Goal: Task Accomplishment & Management: Use online tool/utility

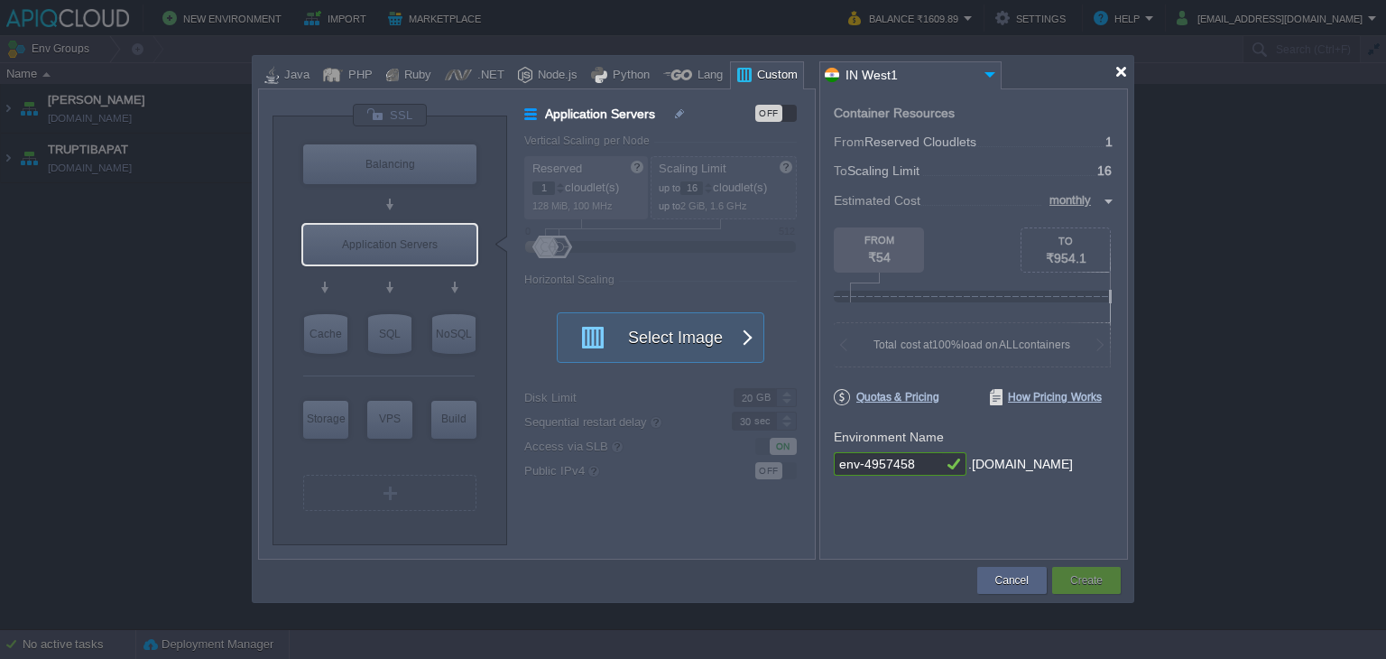
click at [1123, 72] on div at bounding box center [1121, 72] width 14 height 14
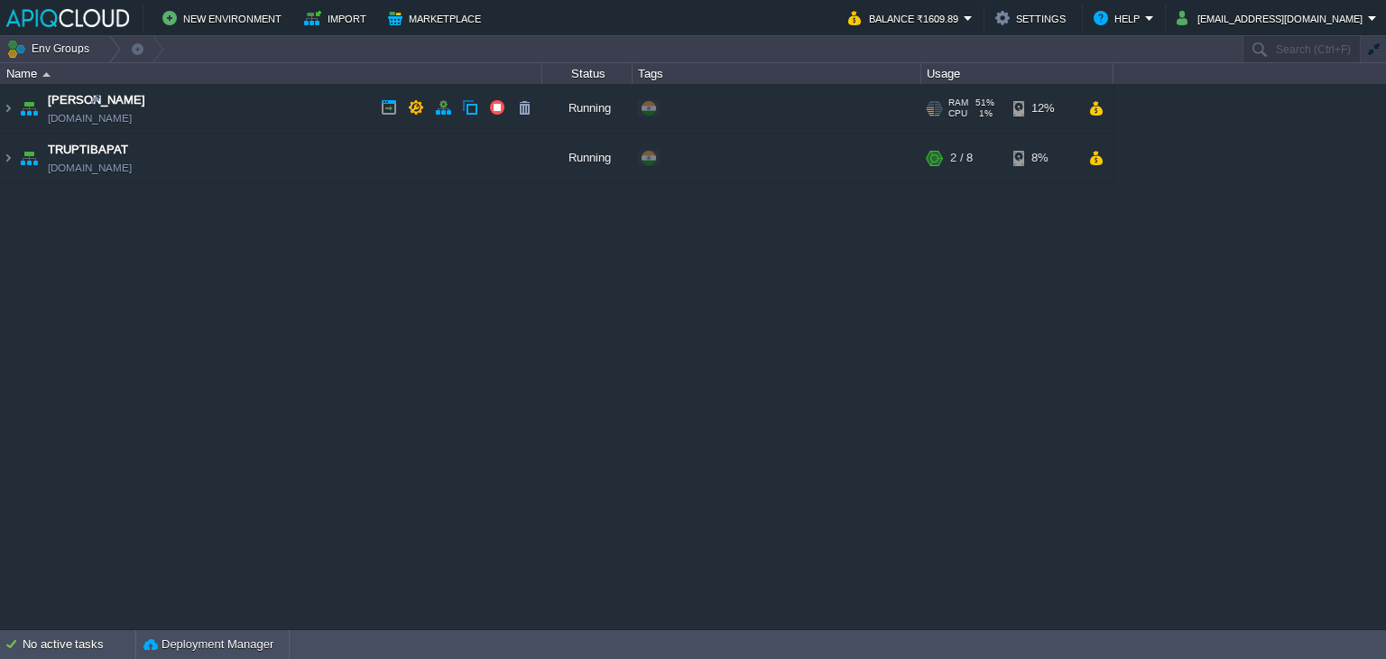
click at [268, 103] on td "Anand [DOMAIN_NAME]" at bounding box center [271, 109] width 541 height 50
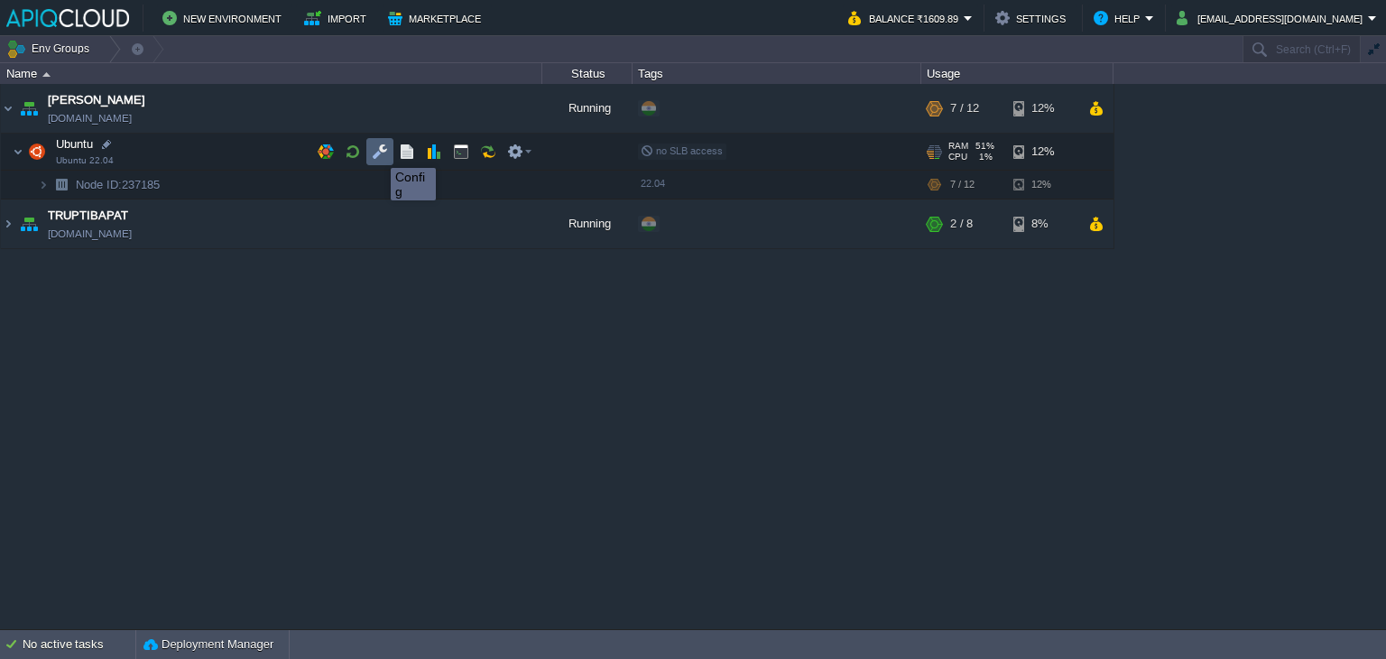
click at [377, 152] on button "button" at bounding box center [380, 151] width 16 height 16
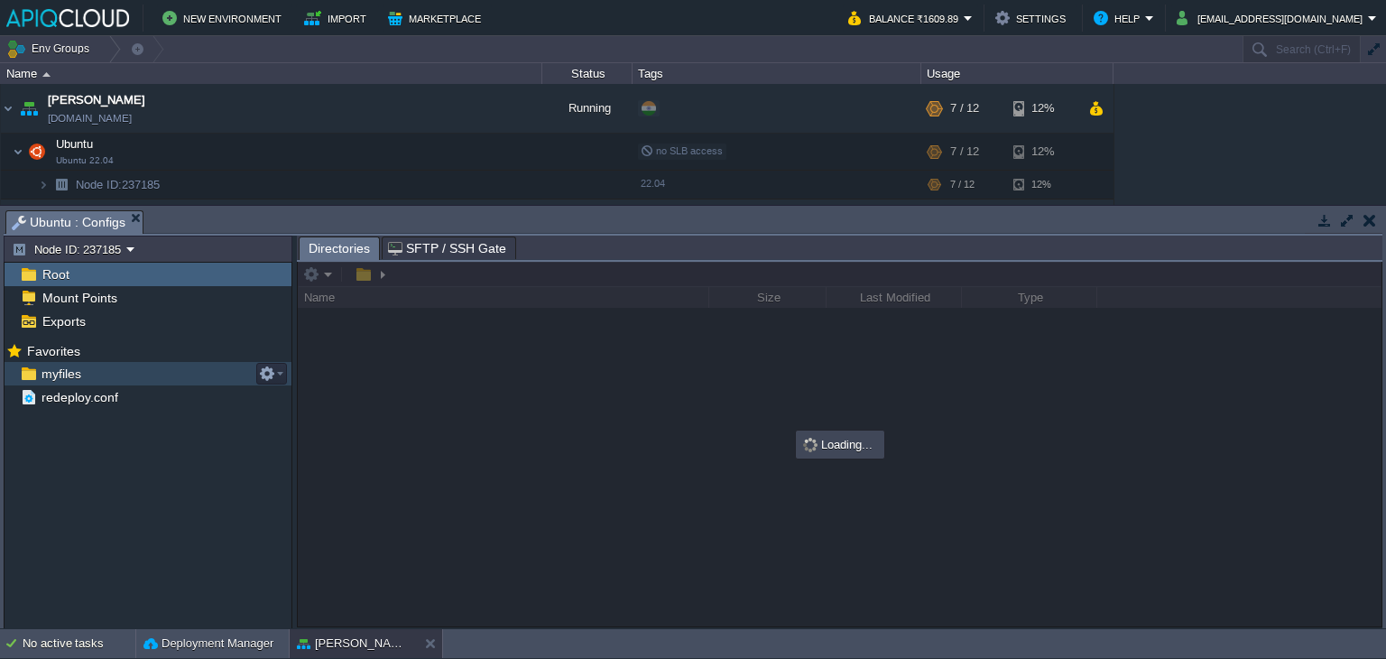
click at [63, 373] on span "myfiles" at bounding box center [61, 373] width 46 height 16
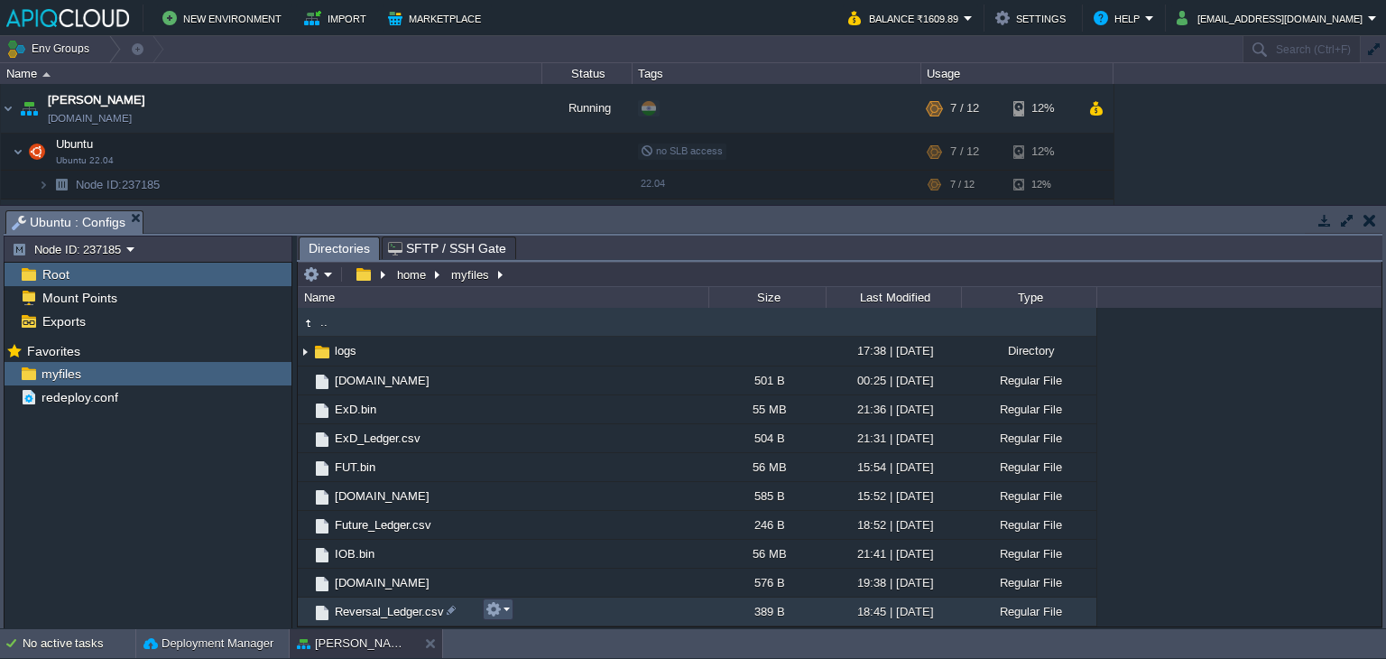
click at [498, 605] on button "button" at bounding box center [493, 609] width 16 height 16
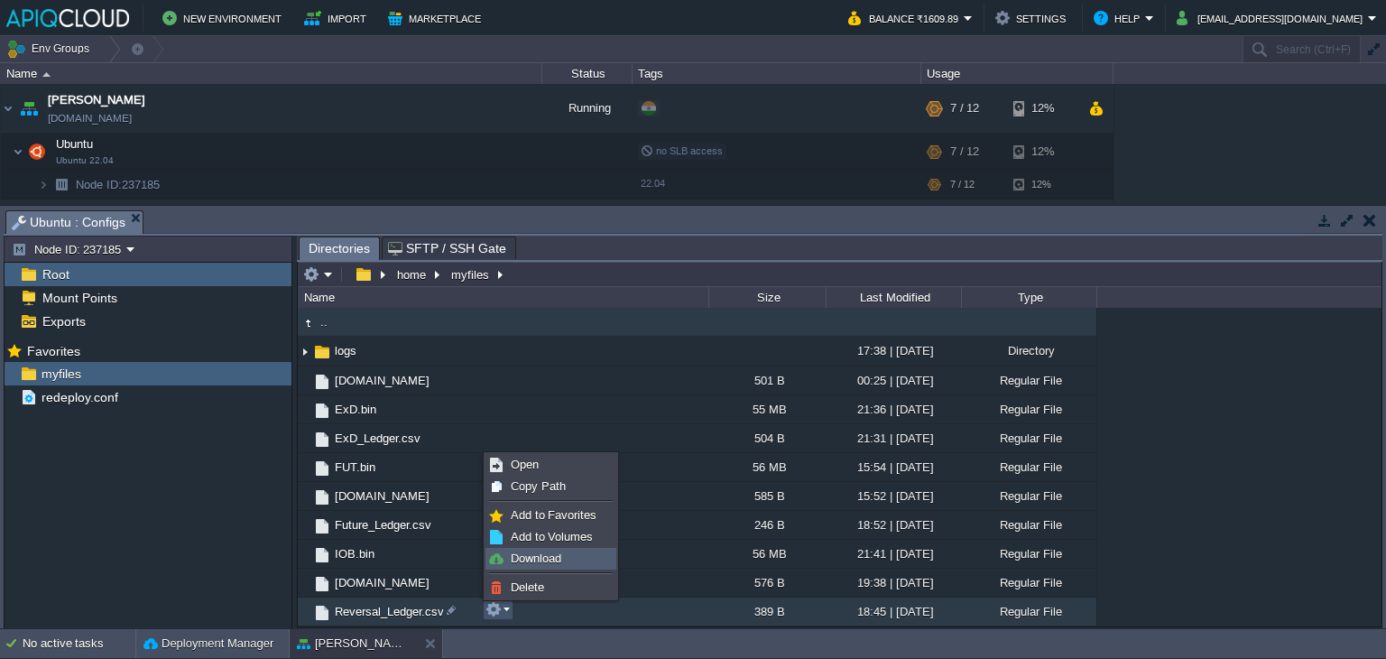
click at [541, 553] on span "Download" at bounding box center [536, 558] width 51 height 14
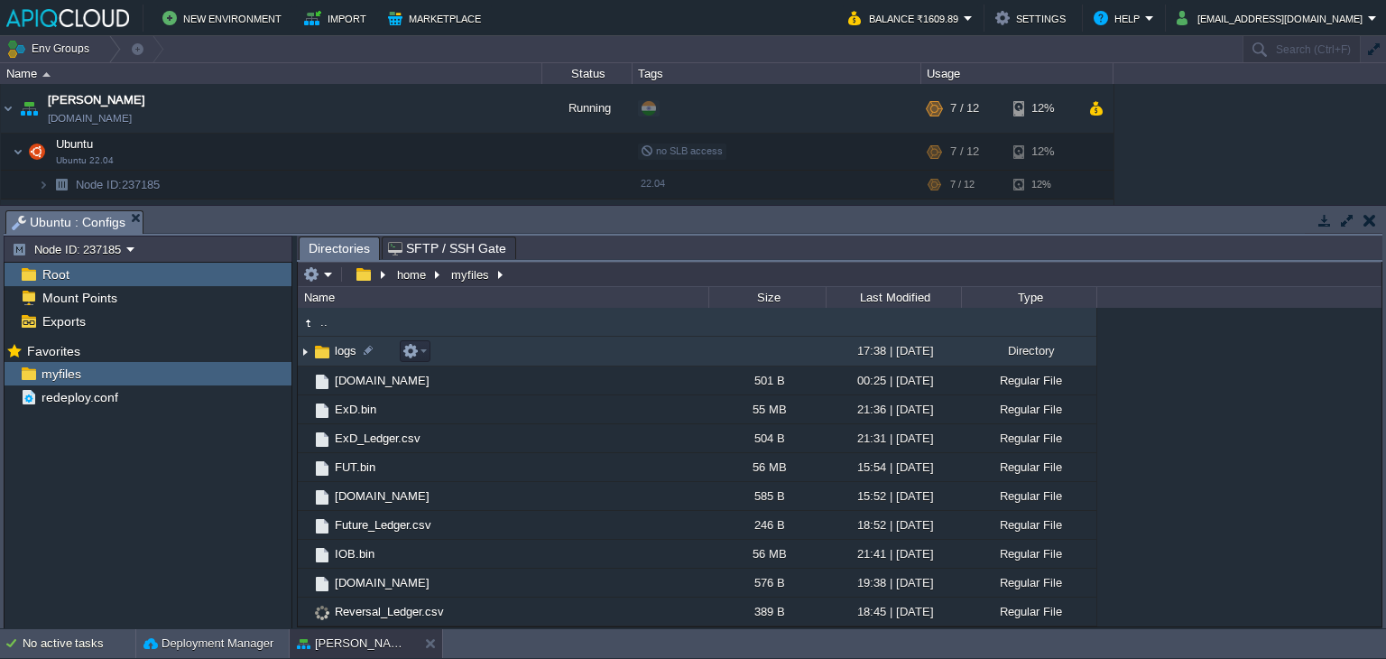
click at [301, 351] on img at bounding box center [305, 351] width 14 height 28
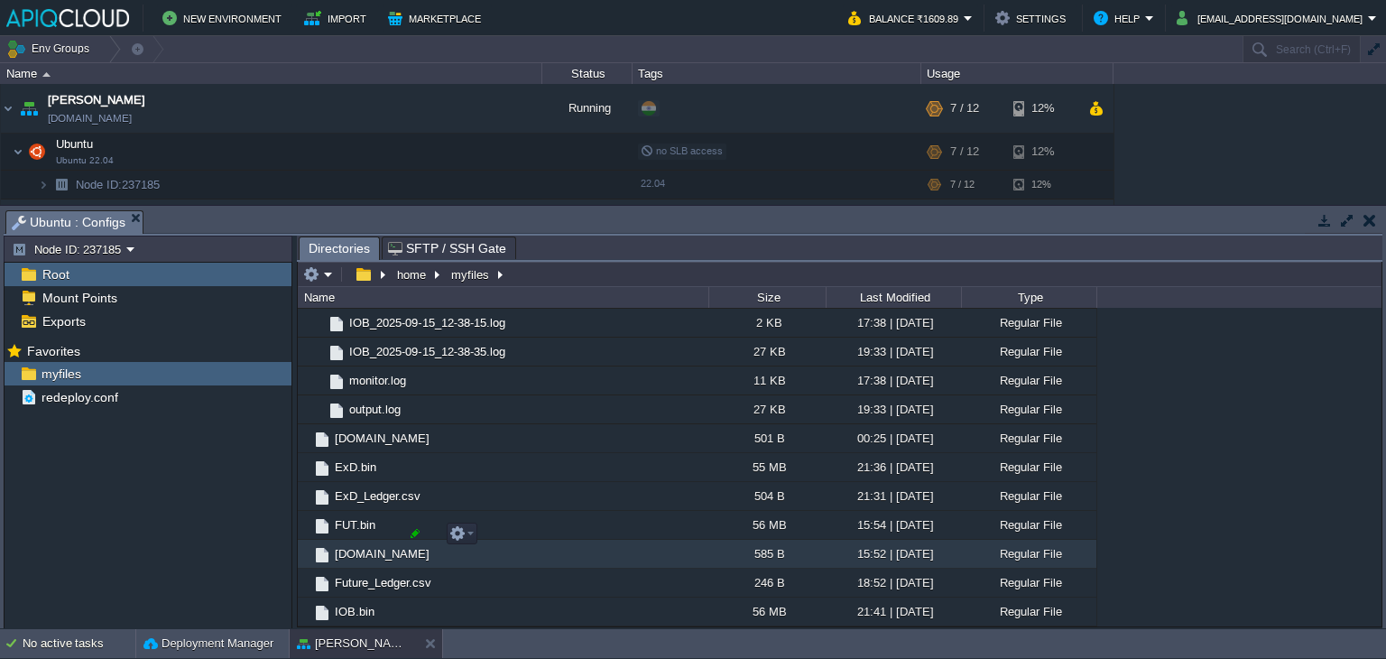
scroll to position [2793, 0]
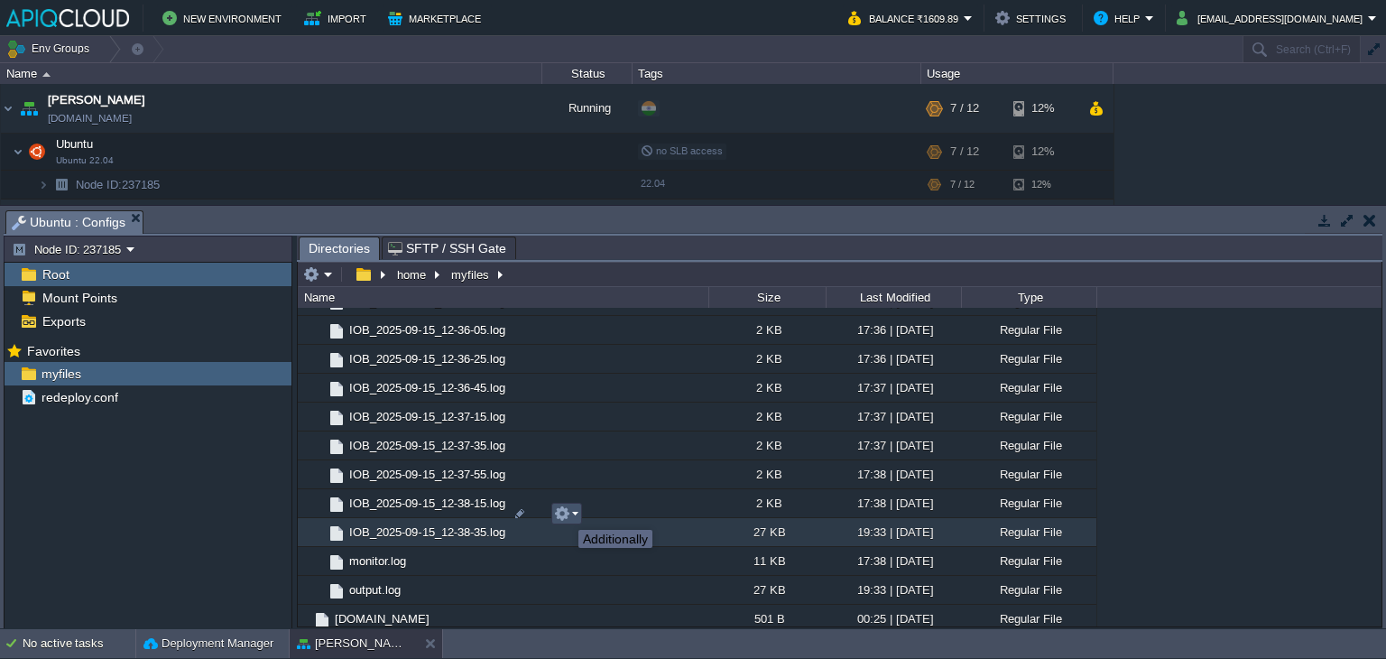
click at [569, 517] on button "button" at bounding box center [562, 513] width 16 height 16
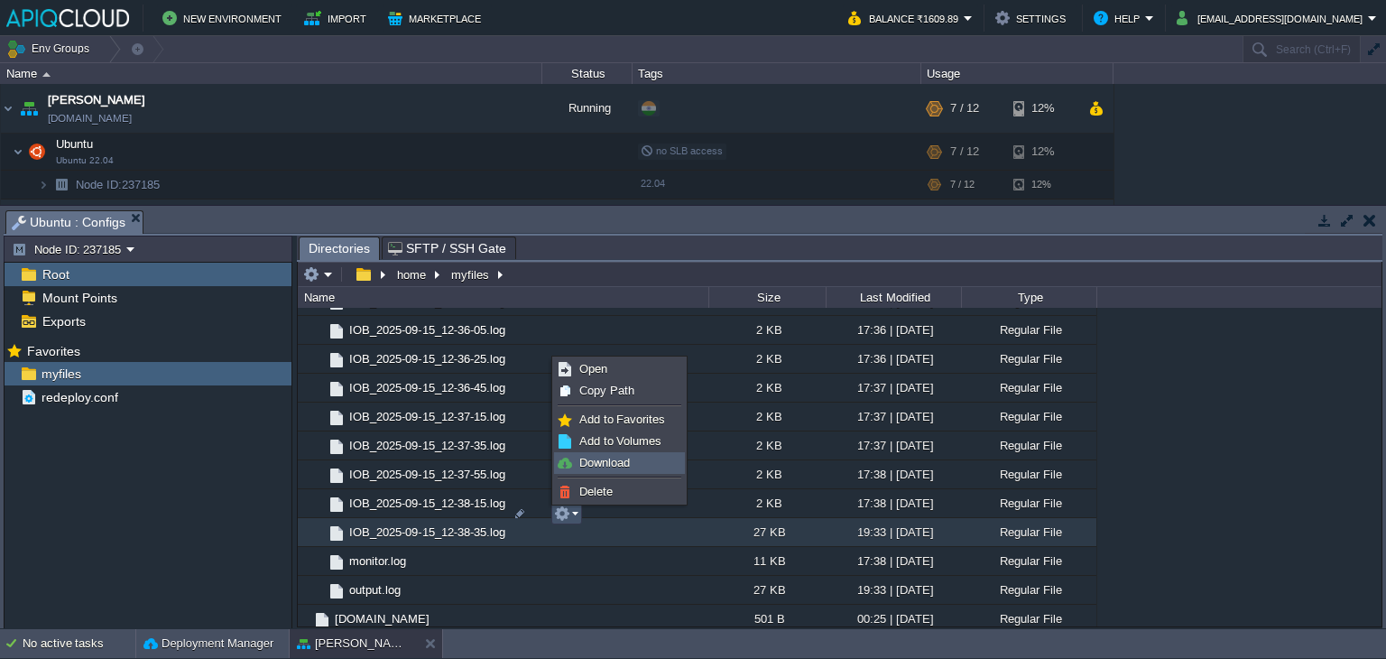
click at [617, 464] on span "Download" at bounding box center [604, 463] width 51 height 14
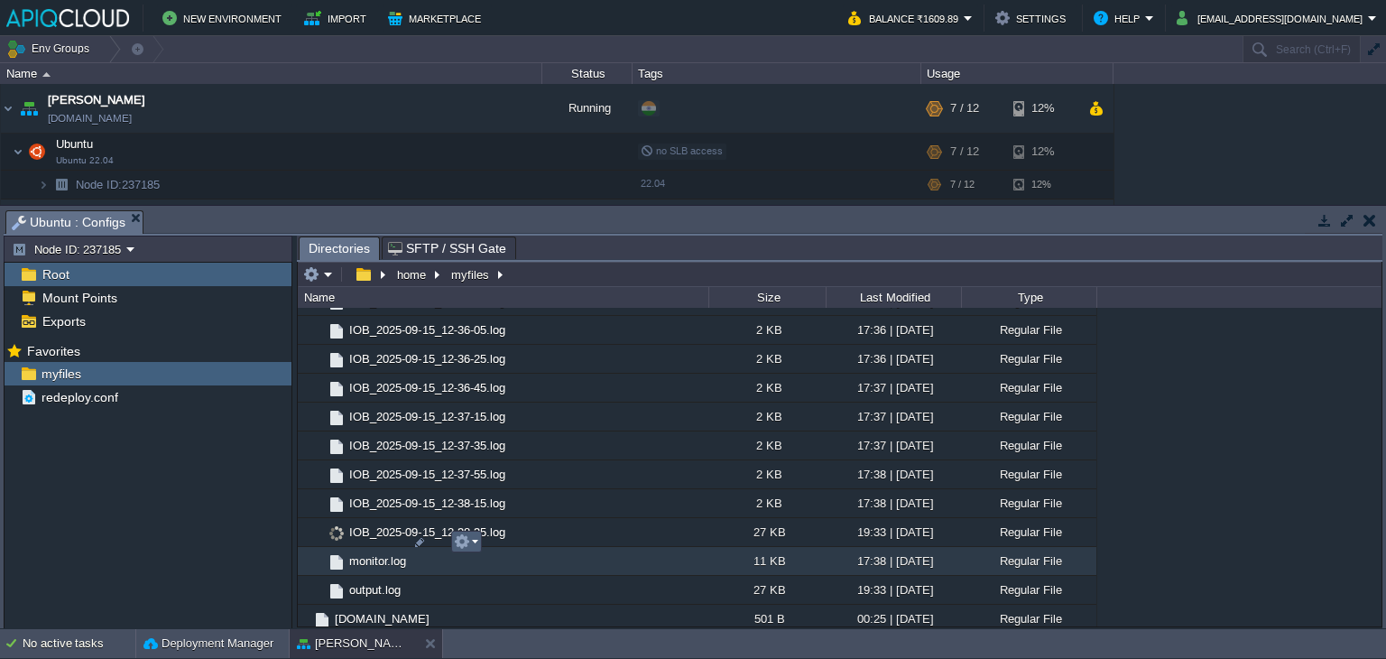
click at [470, 542] on em at bounding box center [466, 541] width 24 height 16
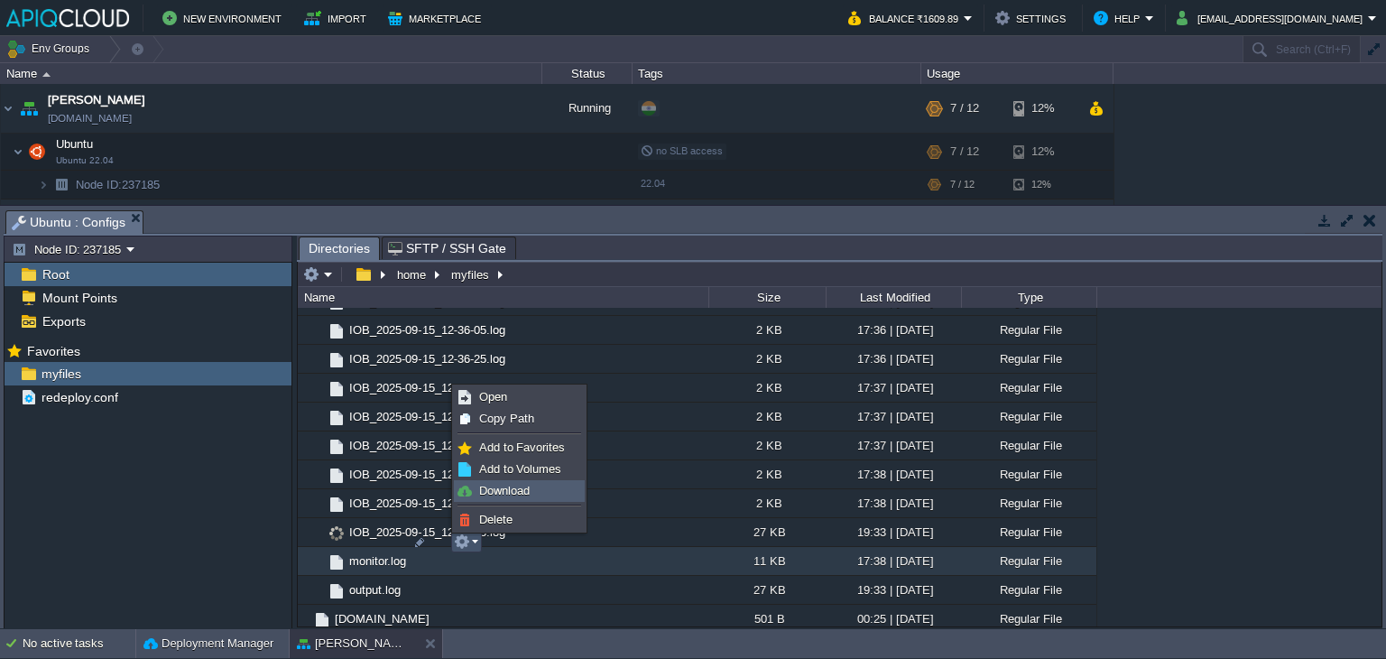
click at [502, 492] on span "Download" at bounding box center [504, 491] width 51 height 14
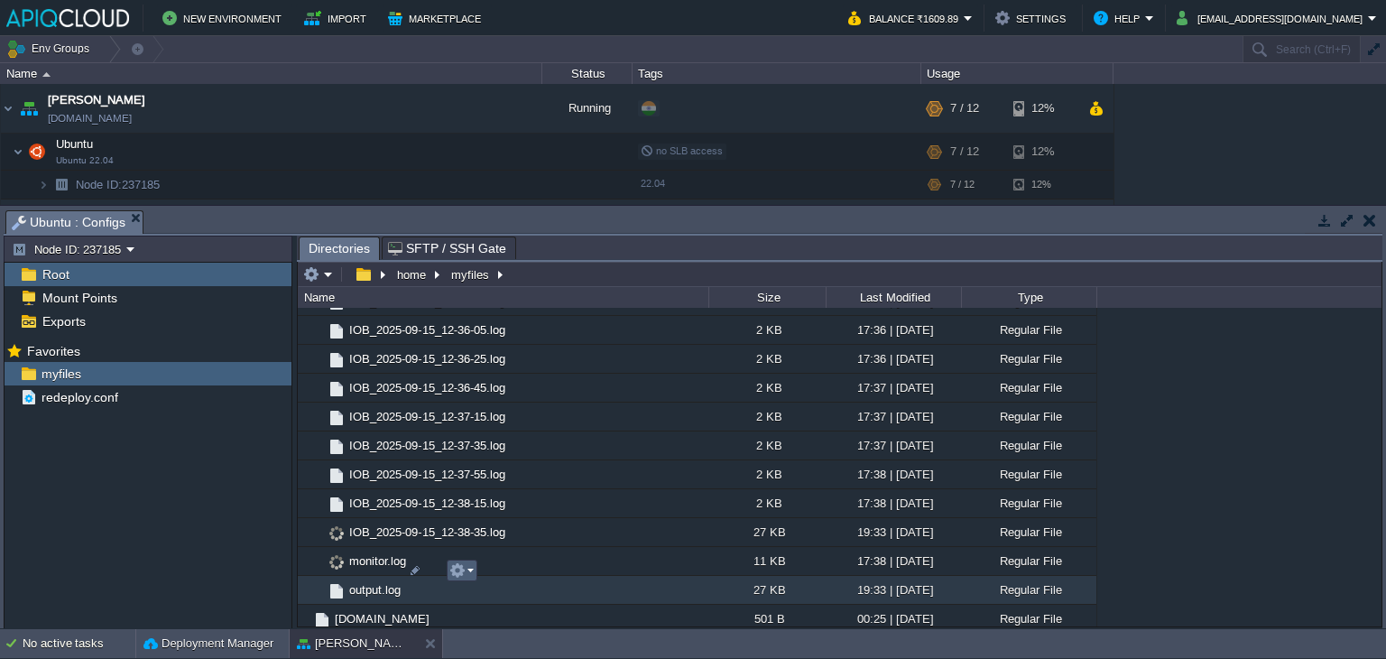
click at [467, 568] on em at bounding box center [461, 570] width 24 height 16
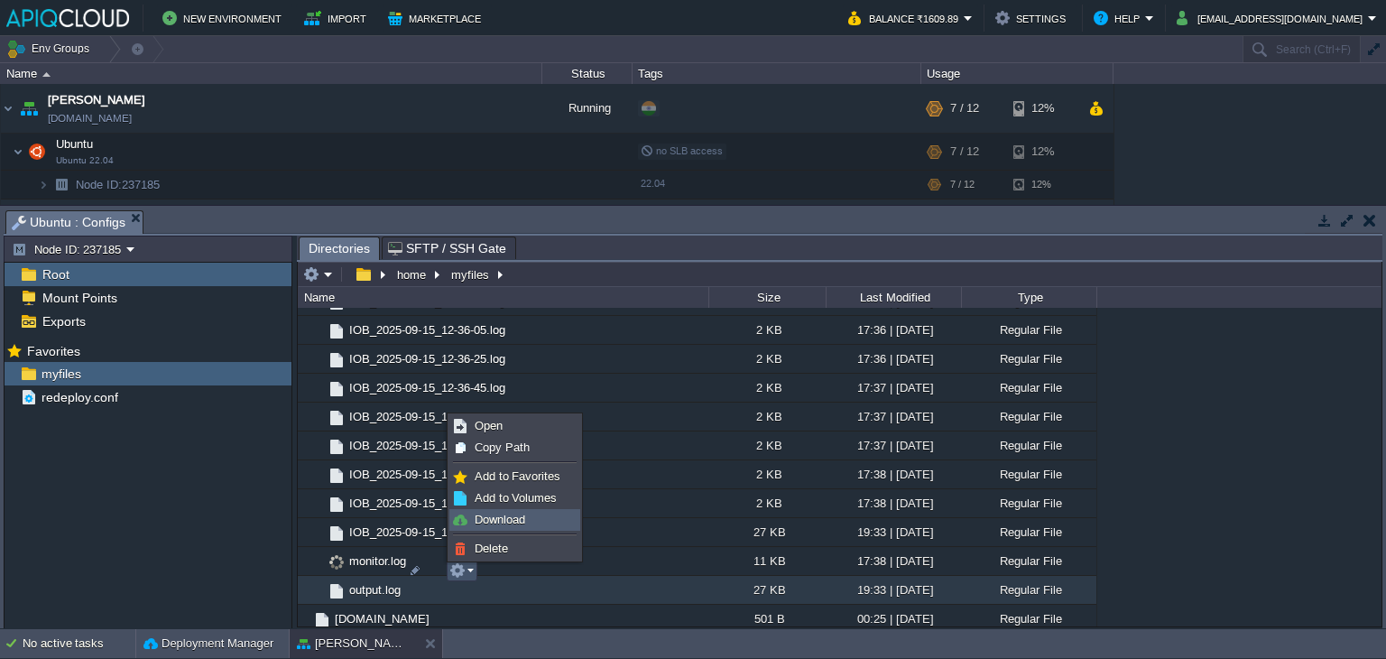
click at [485, 513] on span "Download" at bounding box center [500, 519] width 51 height 14
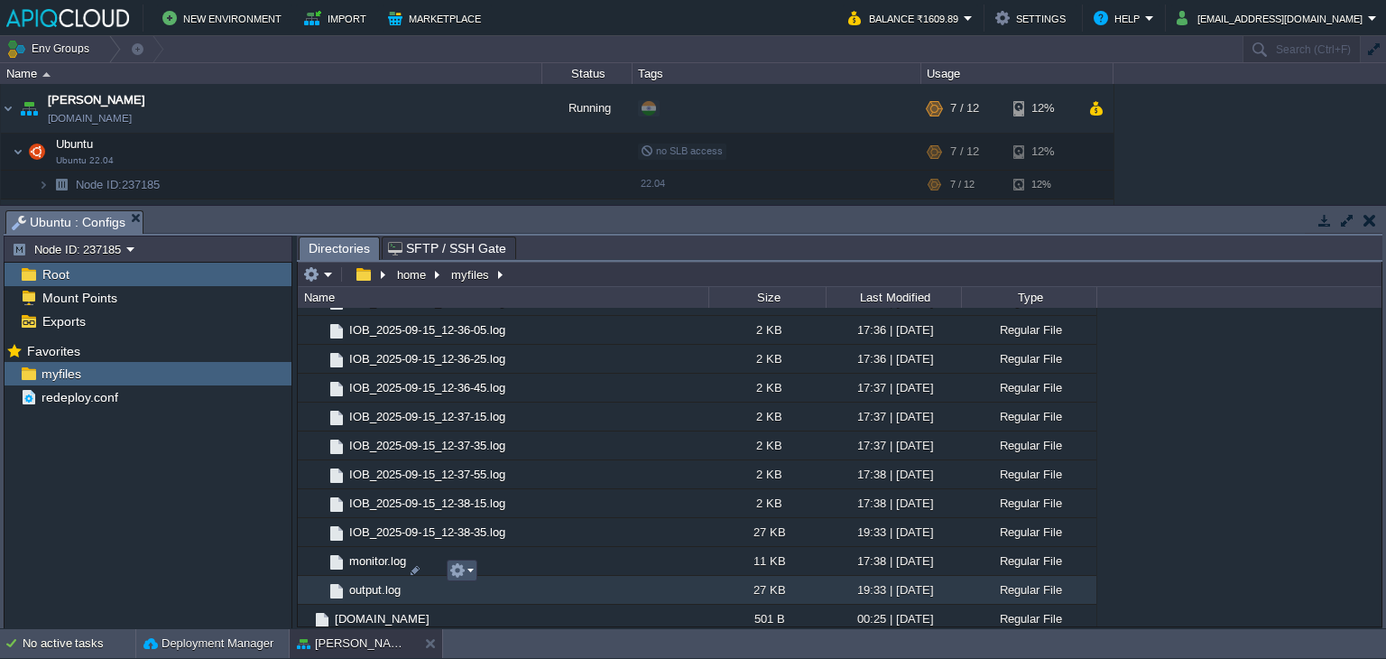
click at [464, 571] on button "button" at bounding box center [457, 570] width 16 height 16
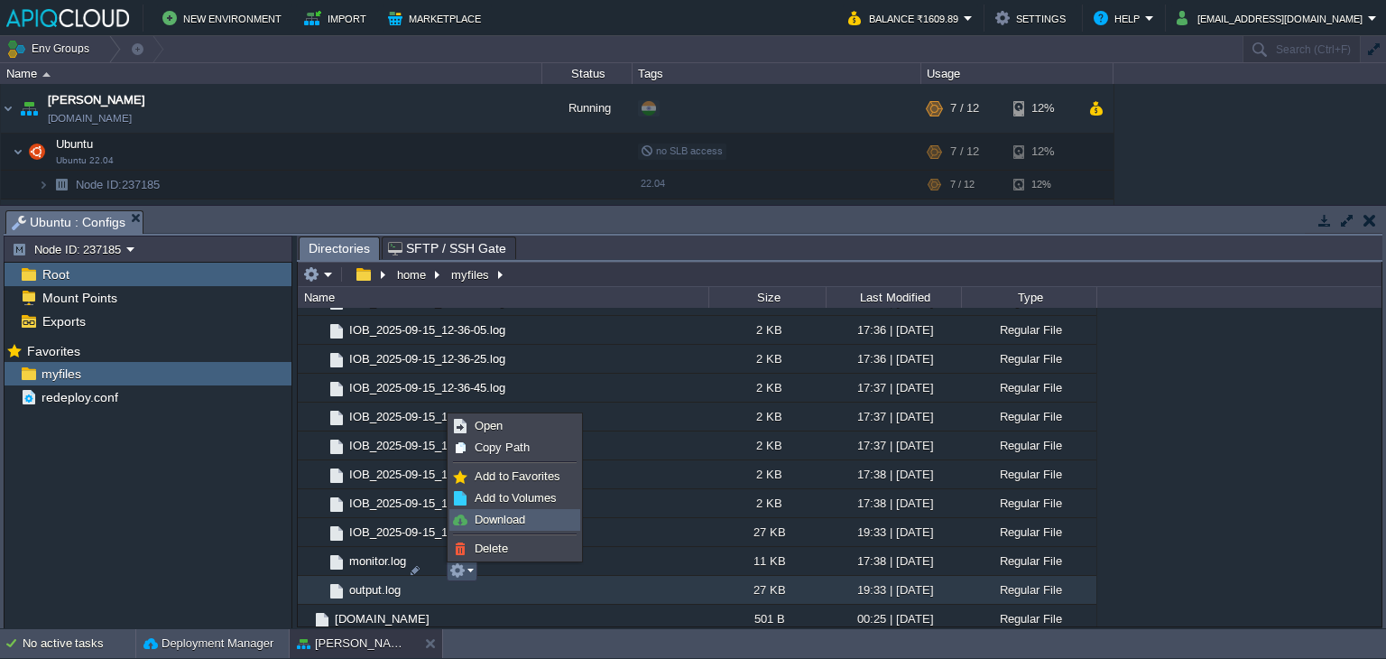
click at [496, 520] on span "Download" at bounding box center [500, 519] width 51 height 14
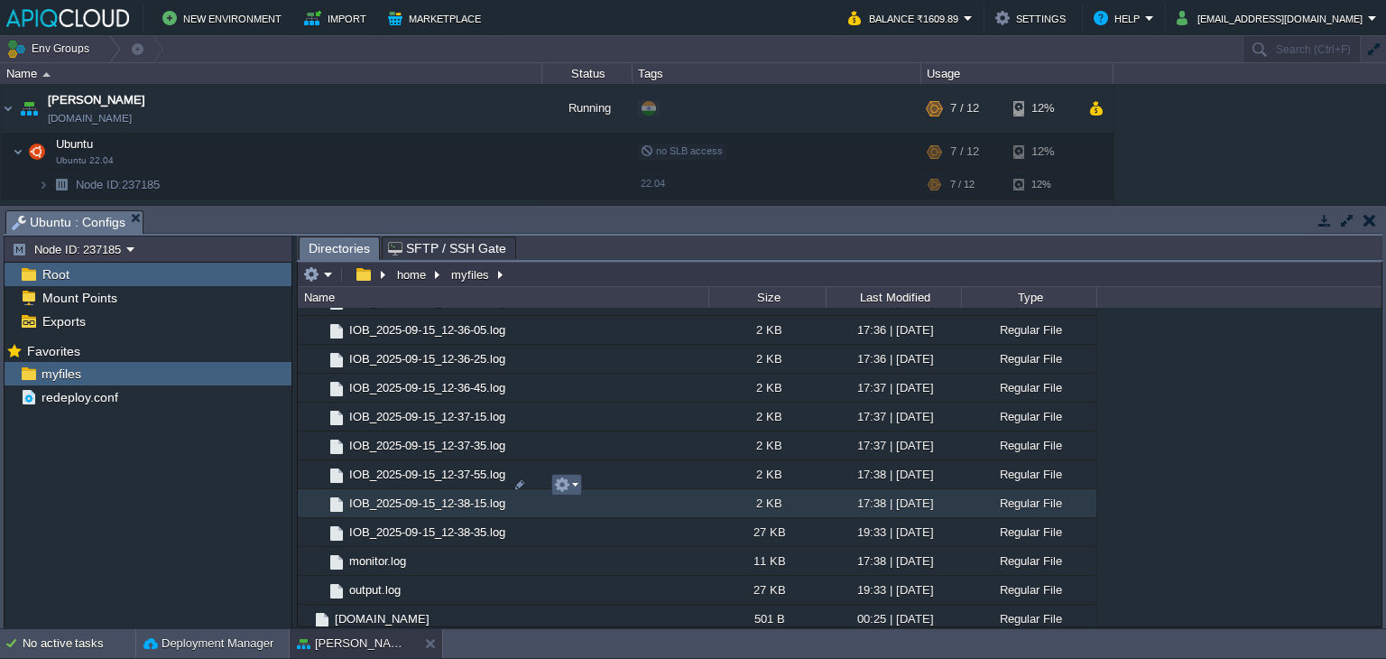
click at [577, 482] on em at bounding box center [566, 484] width 24 height 16
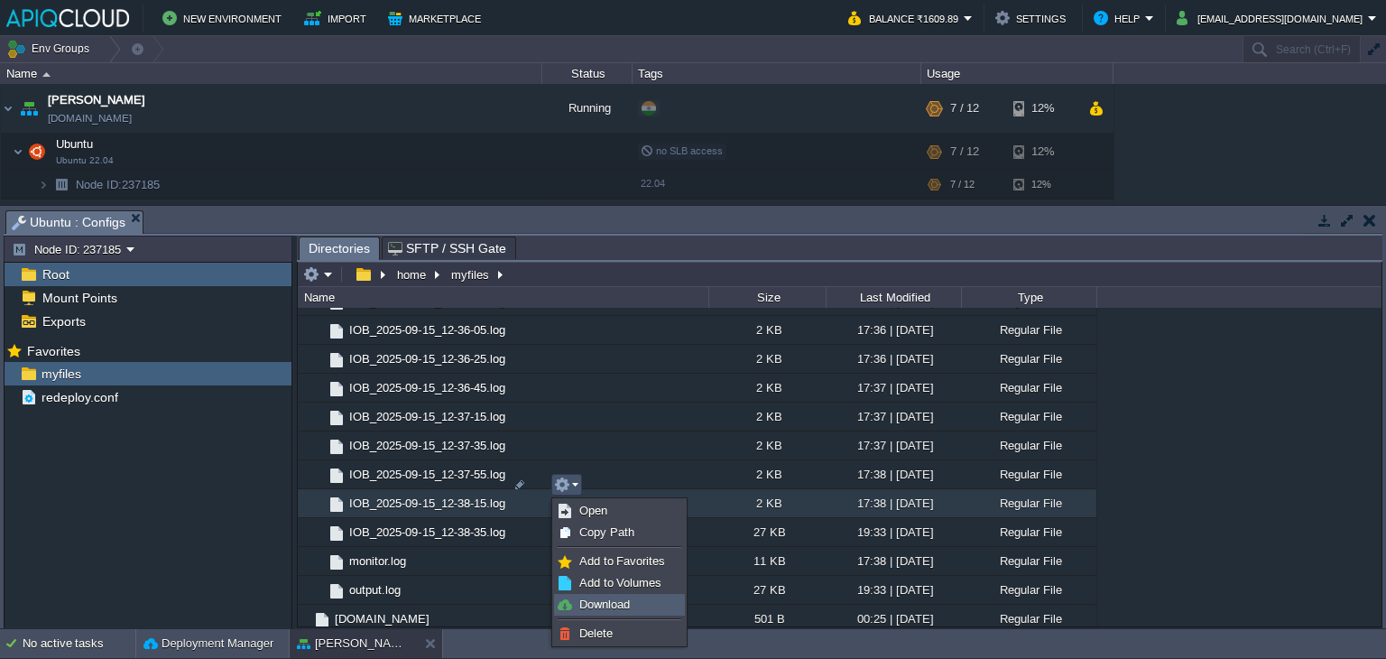
click at [632, 602] on link "Download" at bounding box center [619, 605] width 129 height 20
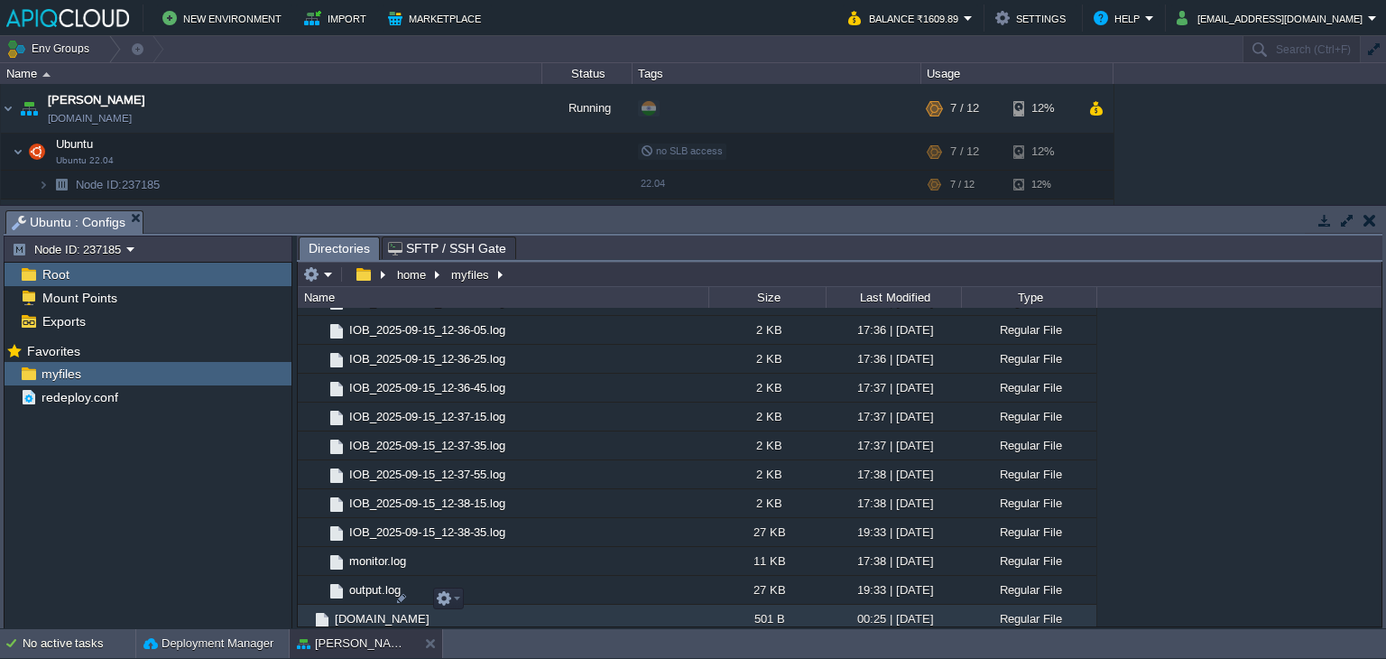
scroll to position [3068, 0]
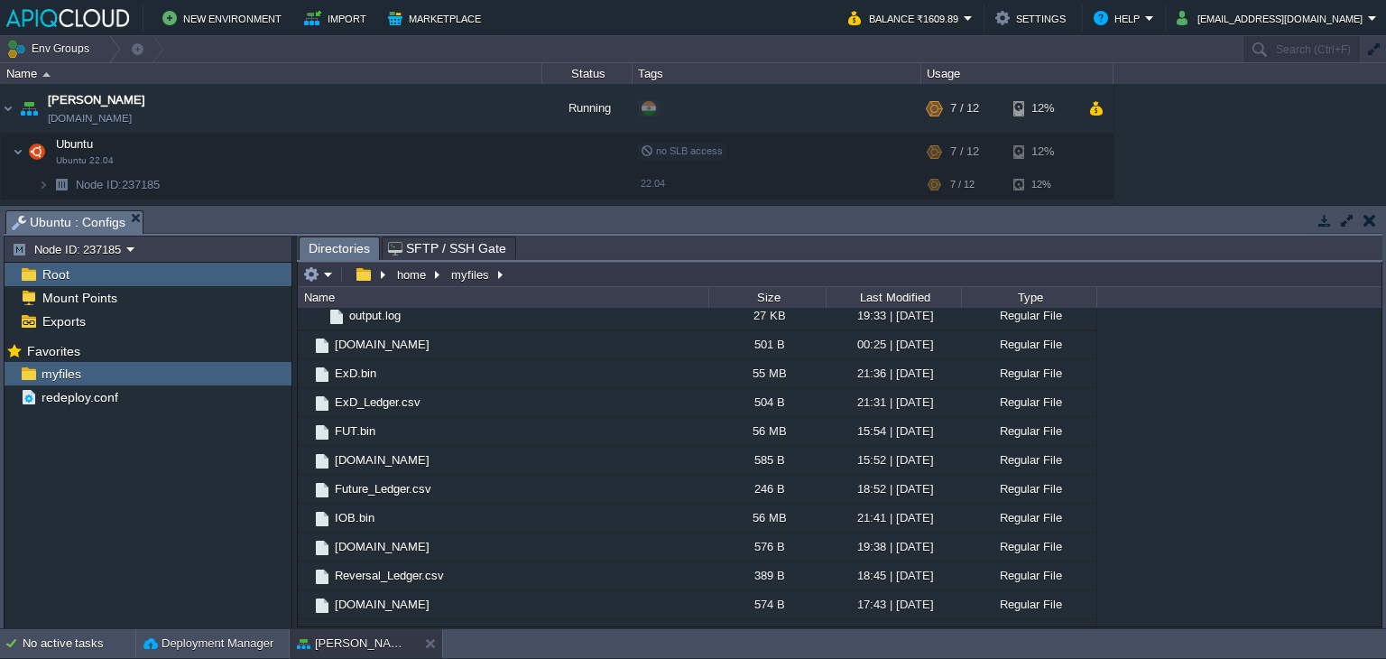
click at [1371, 216] on button "button" at bounding box center [1369, 220] width 13 height 16
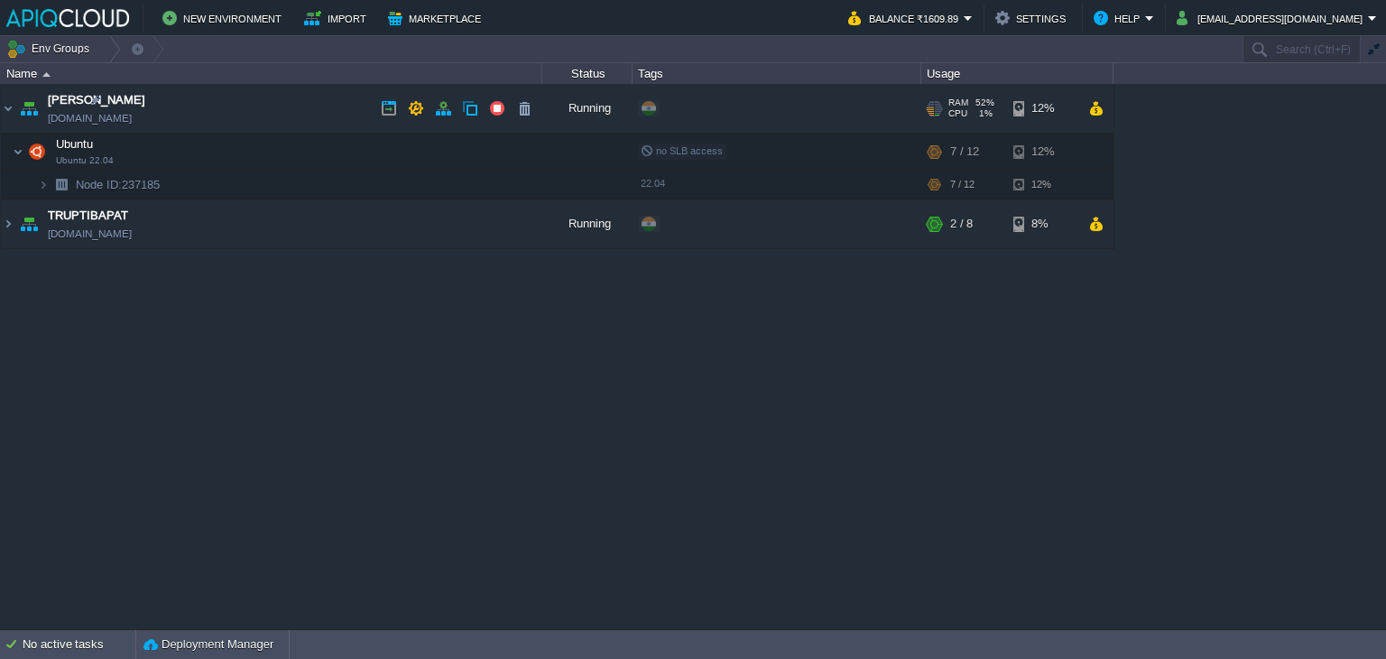
click at [265, 119] on td "Anand [DOMAIN_NAME]" at bounding box center [271, 109] width 541 height 50
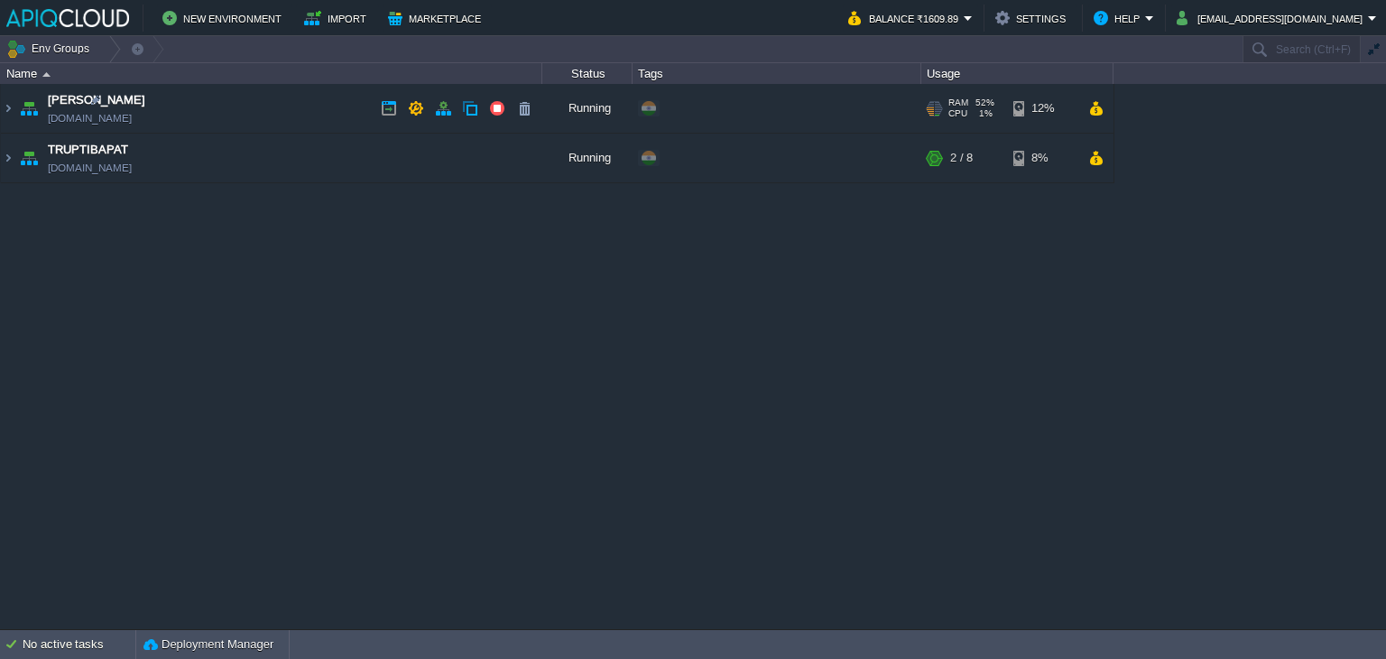
click at [265, 119] on td "Anand [DOMAIN_NAME]" at bounding box center [271, 109] width 541 height 50
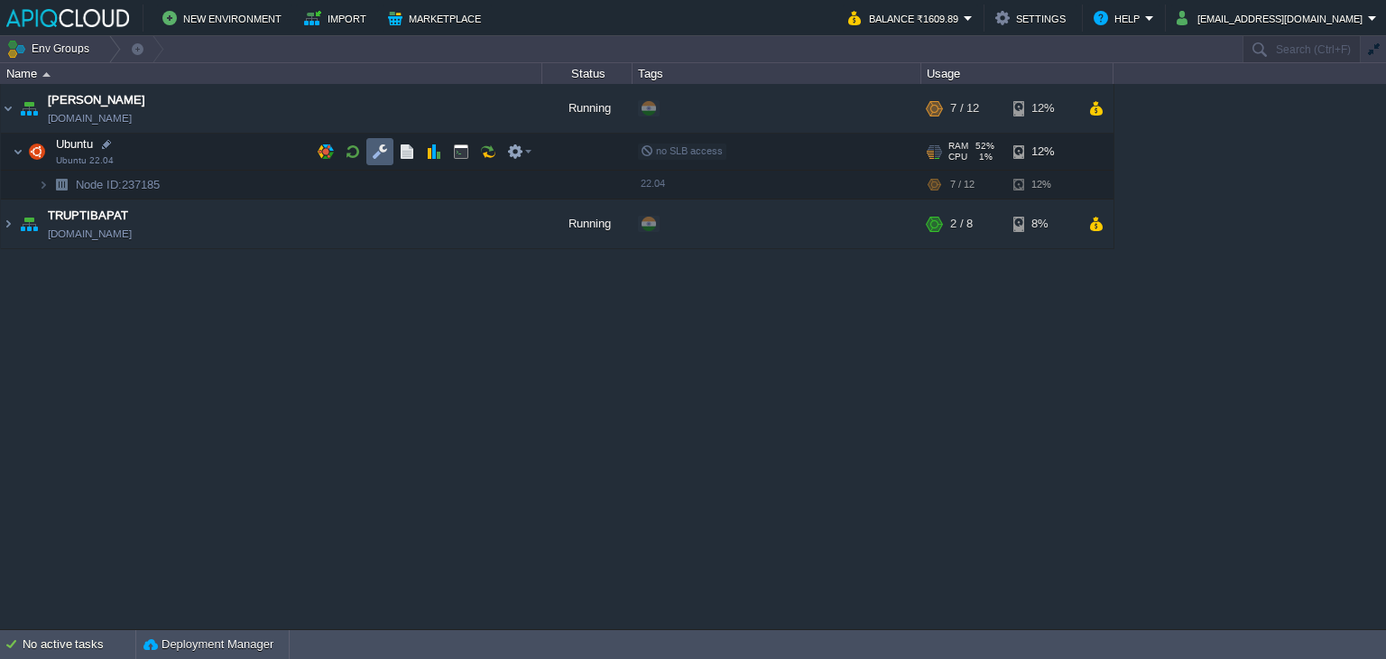
click at [383, 160] on td at bounding box center [379, 151] width 27 height 27
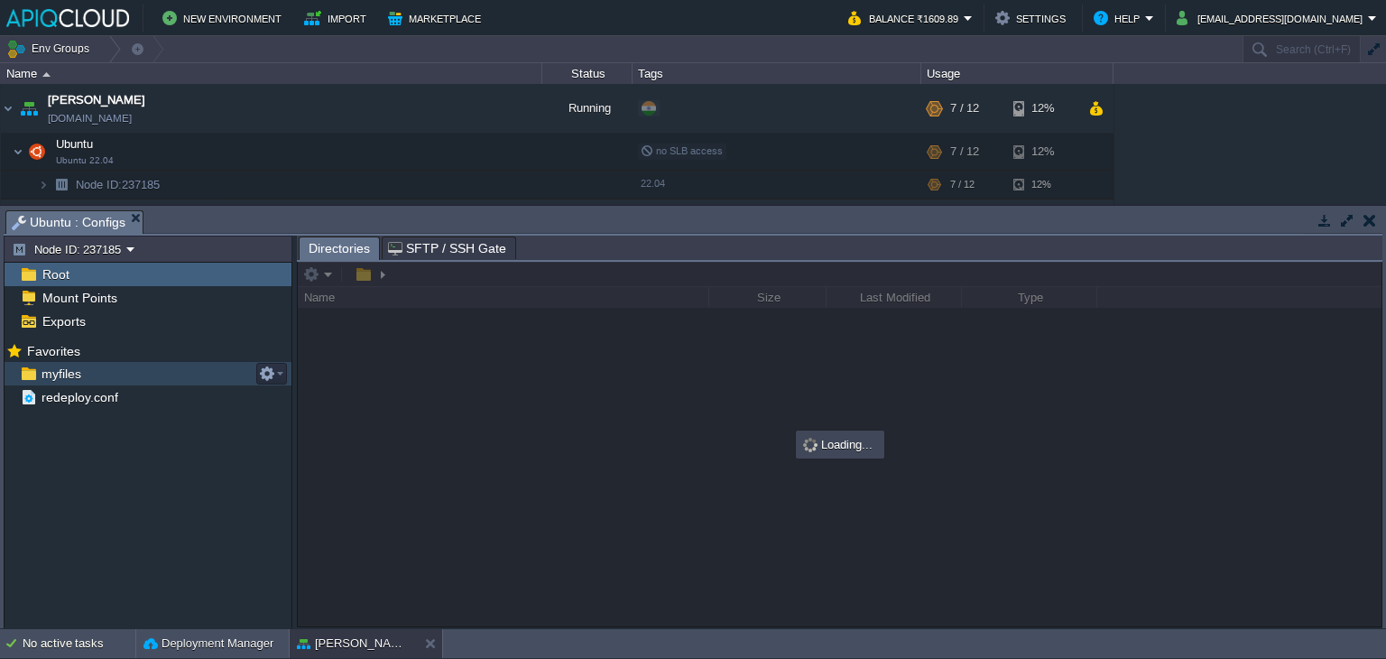
click at [60, 375] on span "myfiles" at bounding box center [61, 373] width 46 height 16
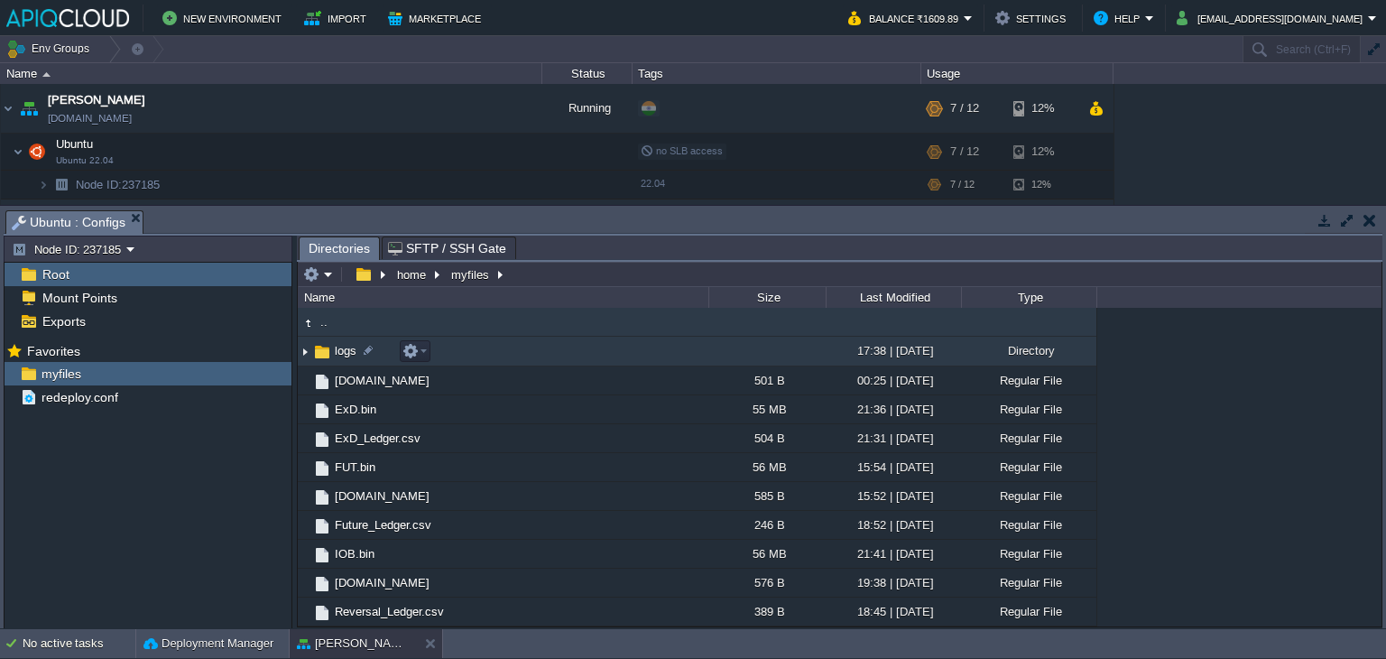
click at [306, 358] on img at bounding box center [305, 351] width 14 height 28
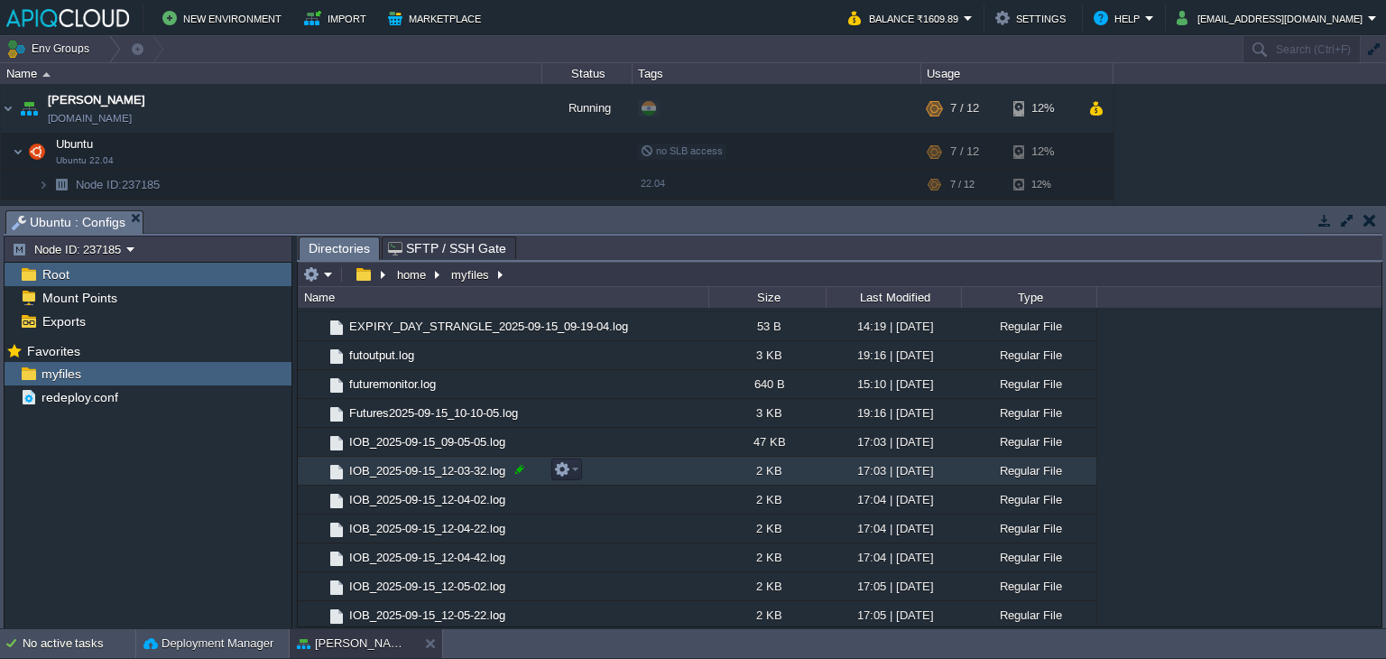
scroll to position [0, 0]
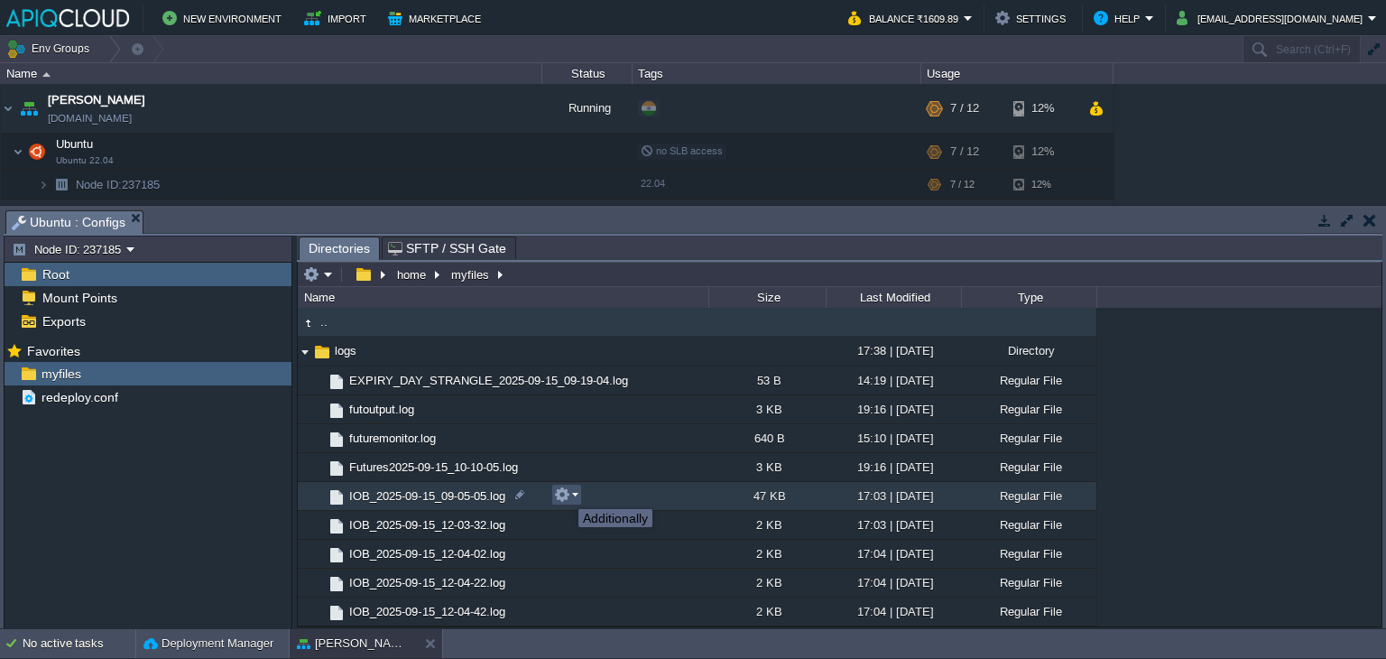
click at [565, 493] on button "button" at bounding box center [562, 494] width 16 height 16
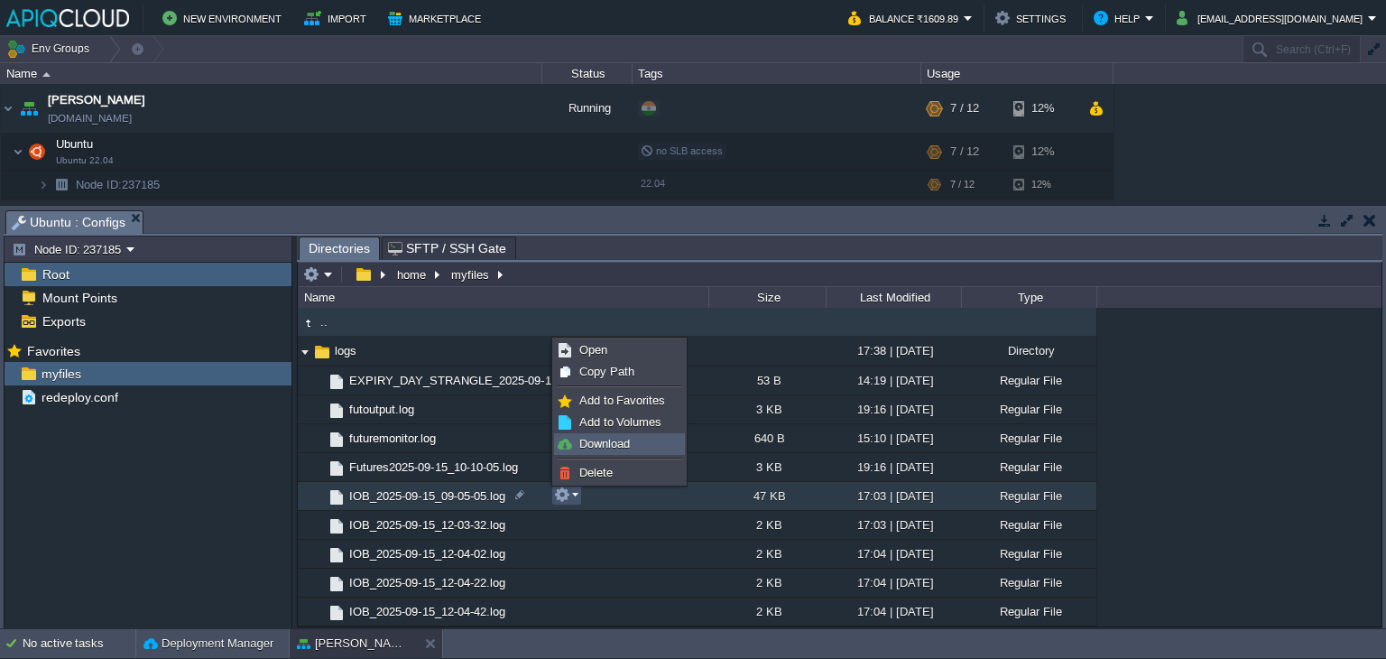
click at [602, 443] on span "Download" at bounding box center [604, 444] width 51 height 14
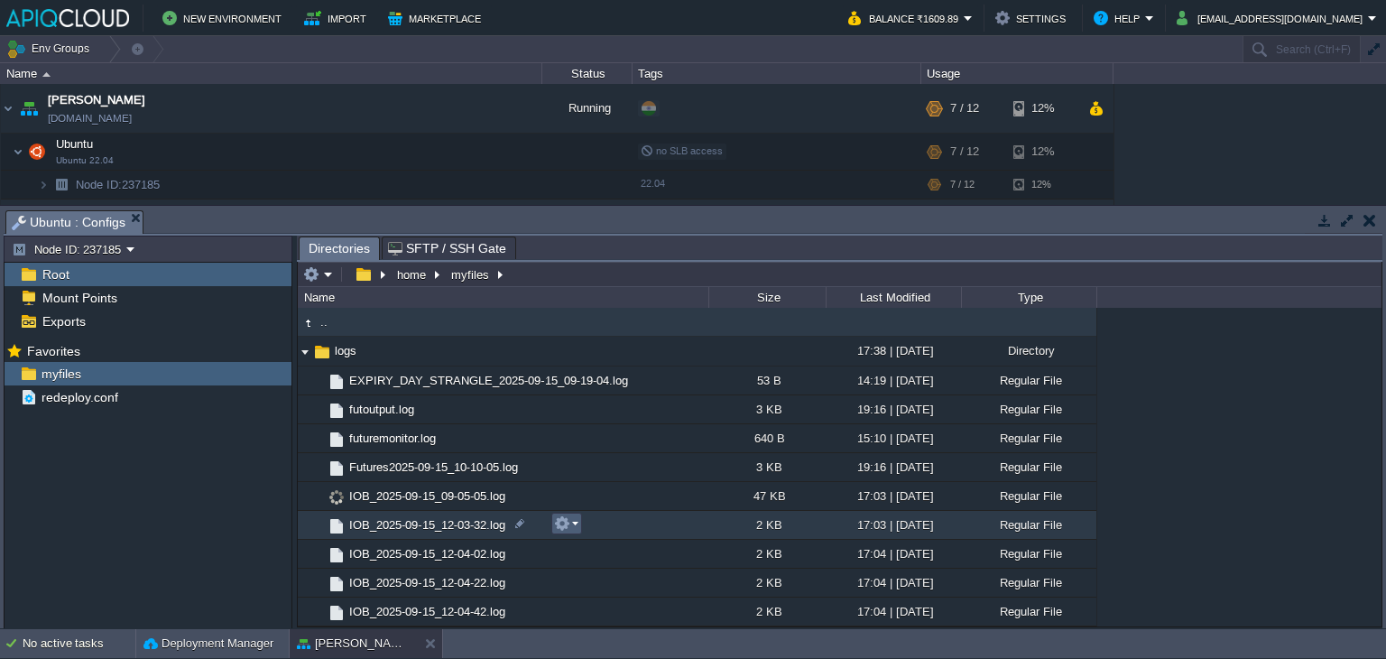
click at [567, 522] on button "button" at bounding box center [562, 523] width 16 height 16
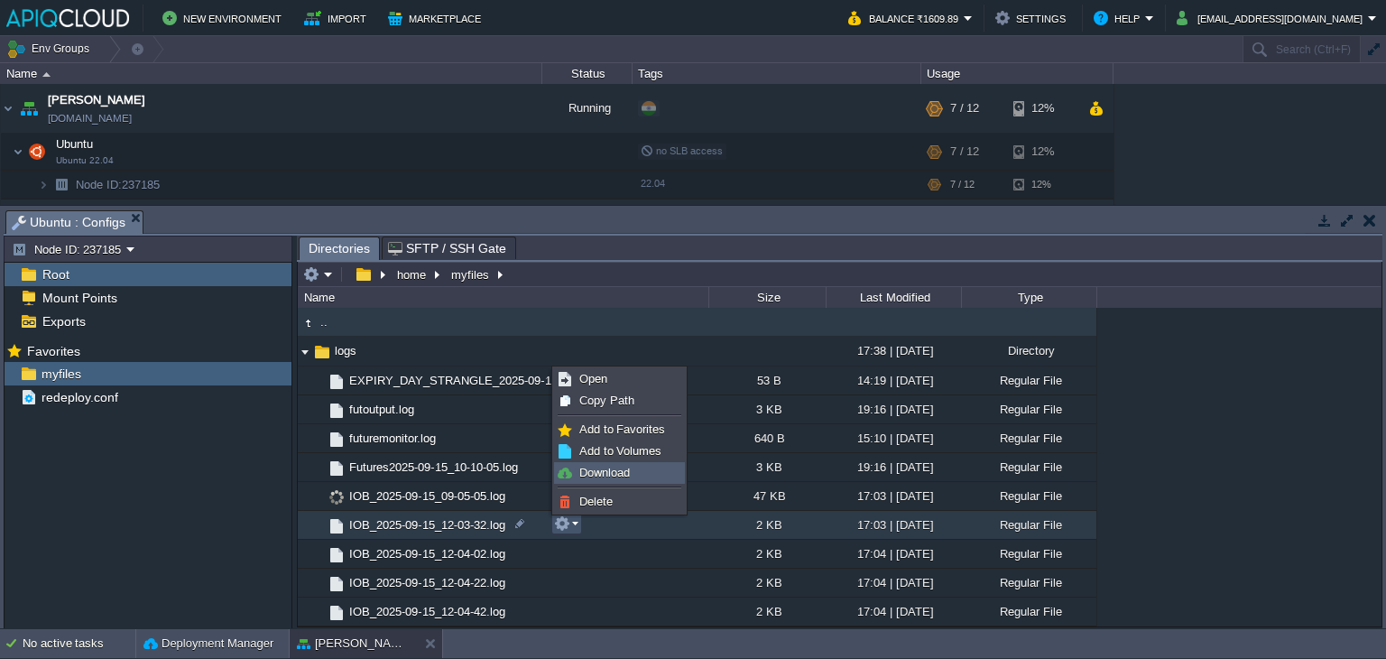
click at [626, 468] on span "Download" at bounding box center [604, 473] width 51 height 14
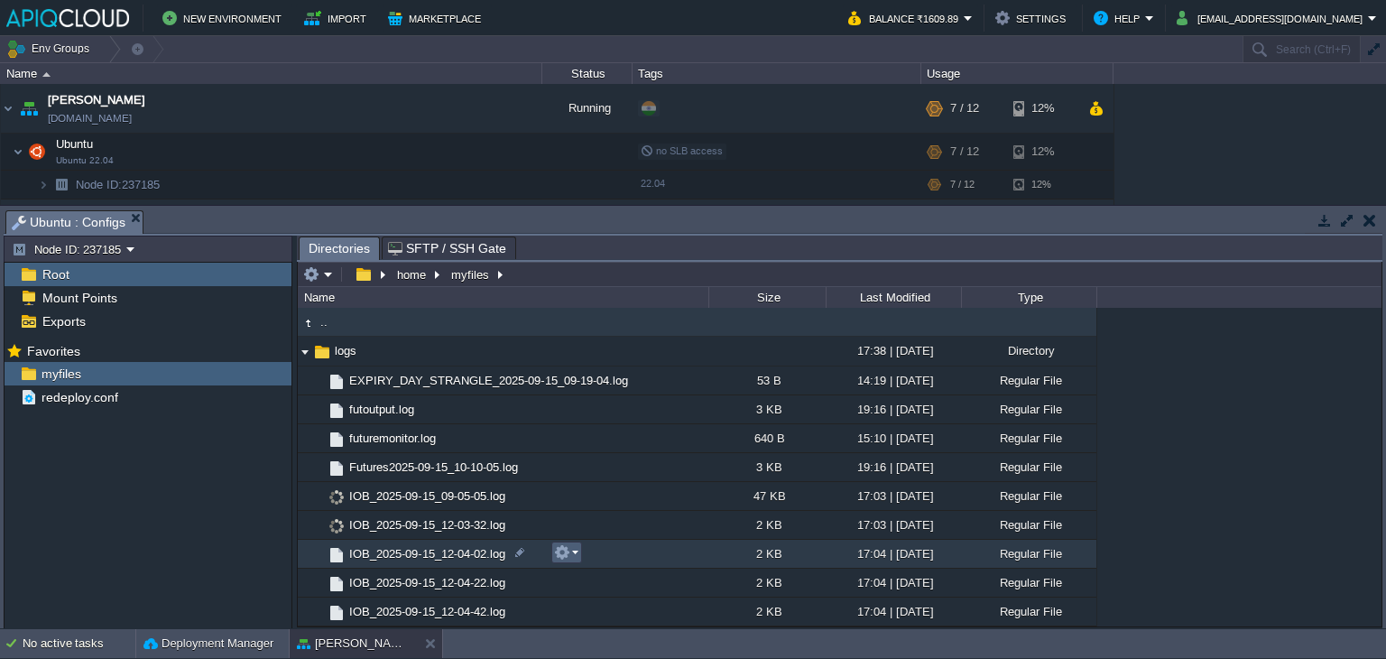
click at [563, 549] on button "button" at bounding box center [562, 552] width 16 height 16
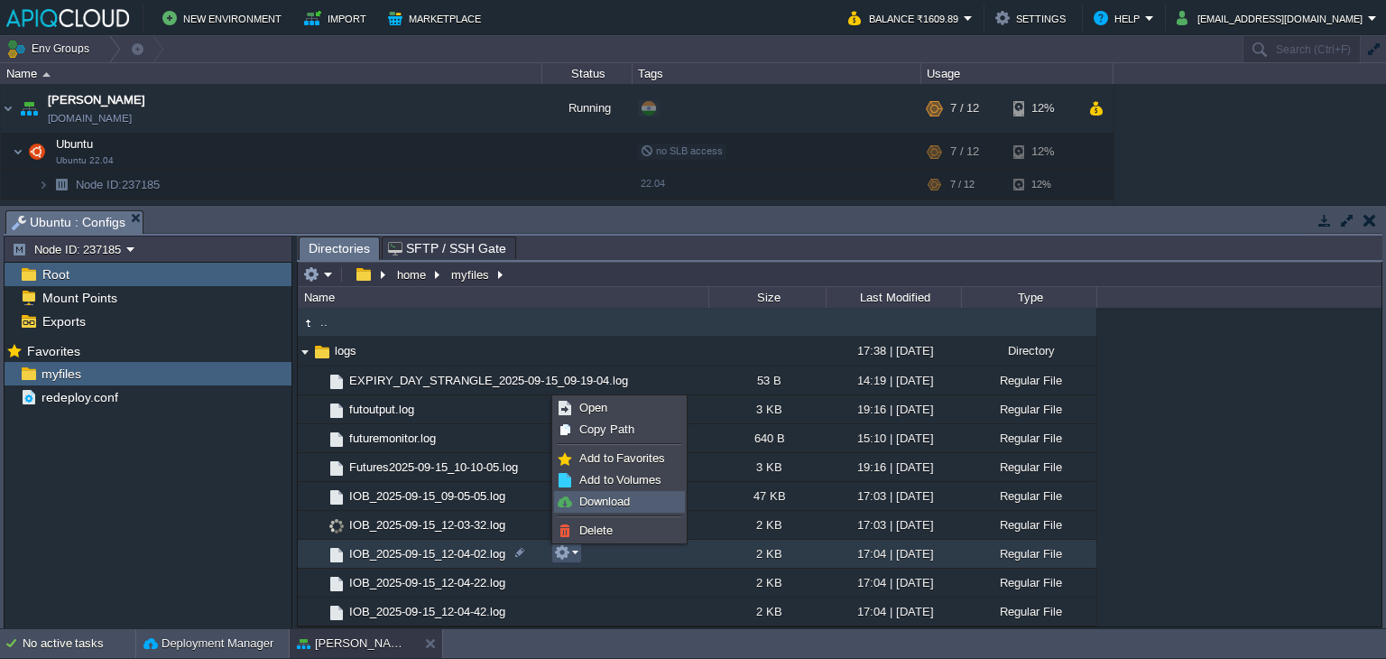
click at [600, 492] on link "Download" at bounding box center [619, 502] width 129 height 20
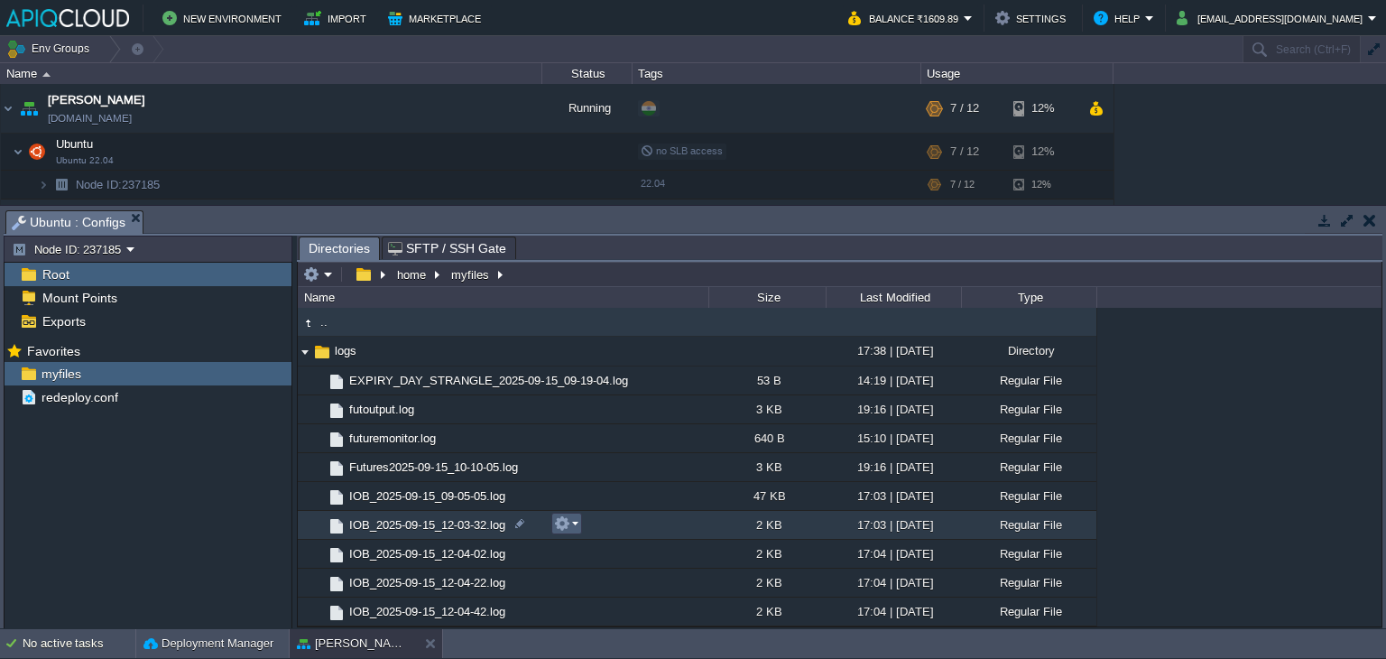
click at [577, 522] on em at bounding box center [566, 523] width 24 height 16
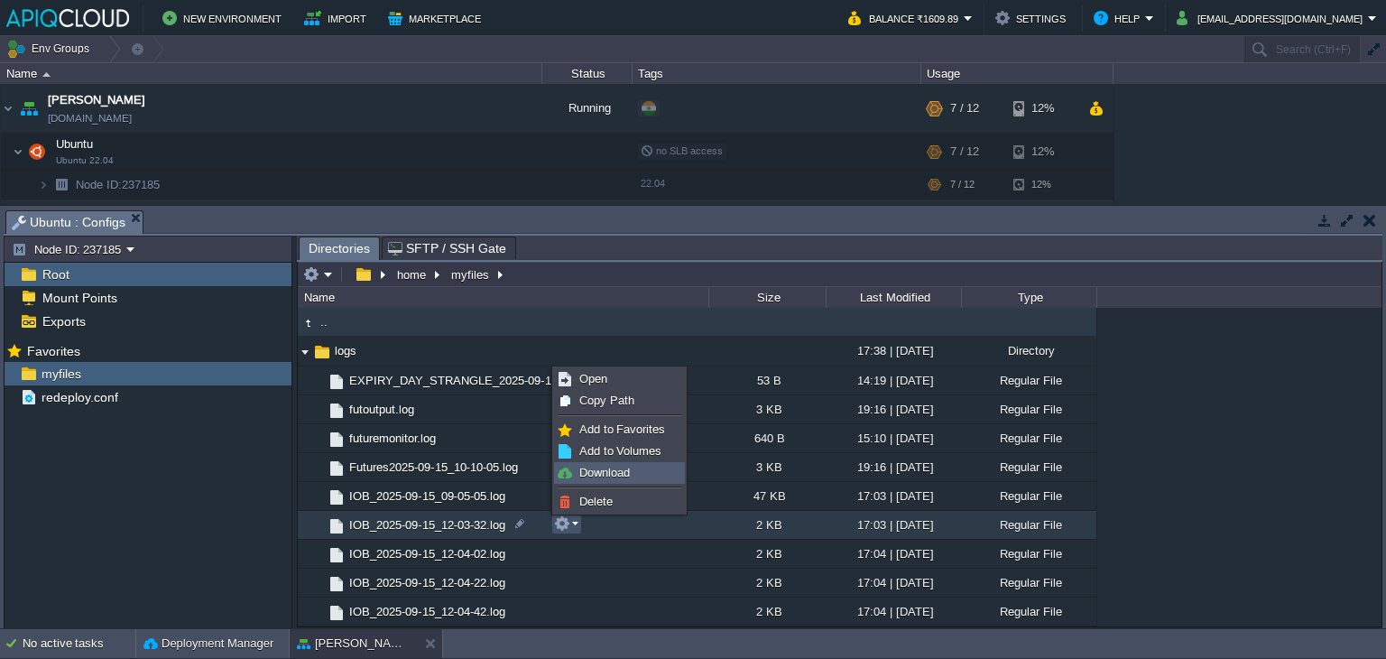
click at [602, 470] on span "Download" at bounding box center [604, 473] width 51 height 14
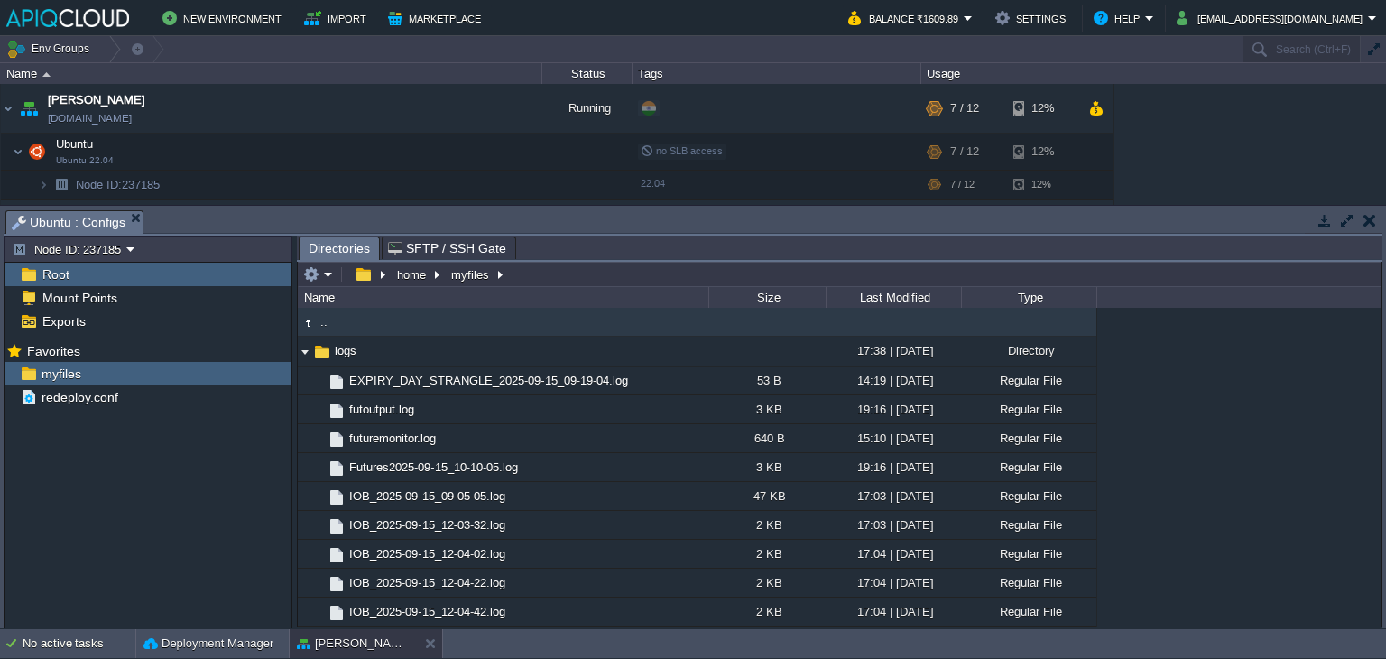
click at [1371, 212] on button "button" at bounding box center [1369, 220] width 13 height 16
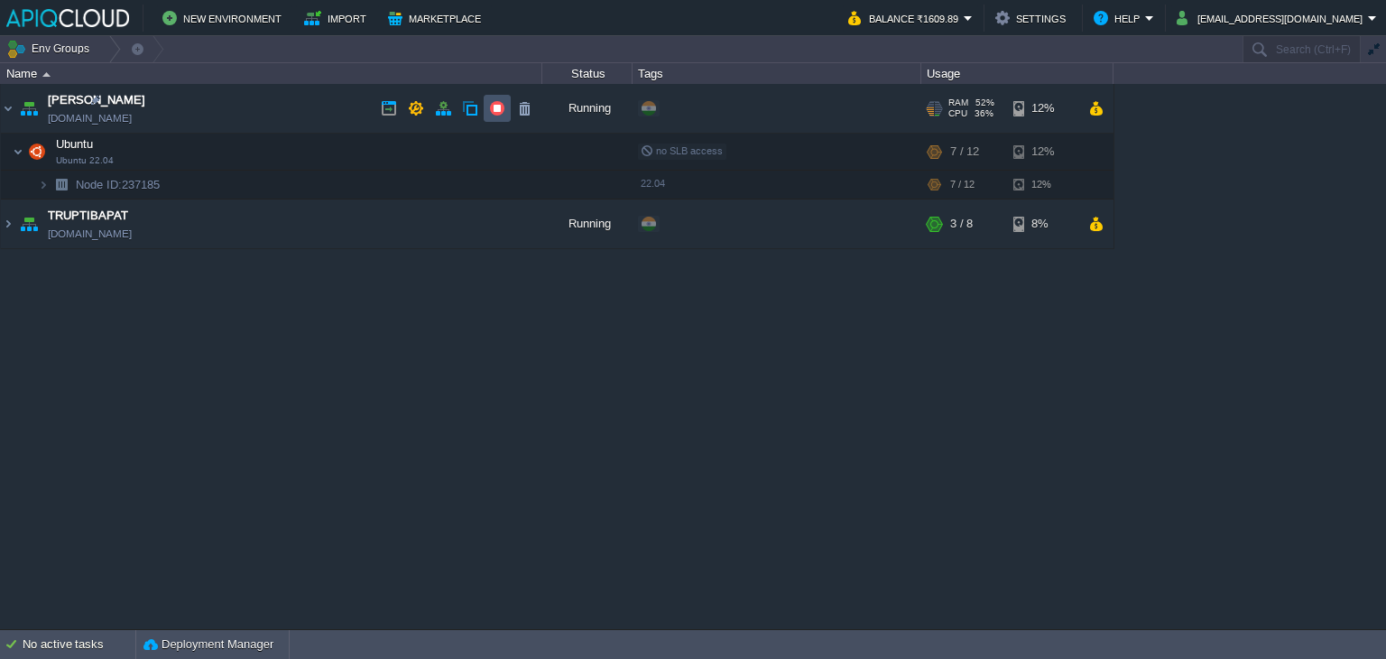
click at [490, 109] on button "button" at bounding box center [497, 108] width 16 height 16
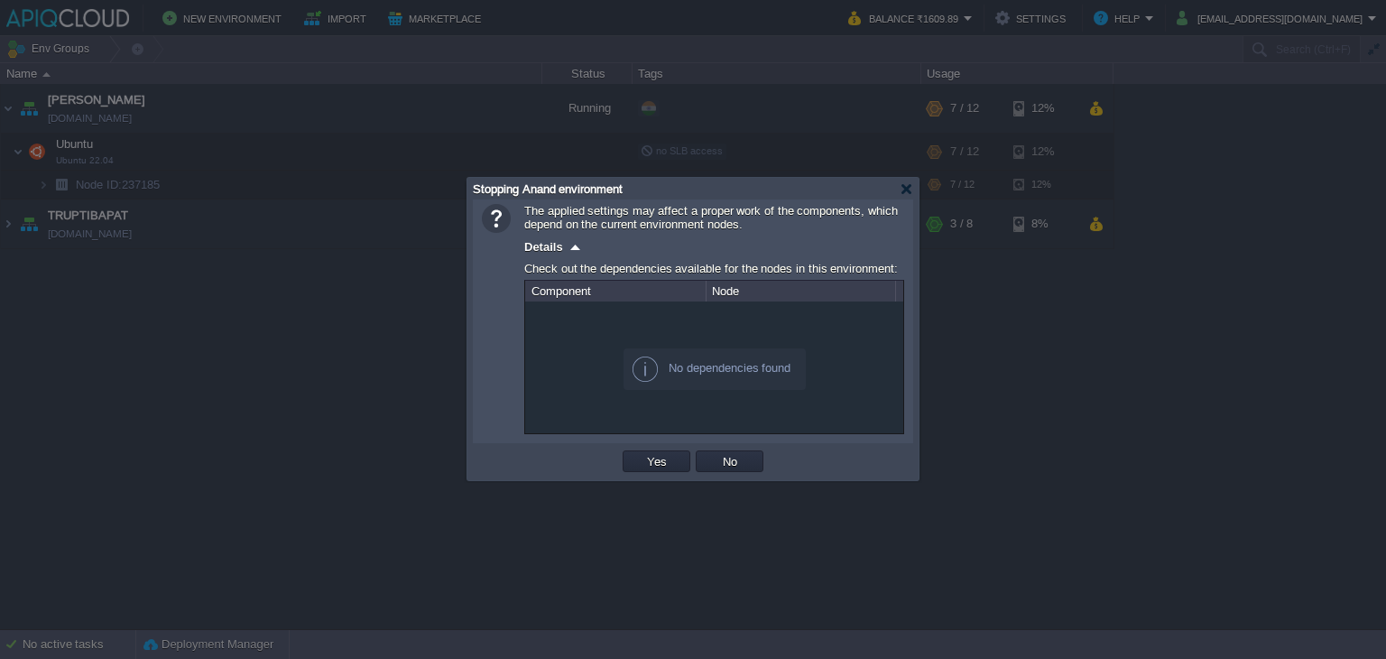
click at [650, 444] on div "The applied settings may affect a proper work of the components, which depend o…" at bounding box center [692, 339] width 451 height 281
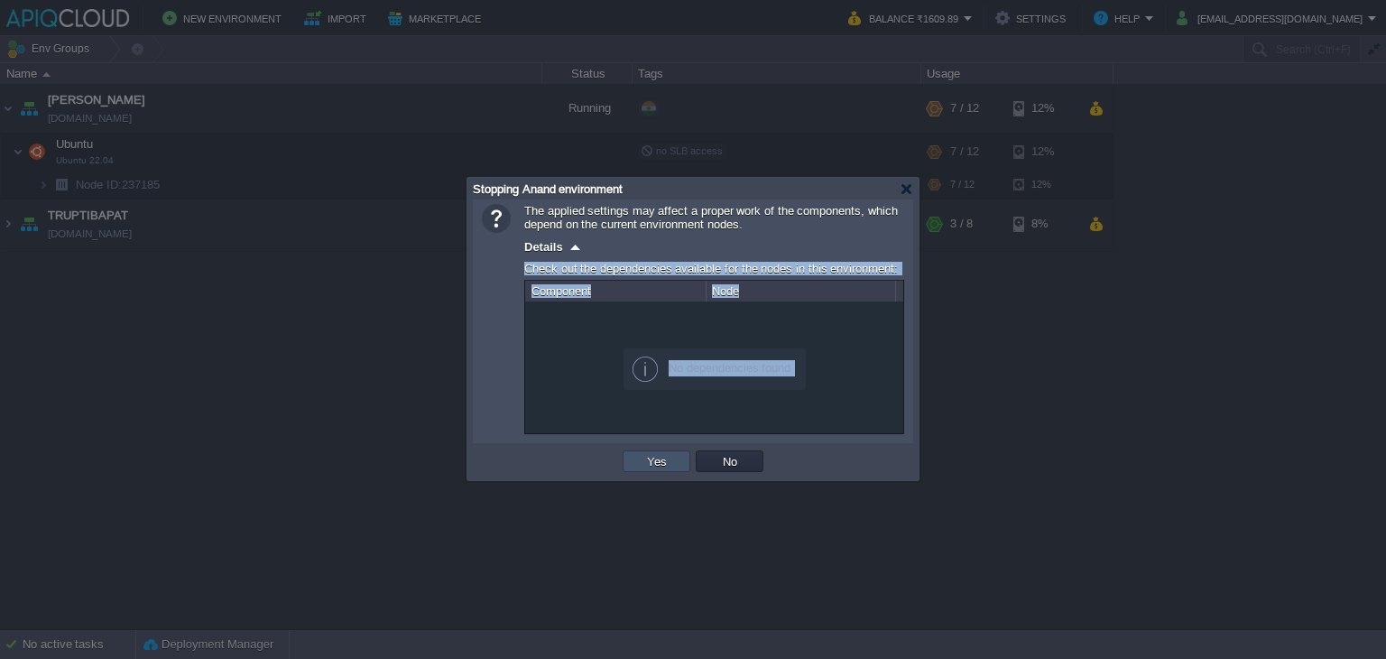
click at [646, 462] on button "Yes" at bounding box center [657, 461] width 31 height 16
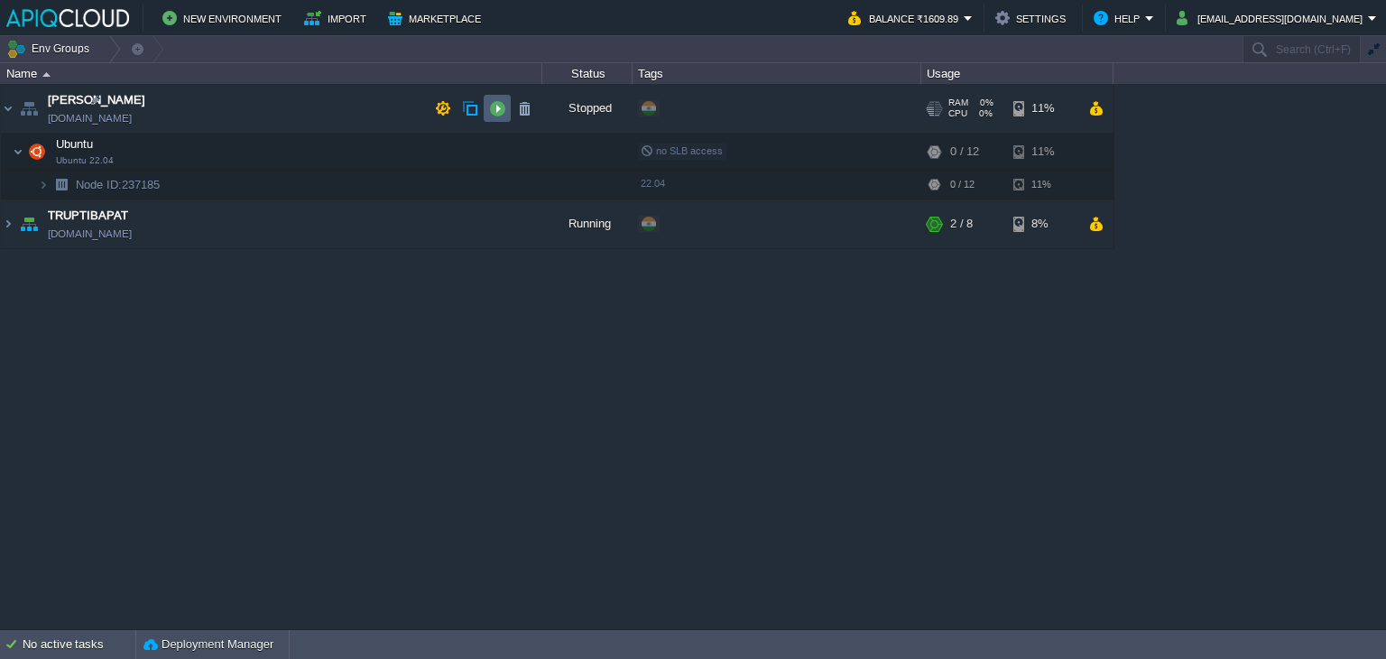
click at [495, 106] on button "button" at bounding box center [497, 108] width 16 height 16
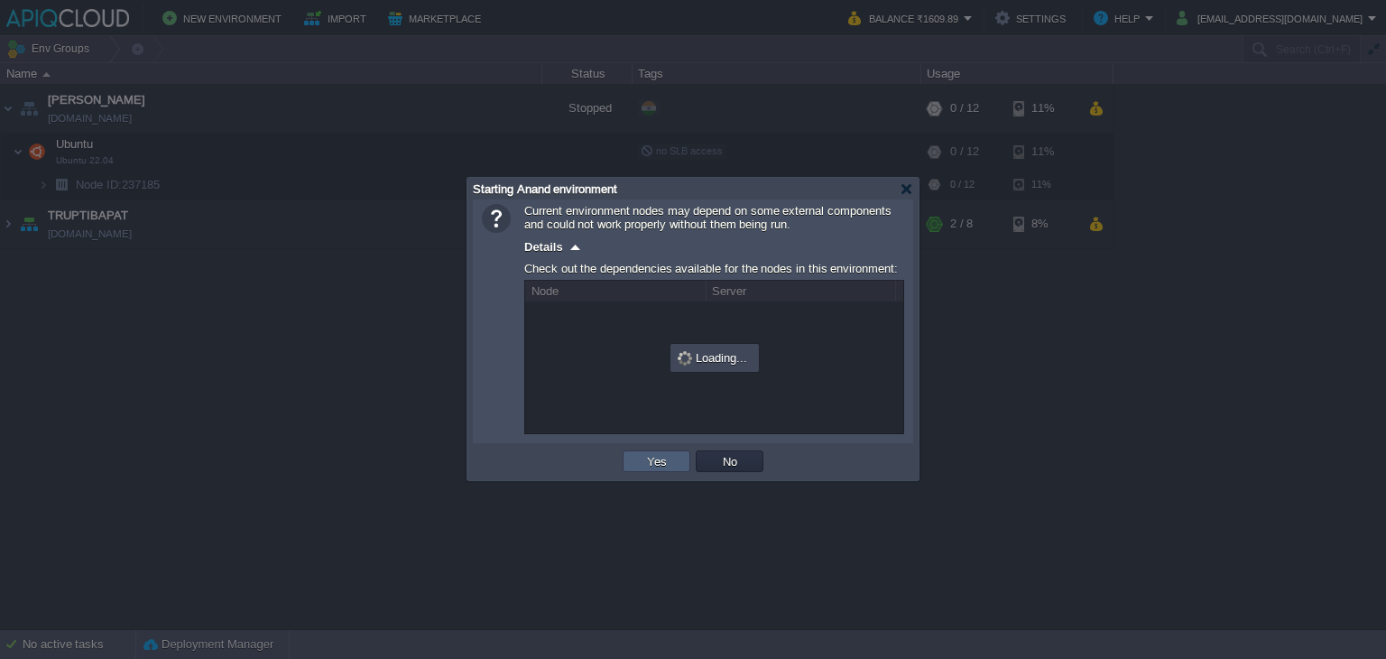
click at [662, 451] on td "Yes" at bounding box center [657, 461] width 68 height 22
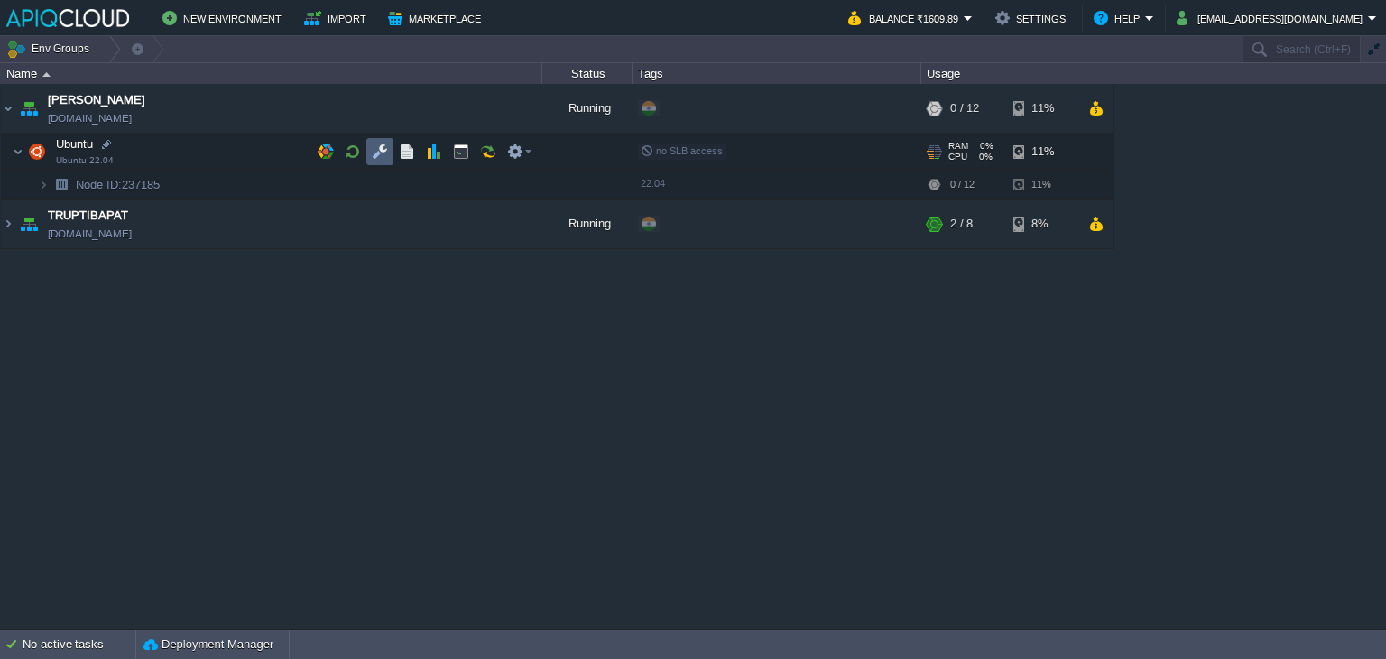
click at [383, 144] on button "button" at bounding box center [380, 151] width 16 height 16
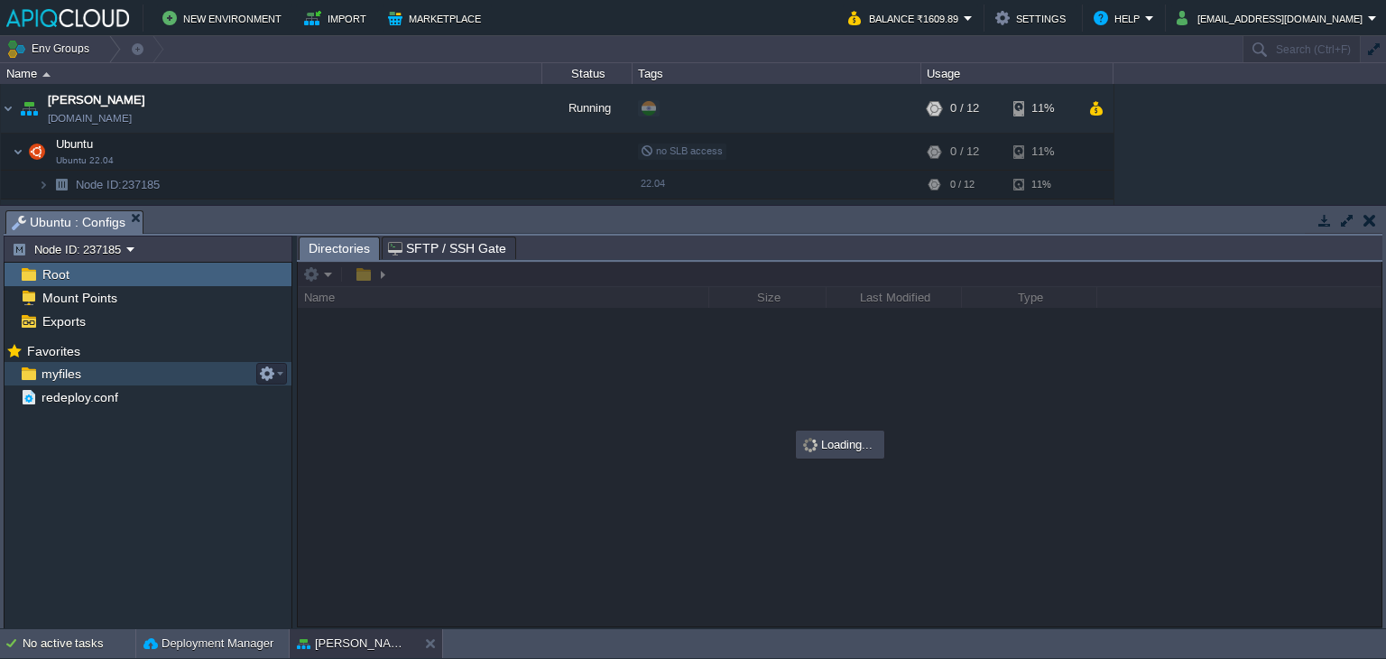
click at [54, 373] on span "myfiles" at bounding box center [61, 373] width 46 height 16
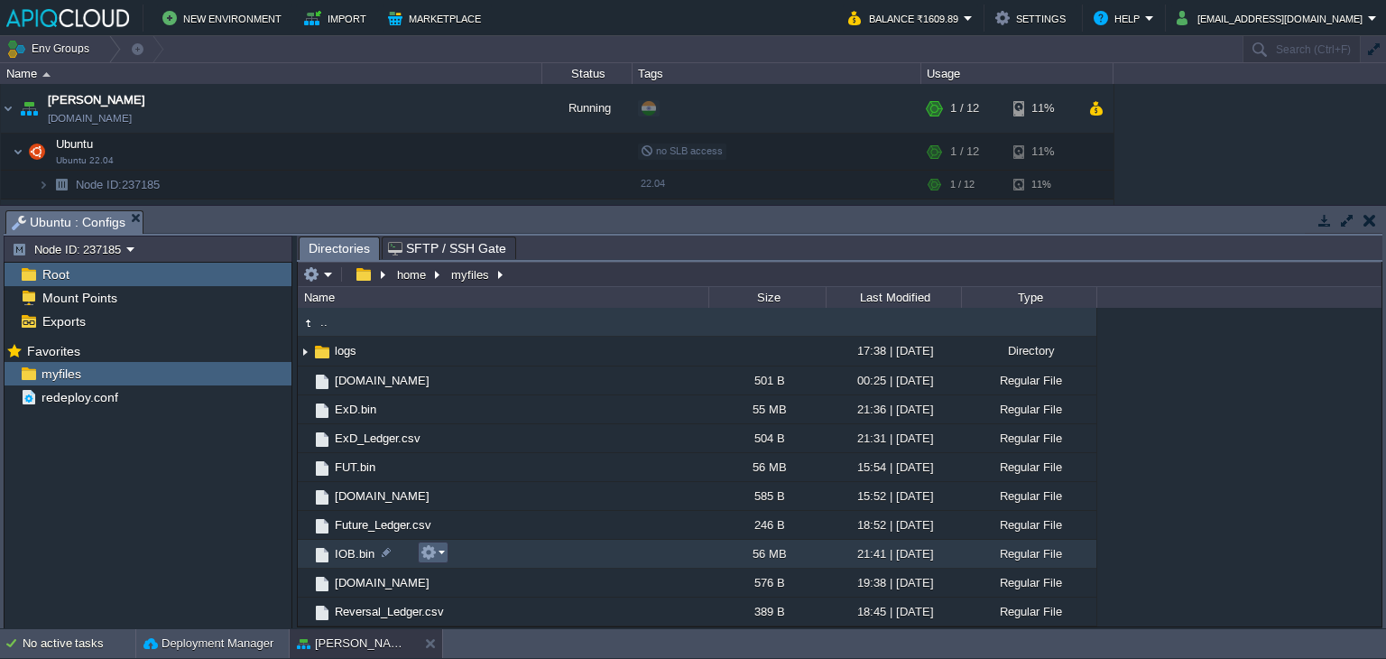
click at [438, 554] on em at bounding box center [432, 552] width 24 height 16
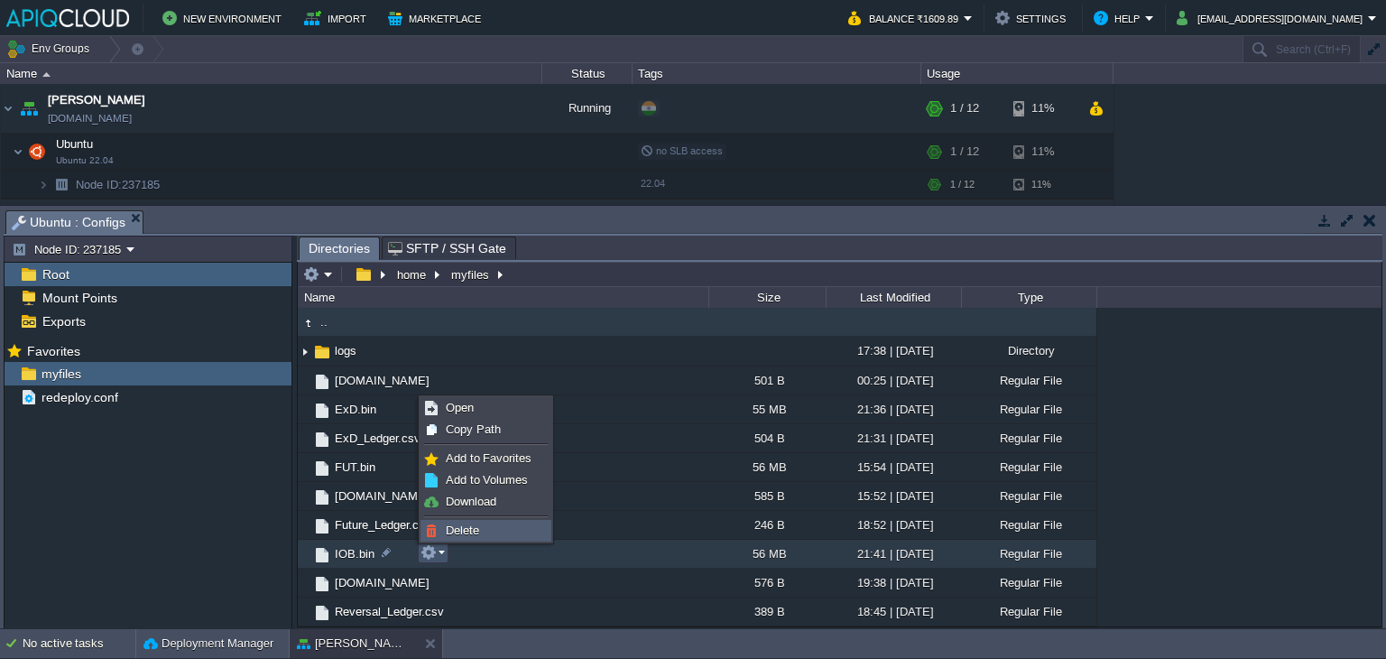
click at [470, 533] on span "Delete" at bounding box center [462, 530] width 33 height 14
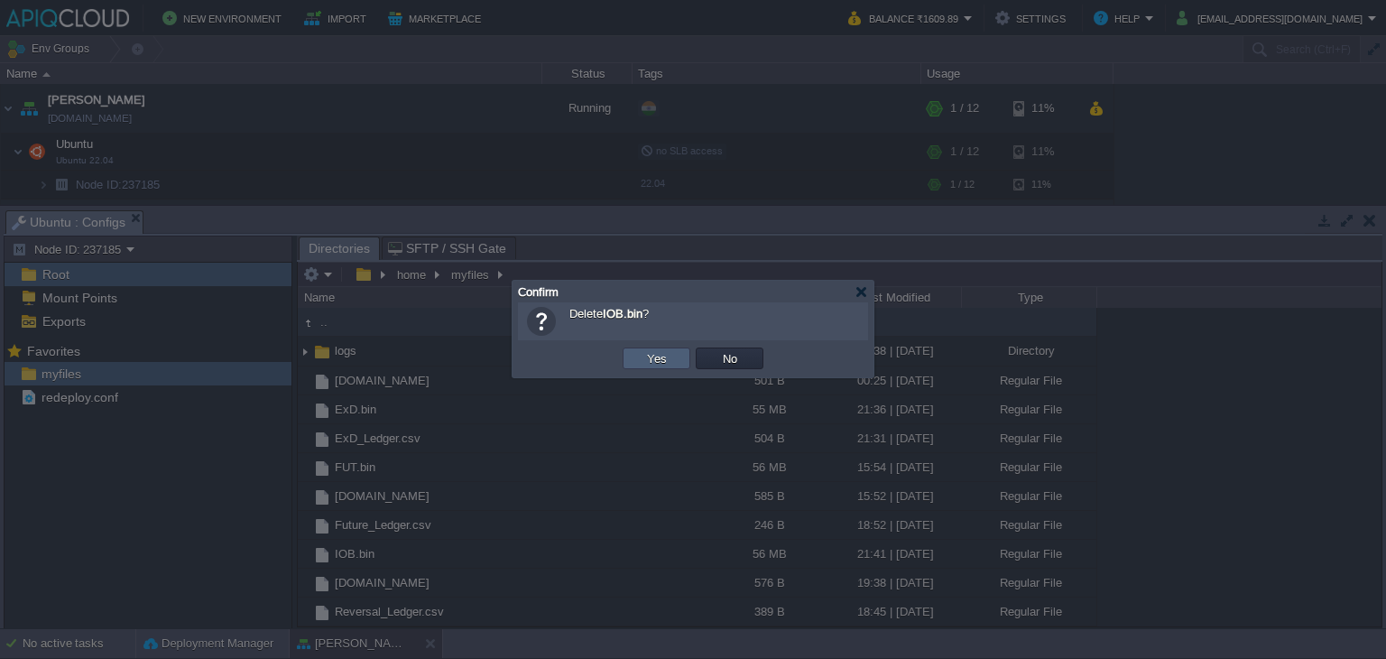
click at [670, 355] on td "Yes" at bounding box center [657, 358] width 68 height 22
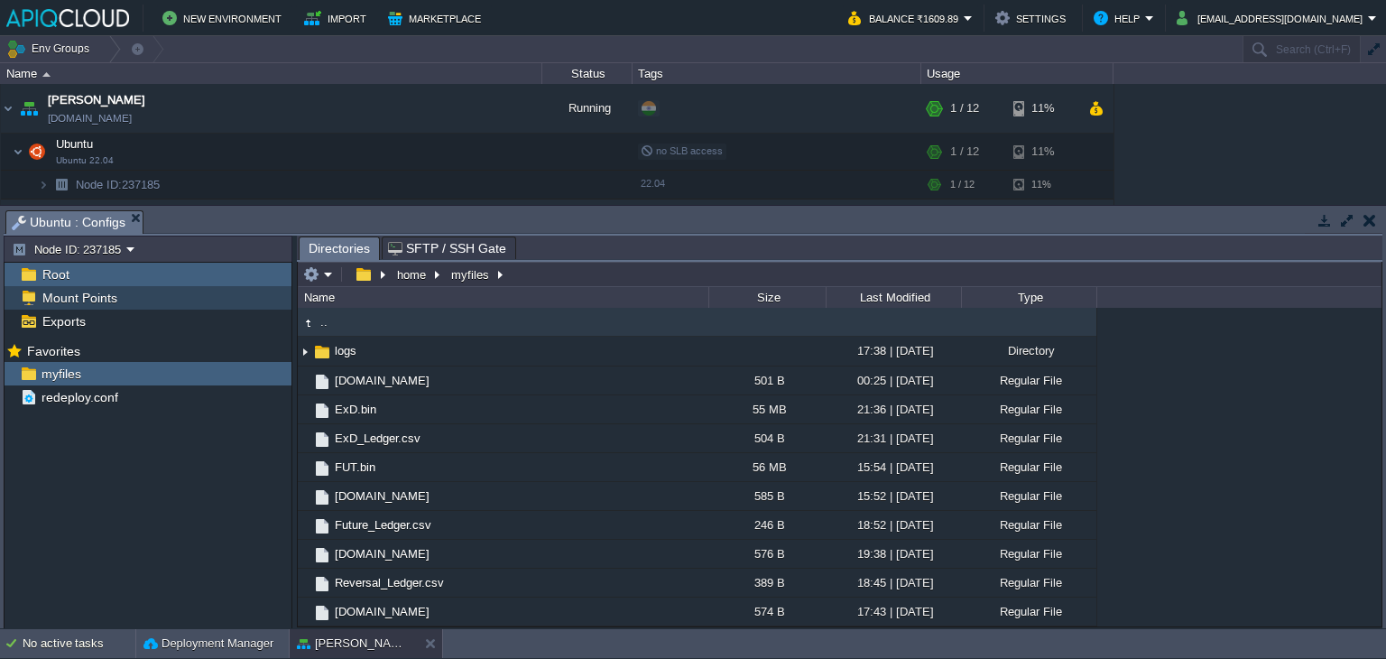
click at [70, 293] on span "Mount Points" at bounding box center [79, 298] width 81 height 16
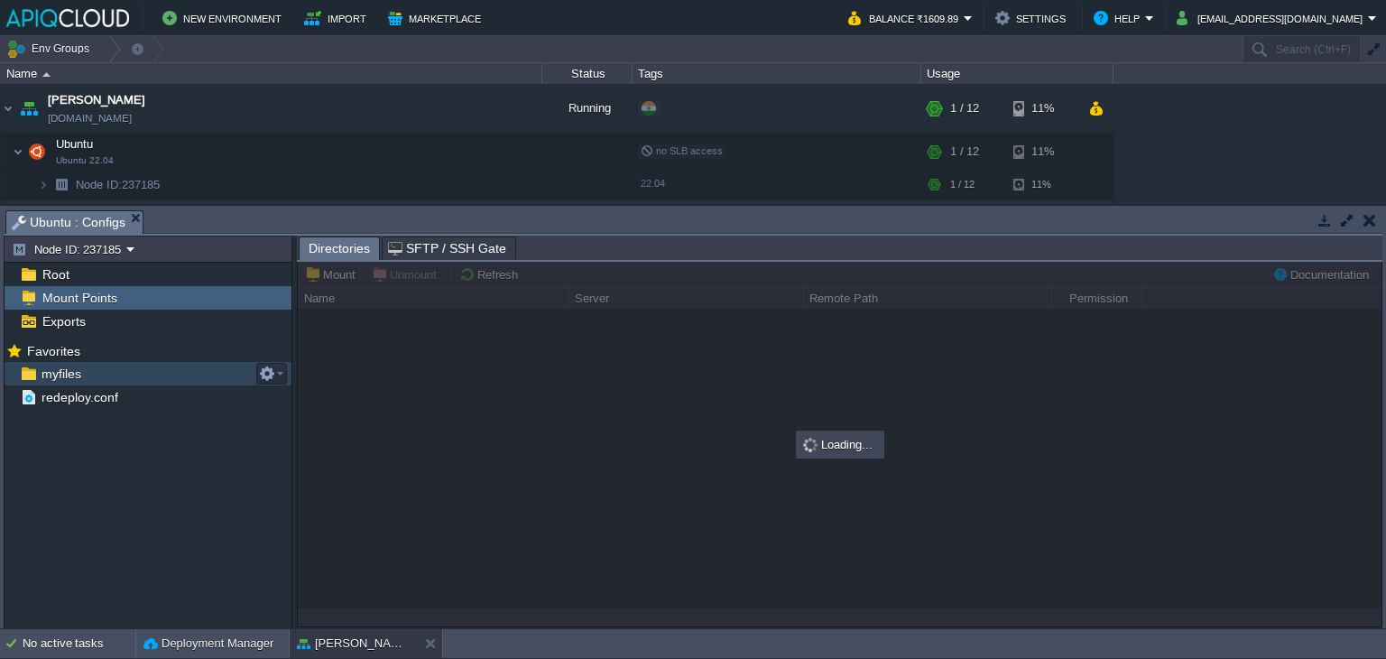
click at [69, 373] on span "myfiles" at bounding box center [61, 373] width 46 height 16
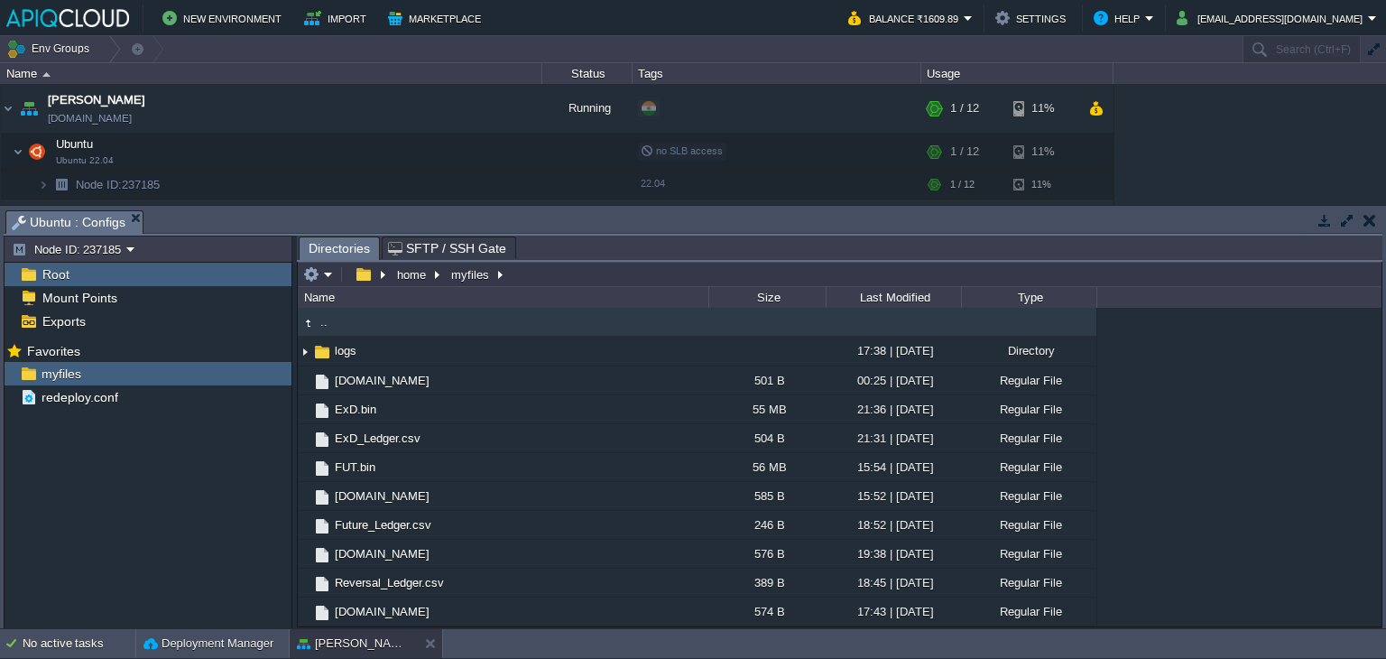
click at [1371, 219] on button "button" at bounding box center [1369, 220] width 13 height 16
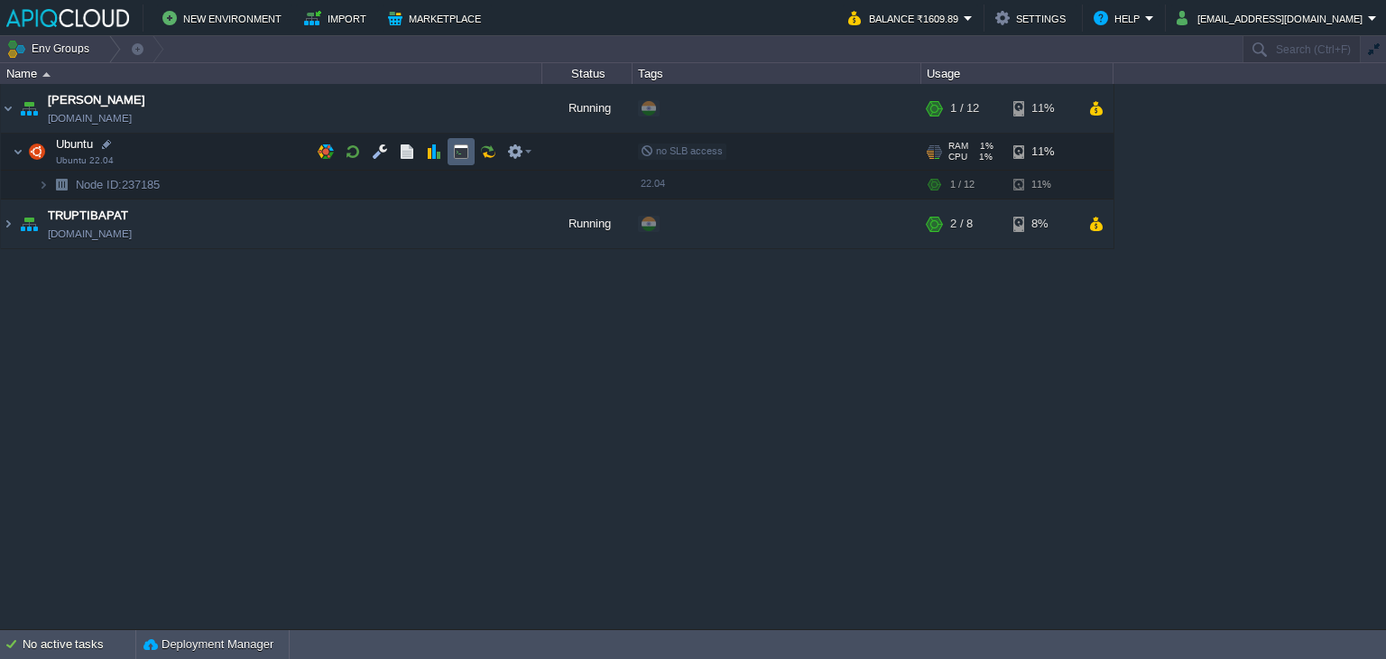
click at [461, 149] on button "button" at bounding box center [461, 151] width 16 height 16
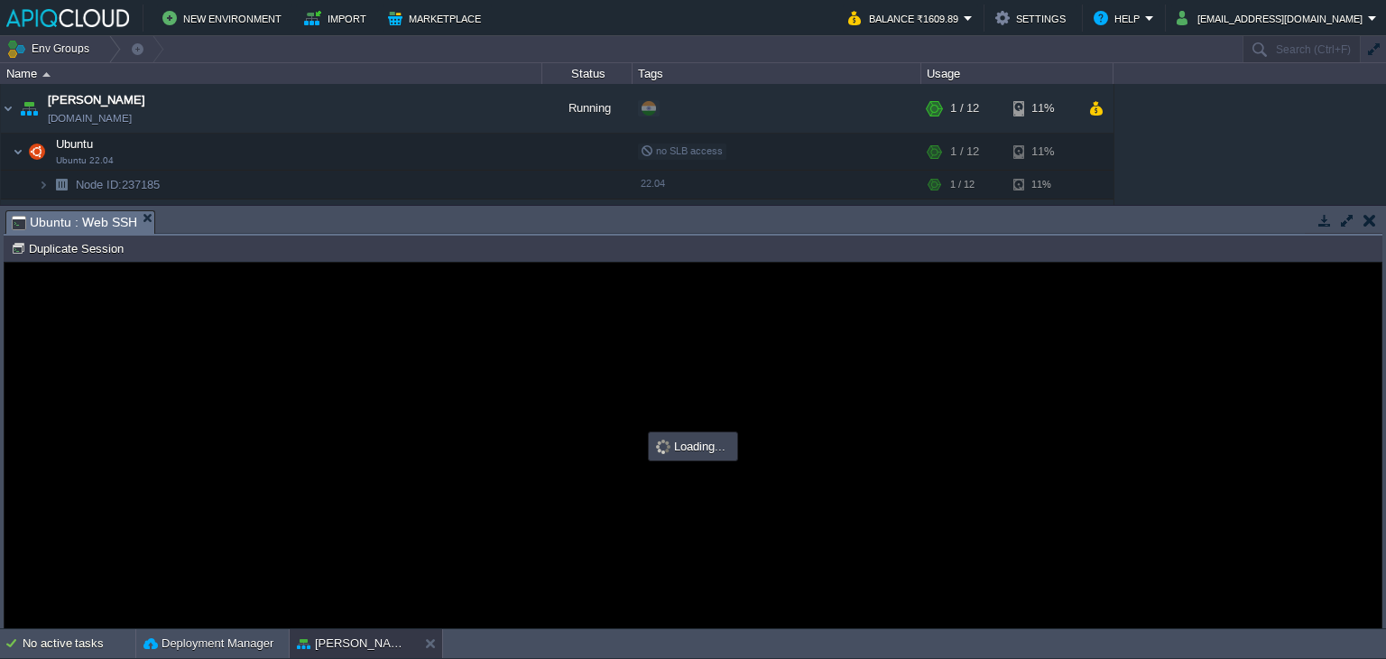
type input "#000000"
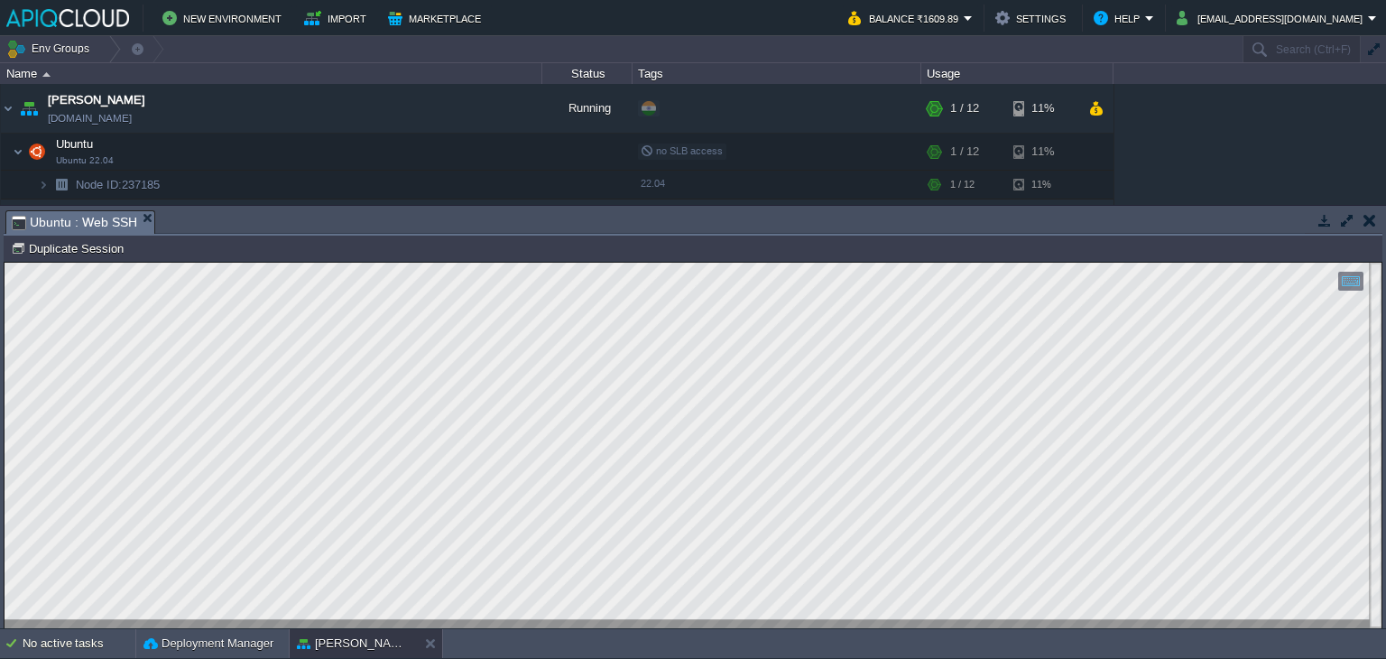
click at [1379, 220] on td at bounding box center [1369, 220] width 23 height 22
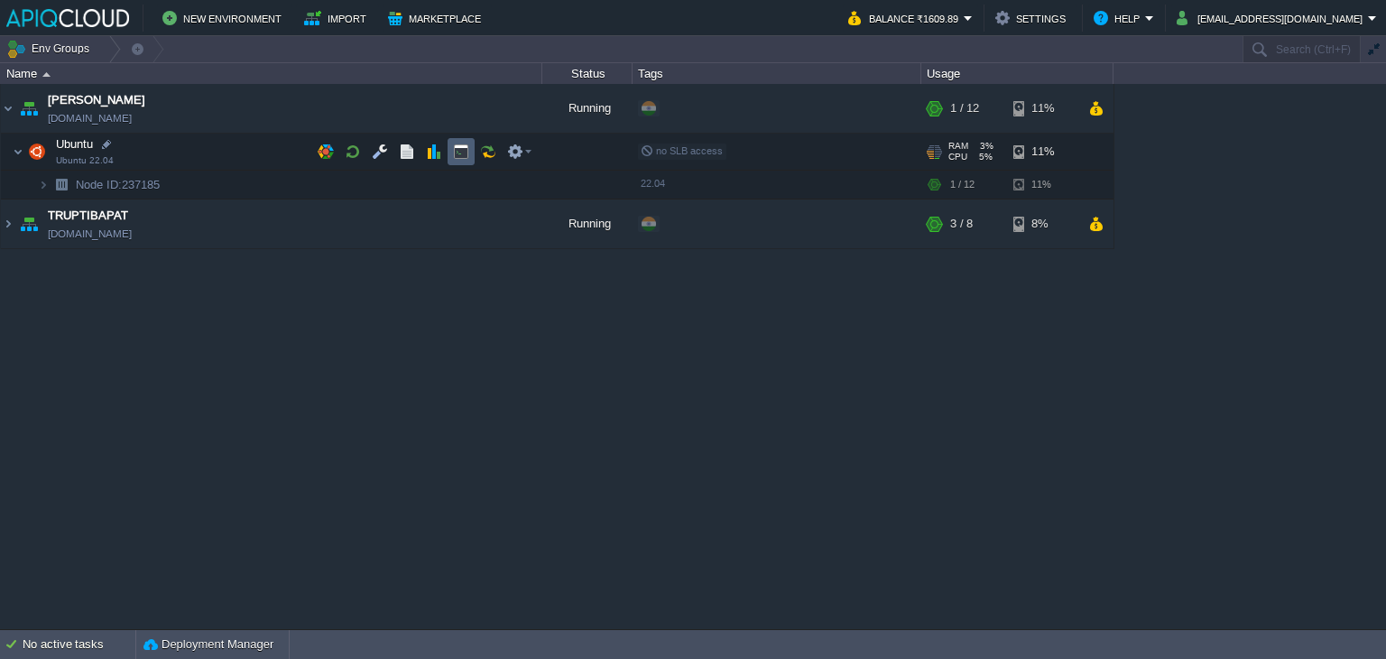
click at [461, 152] on button "button" at bounding box center [461, 151] width 16 height 16
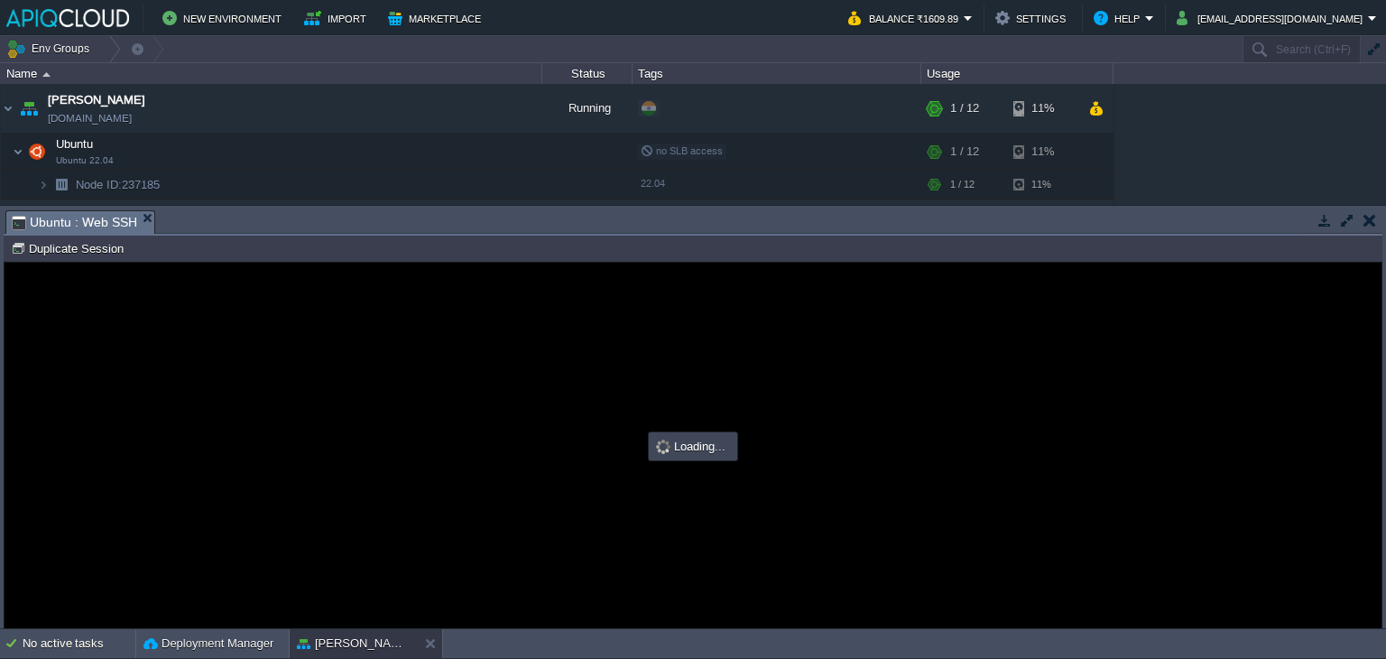
type input "#000000"
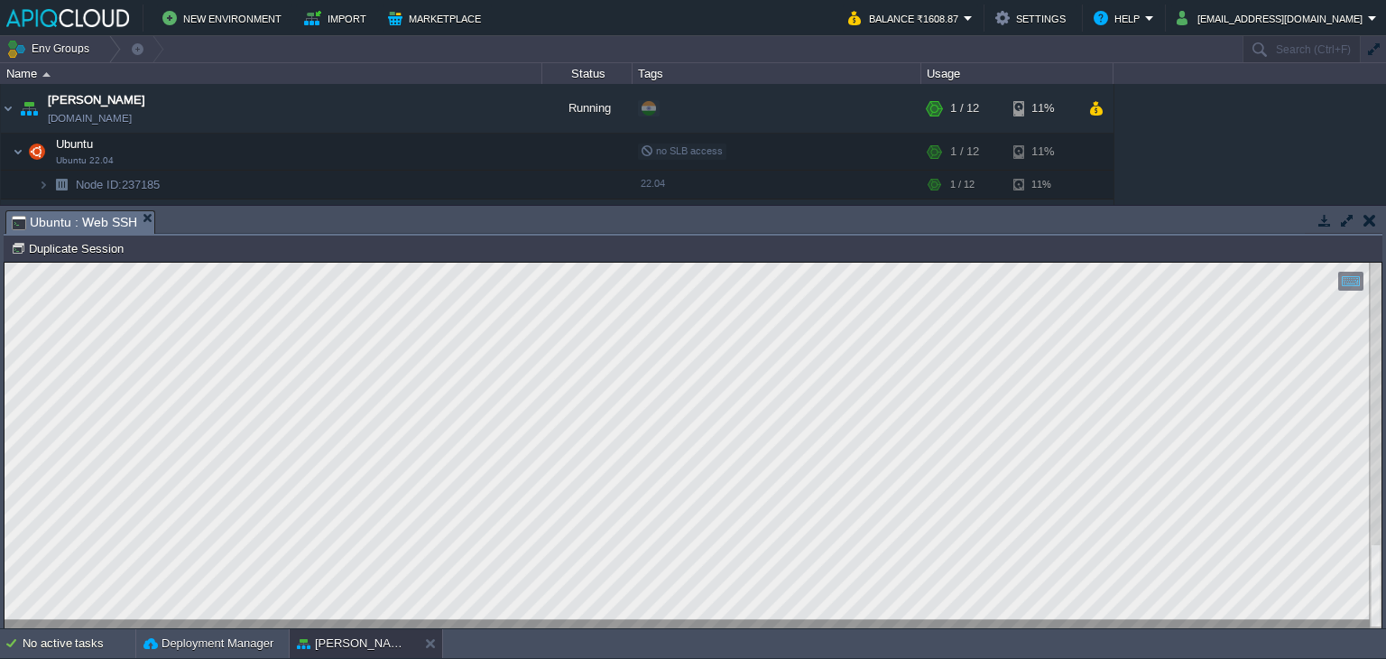
click at [1363, 221] on button "button" at bounding box center [1369, 220] width 13 height 16
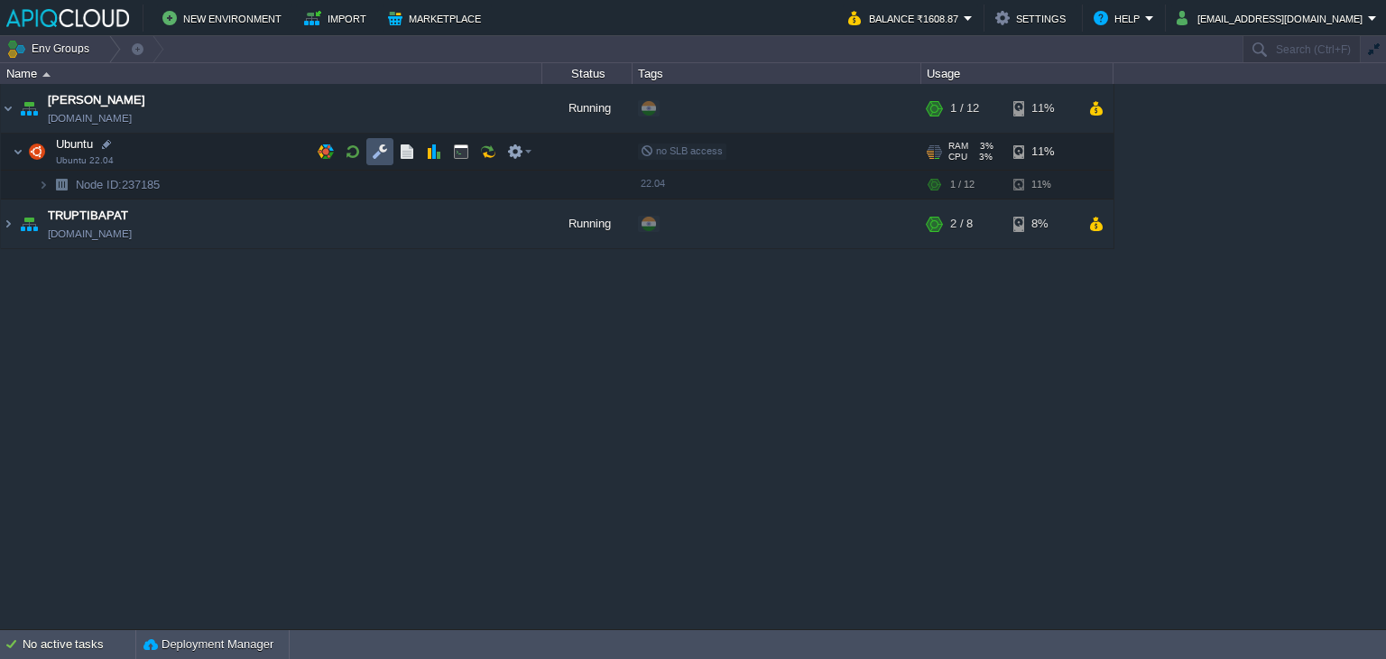
click at [376, 152] on button "button" at bounding box center [380, 151] width 16 height 16
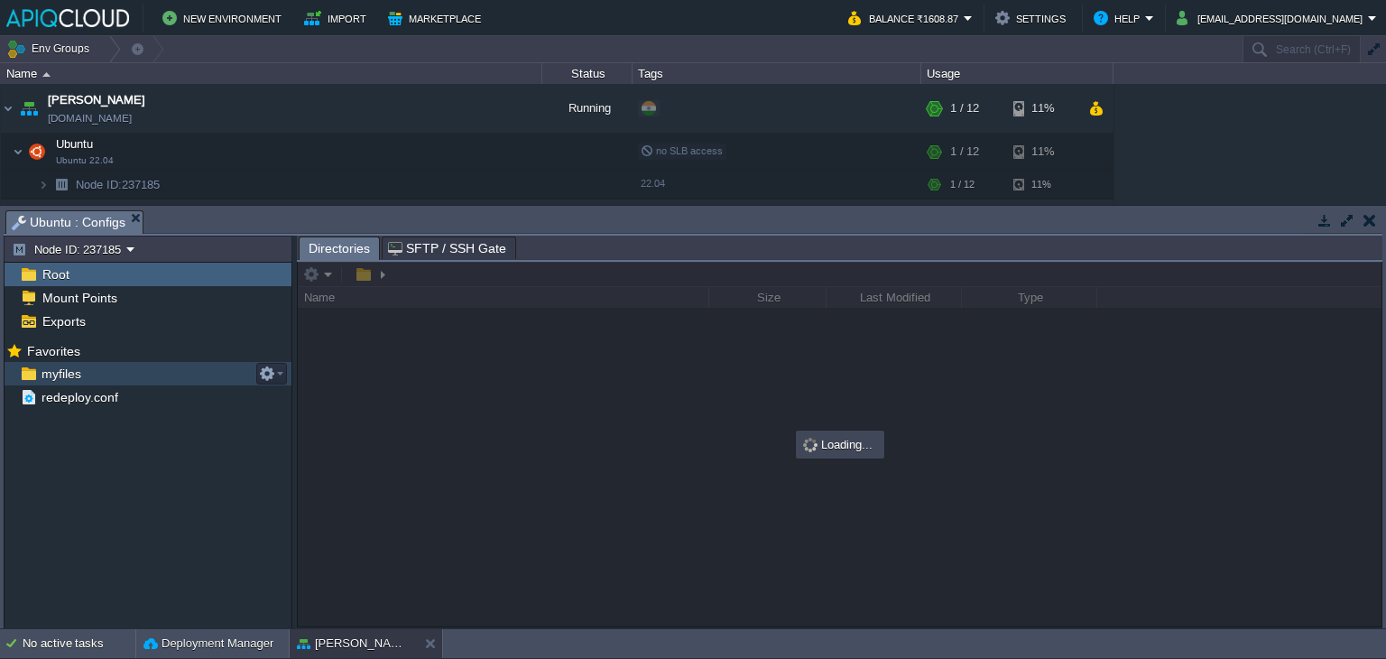
click at [60, 378] on span "myfiles" at bounding box center [61, 373] width 46 height 16
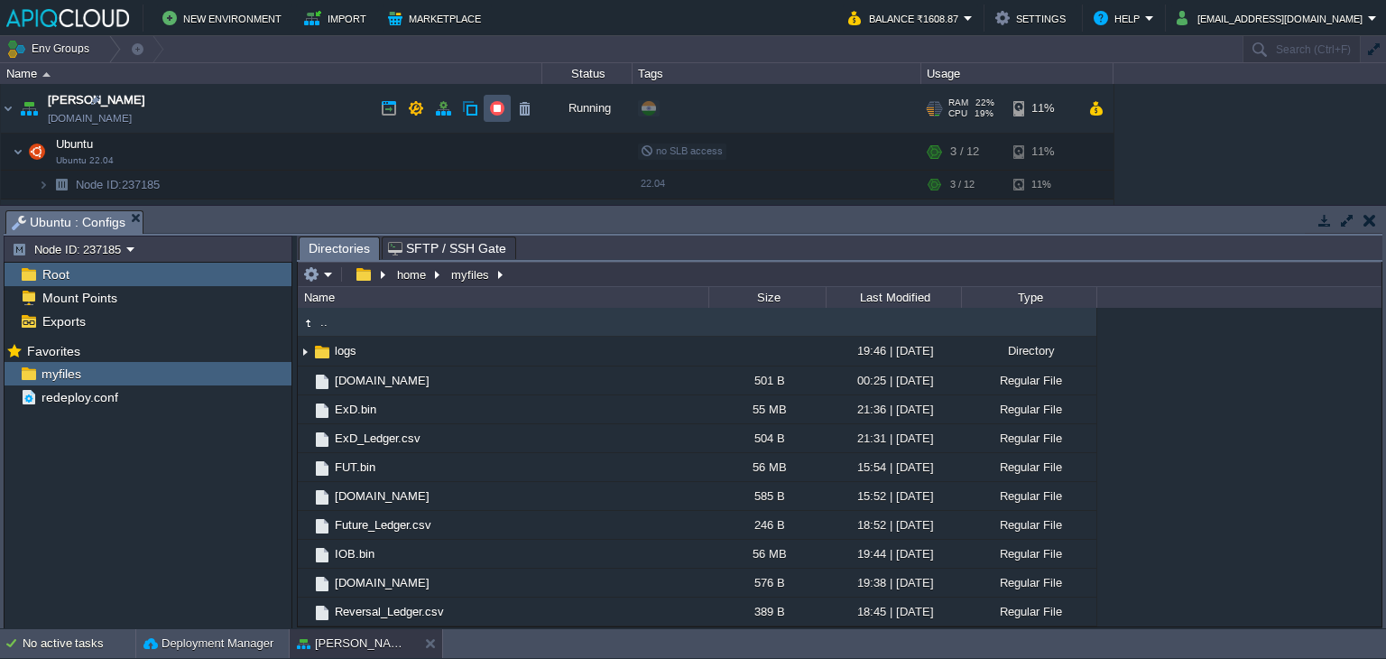
click at [497, 108] on button "button" at bounding box center [497, 108] width 16 height 16
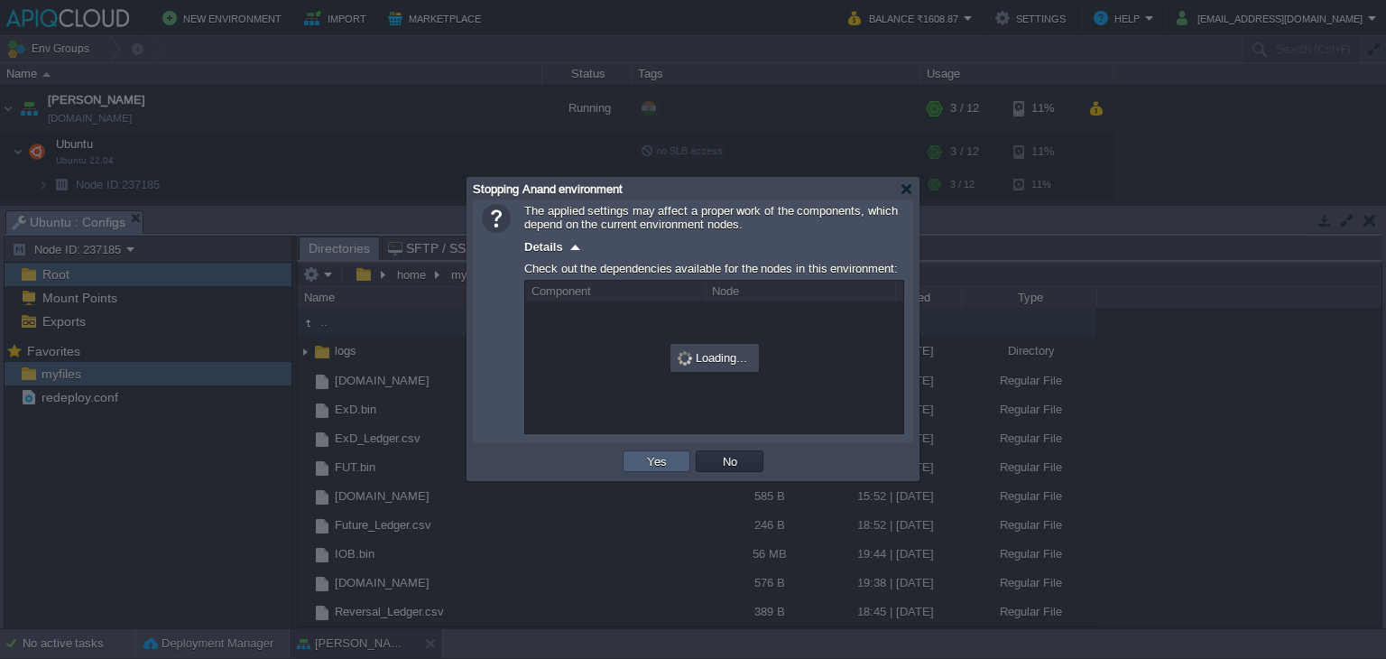
click at [631, 465] on td "Yes" at bounding box center [657, 461] width 68 height 22
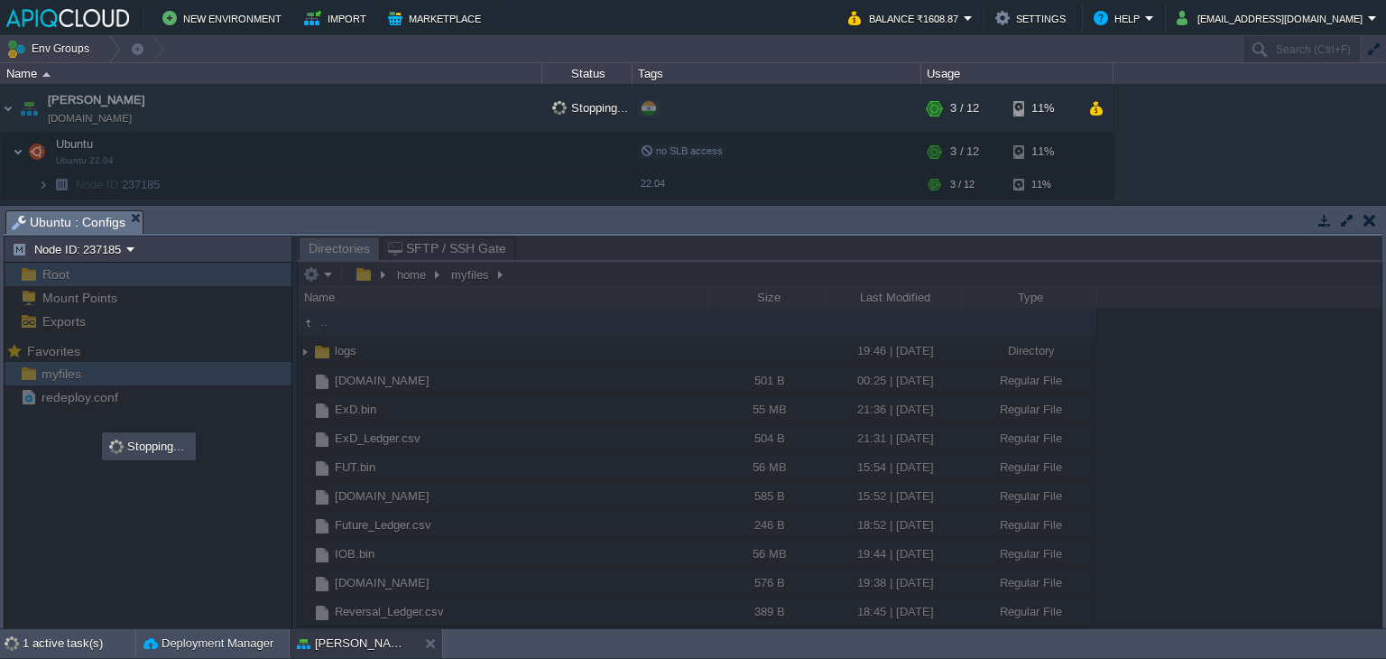
click at [1368, 220] on button "button" at bounding box center [1369, 220] width 13 height 16
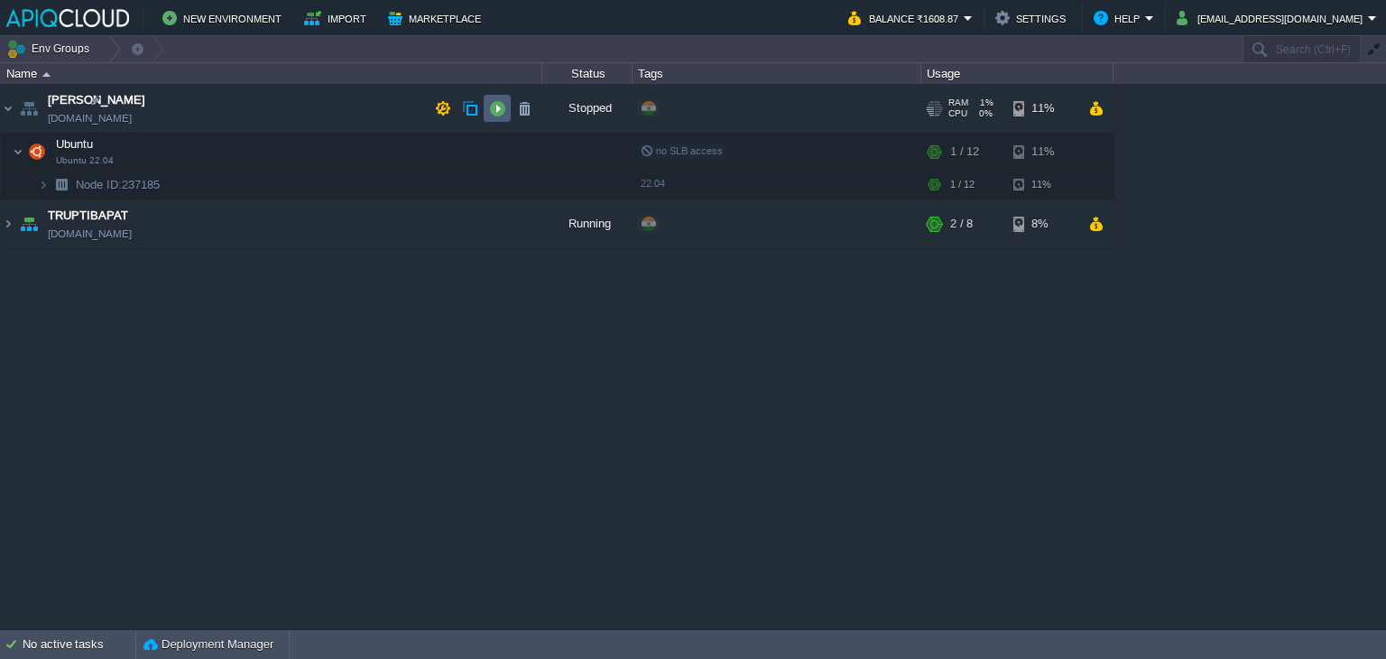
click at [494, 106] on button "button" at bounding box center [497, 108] width 16 height 16
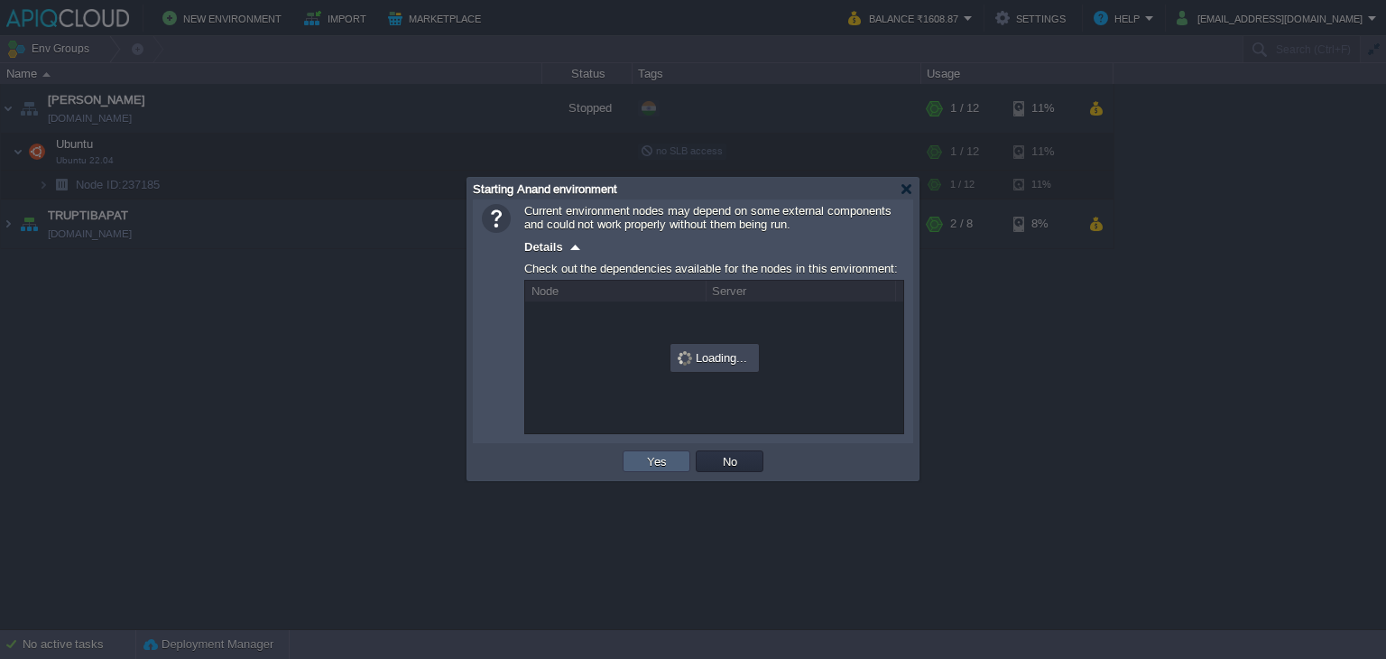
click at [661, 463] on button "Yes" at bounding box center [657, 461] width 31 height 16
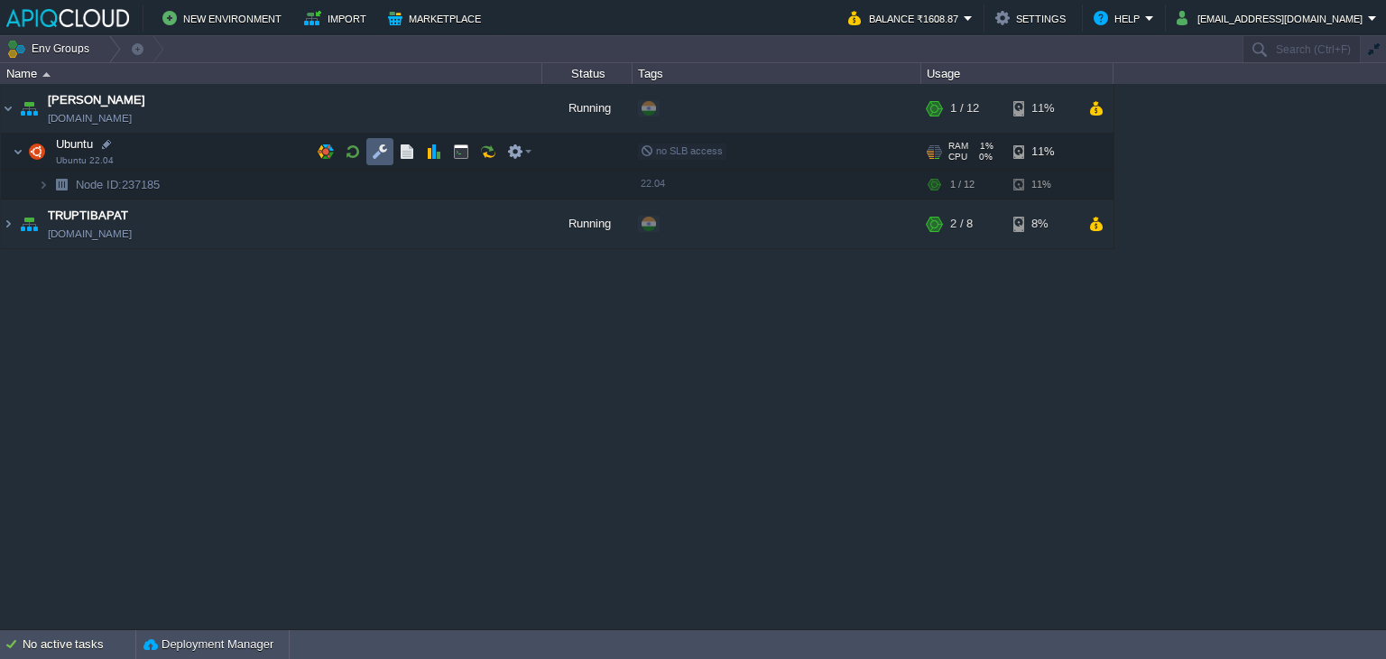
click at [375, 149] on button "button" at bounding box center [380, 151] width 16 height 16
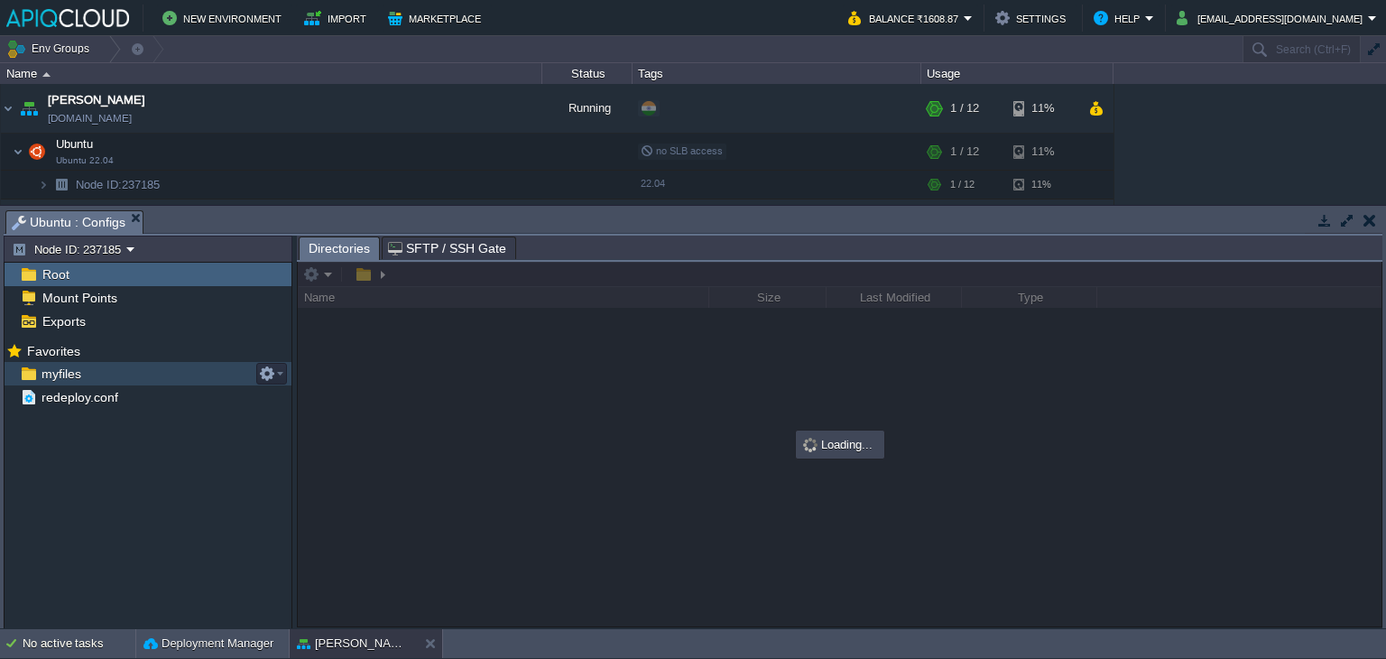
click at [79, 366] on span "myfiles" at bounding box center [61, 373] width 46 height 16
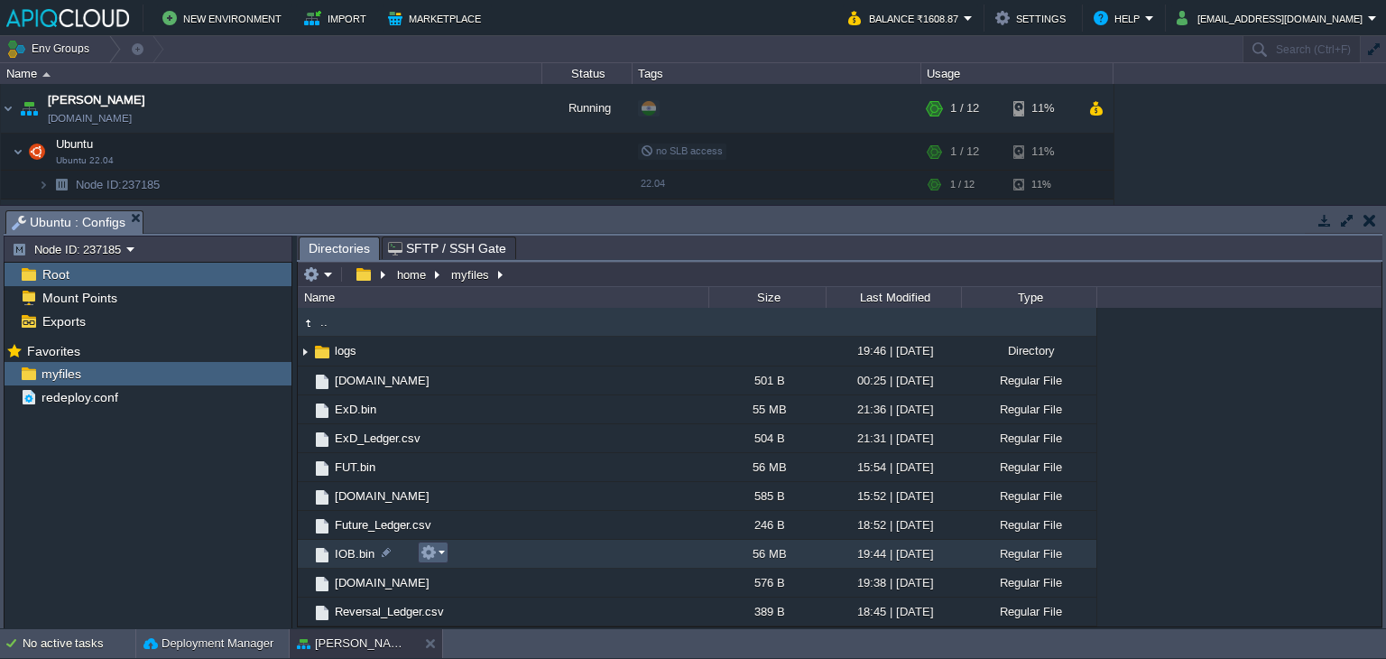
click at [433, 553] on button "button" at bounding box center [428, 552] width 16 height 16
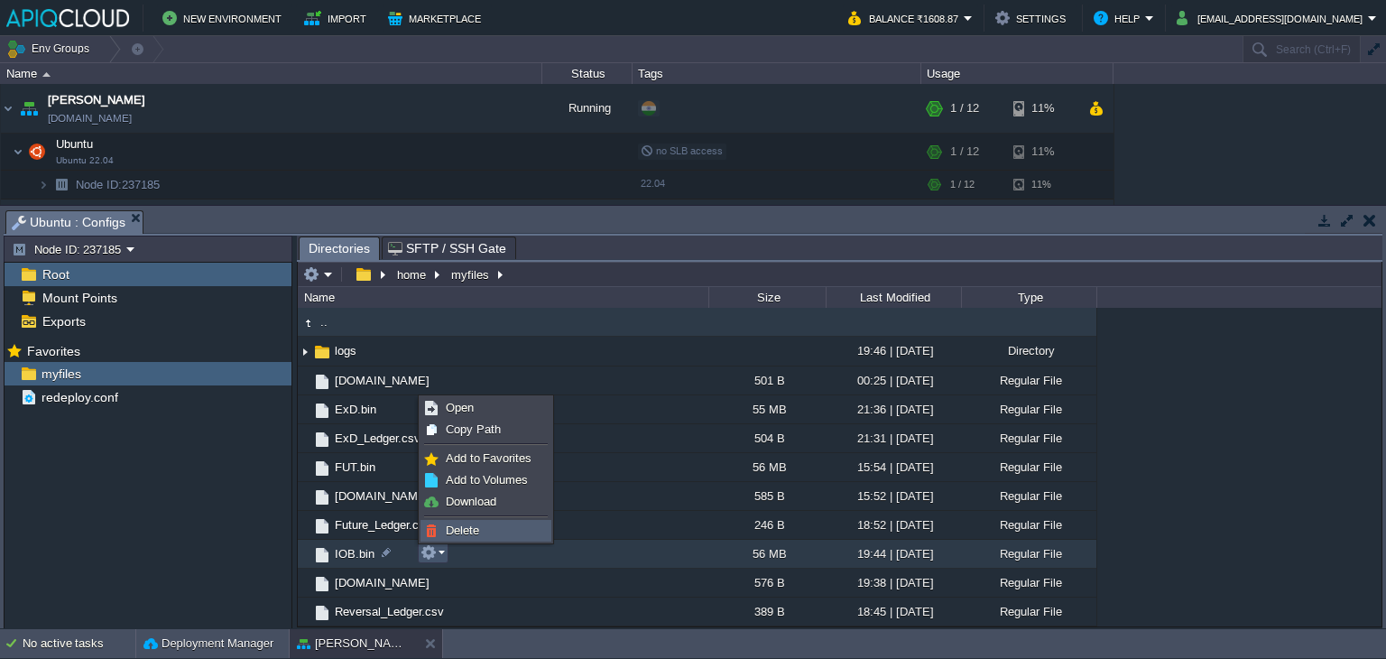
click at [462, 524] on span "Delete" at bounding box center [462, 530] width 33 height 14
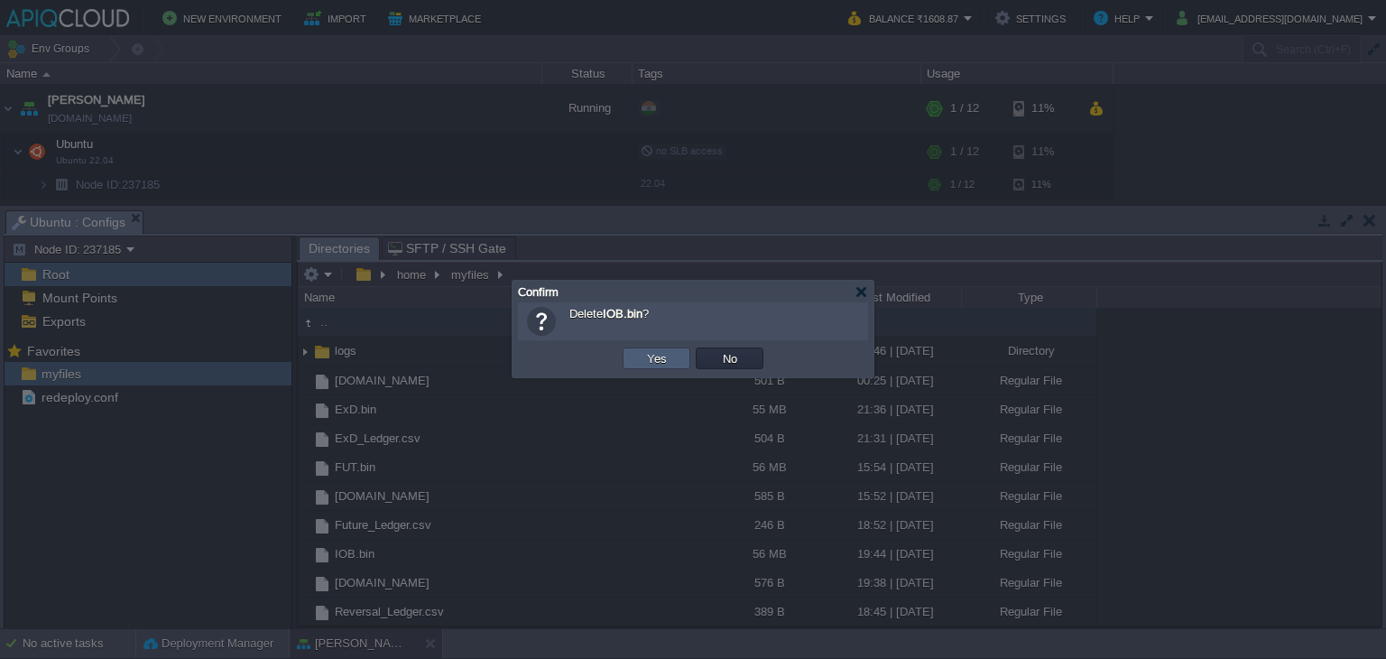
click at [653, 358] on button "Yes" at bounding box center [657, 358] width 31 height 16
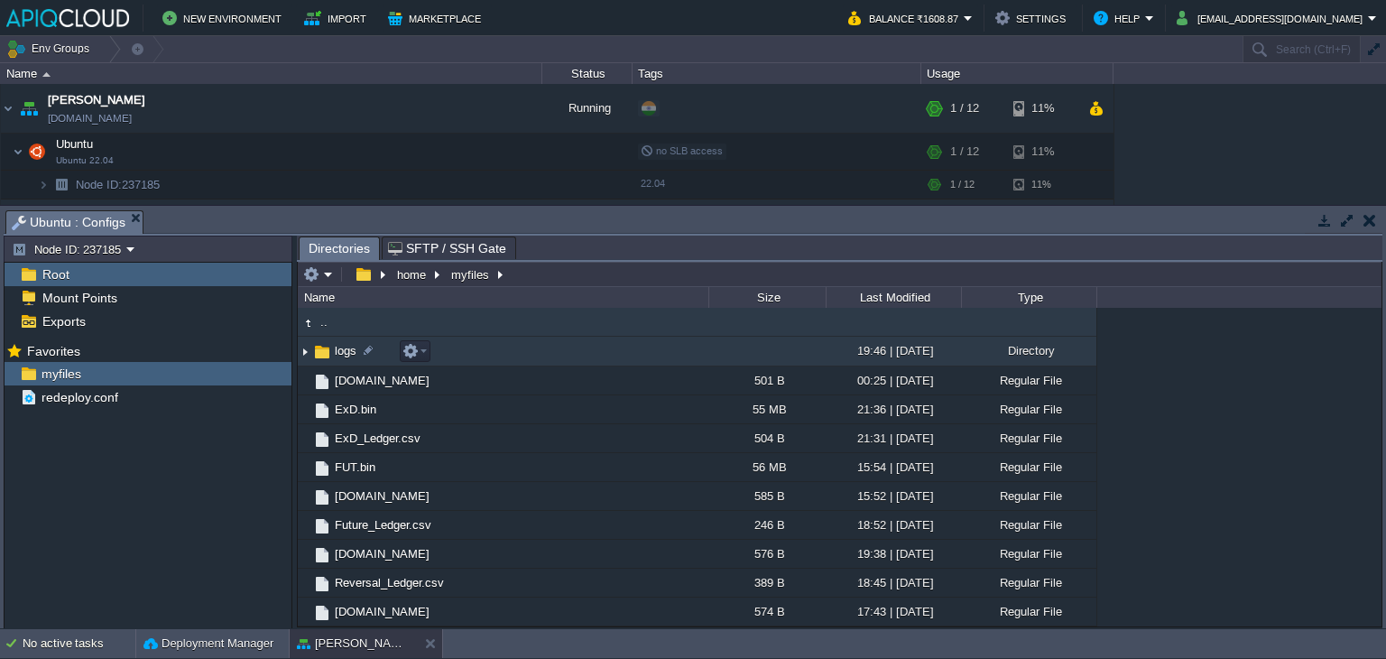
click at [300, 351] on img at bounding box center [305, 351] width 14 height 28
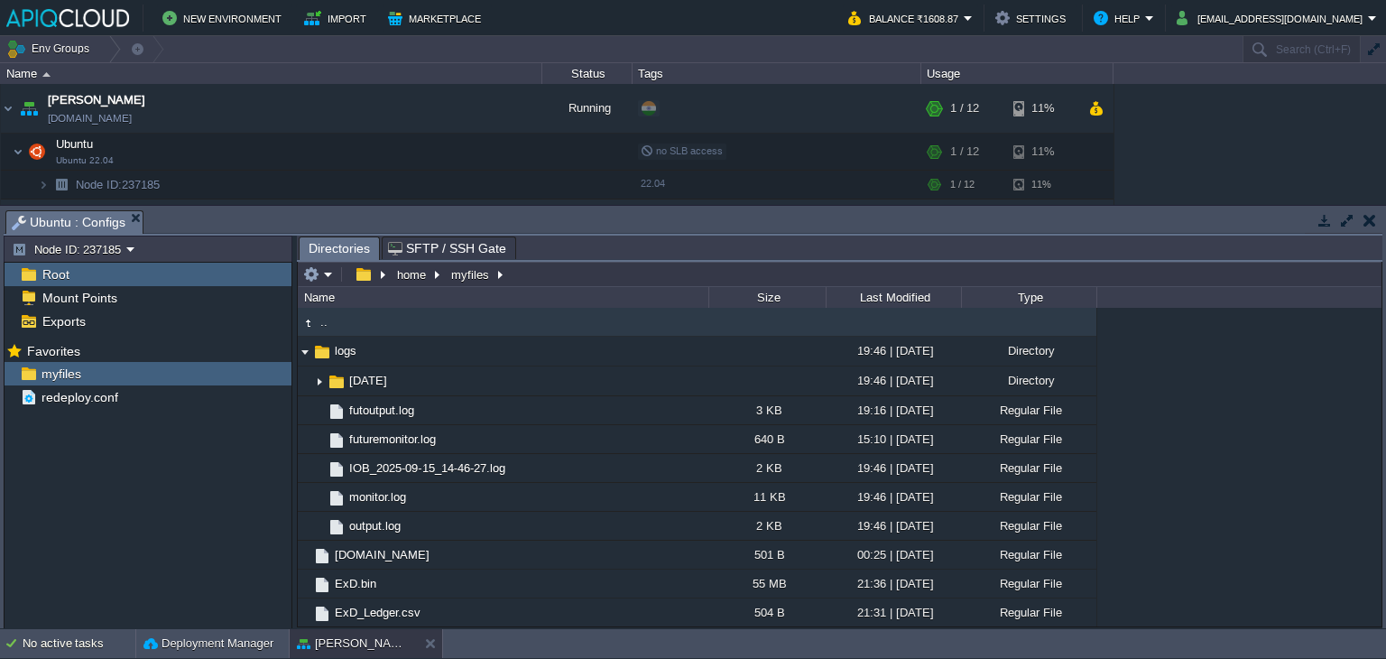
click at [1363, 221] on button "button" at bounding box center [1369, 220] width 13 height 16
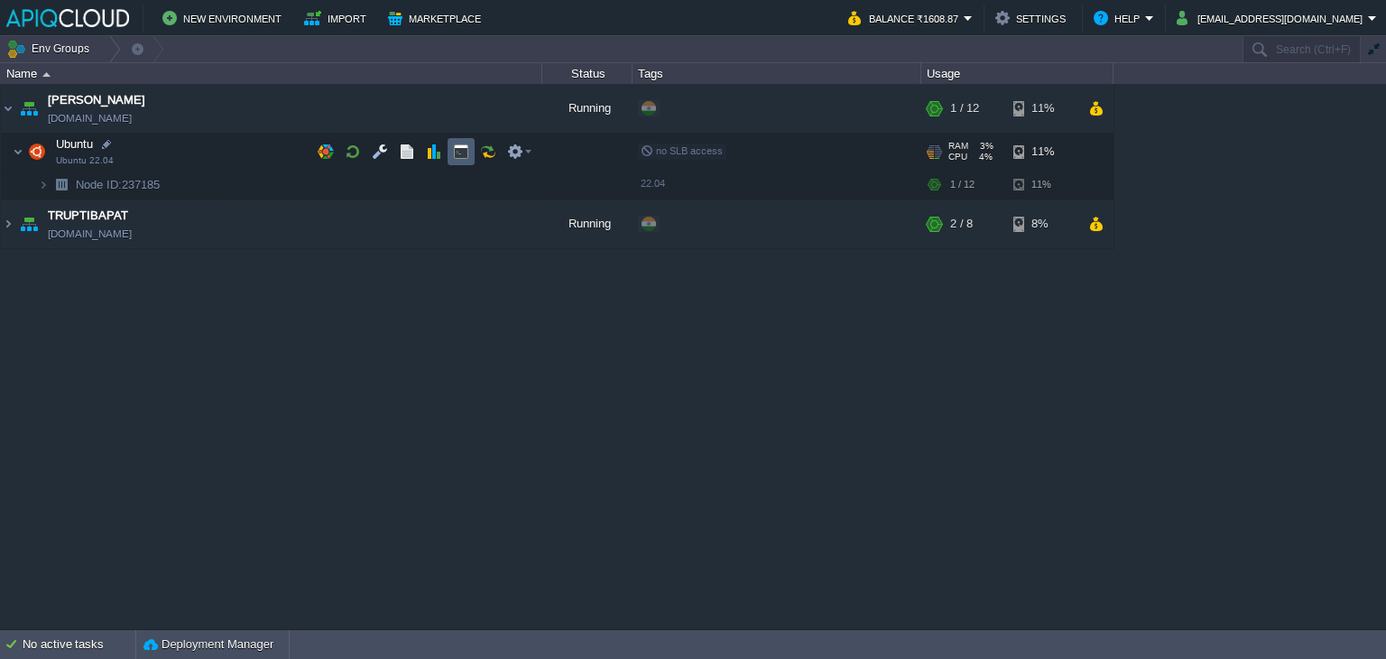
click at [450, 149] on td at bounding box center [461, 151] width 27 height 27
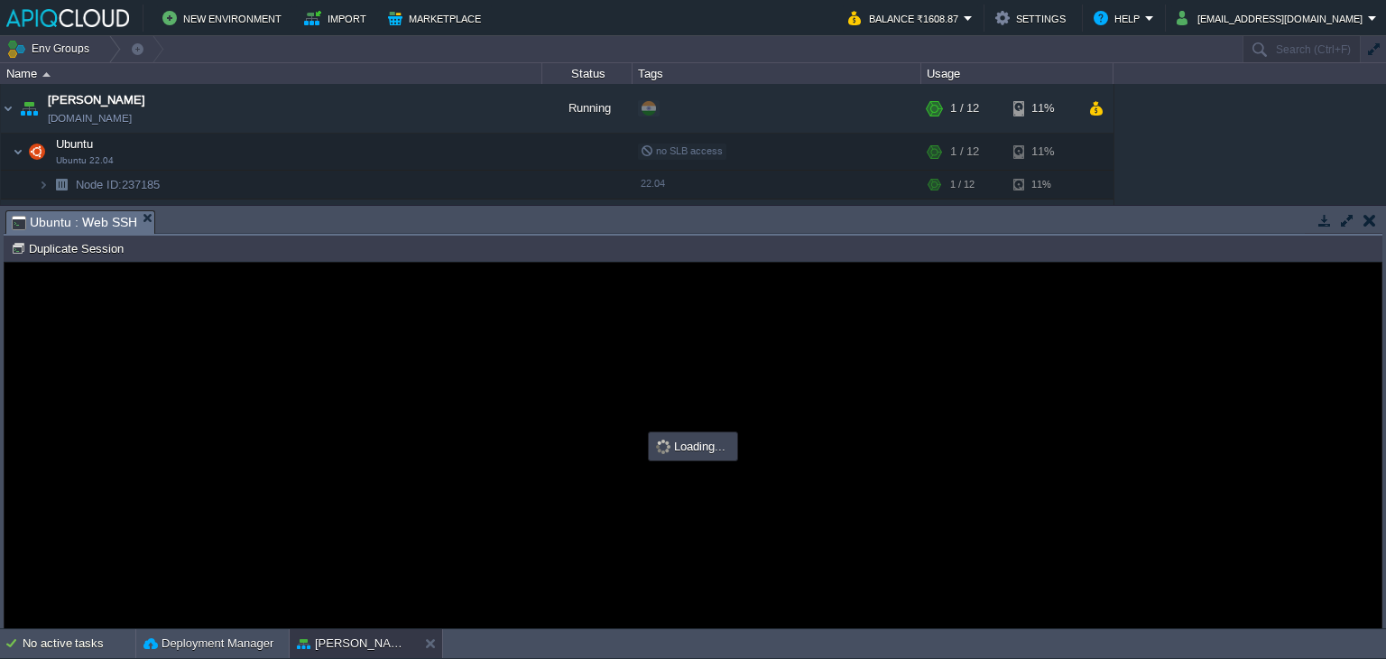
type input "#000000"
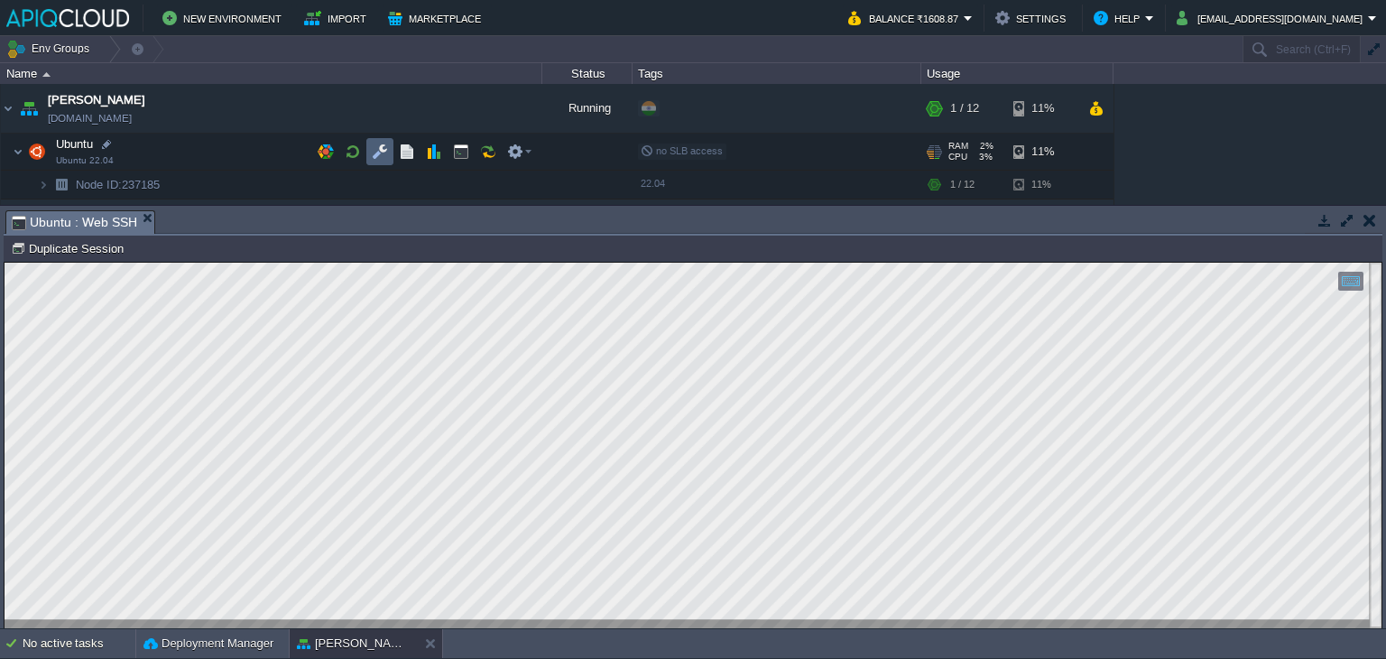
click at [368, 144] on td at bounding box center [379, 151] width 27 height 27
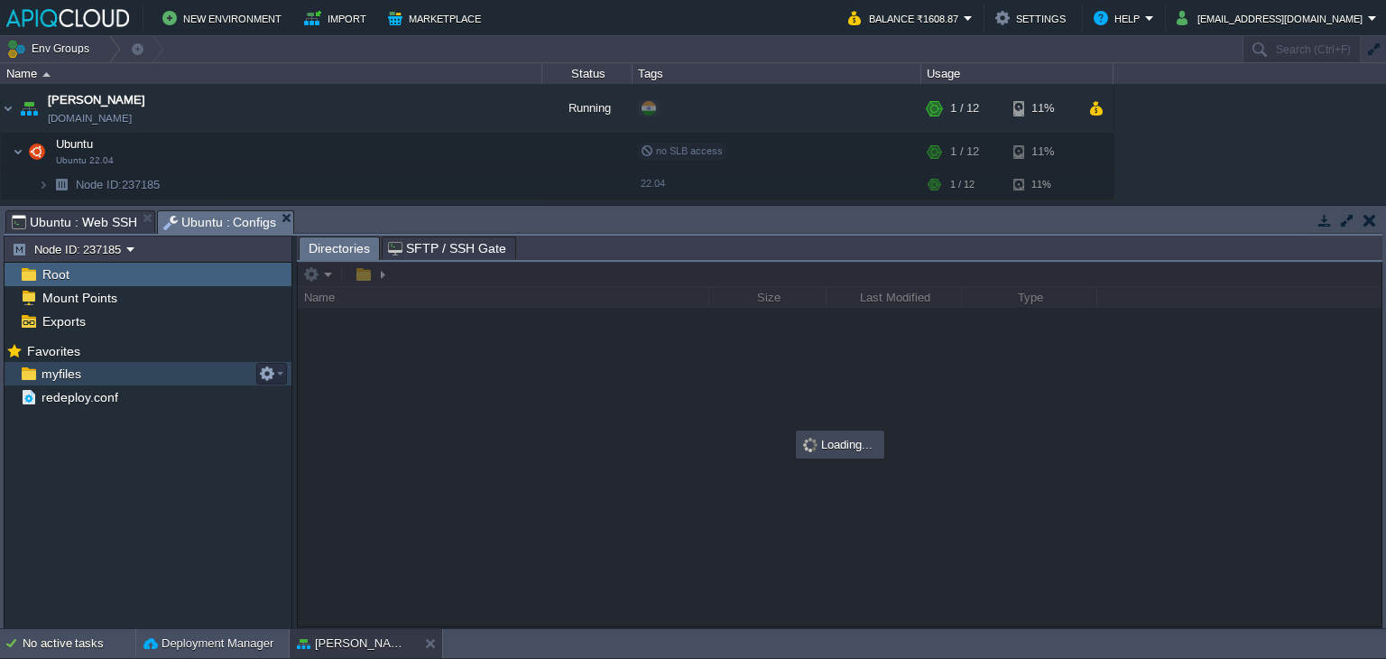
click at [60, 372] on span "myfiles" at bounding box center [61, 373] width 46 height 16
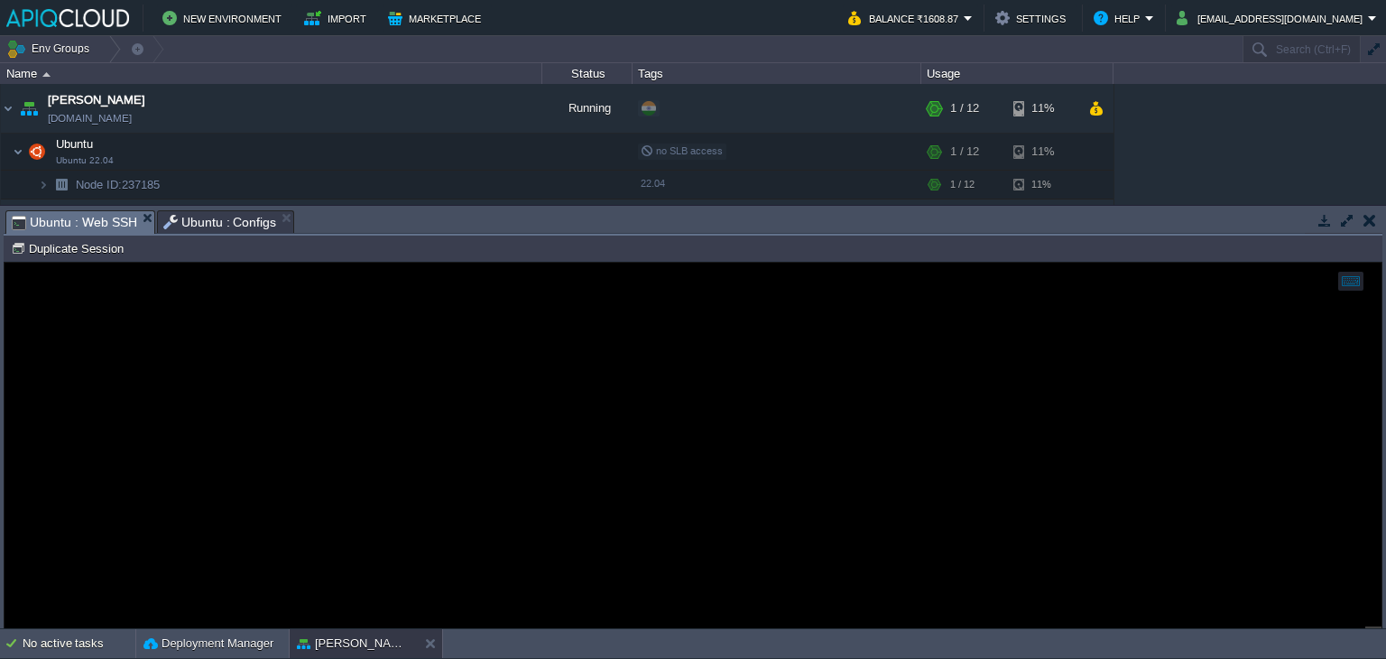
click at [69, 217] on span "Ubuntu : Web SSH" at bounding box center [74, 222] width 125 height 23
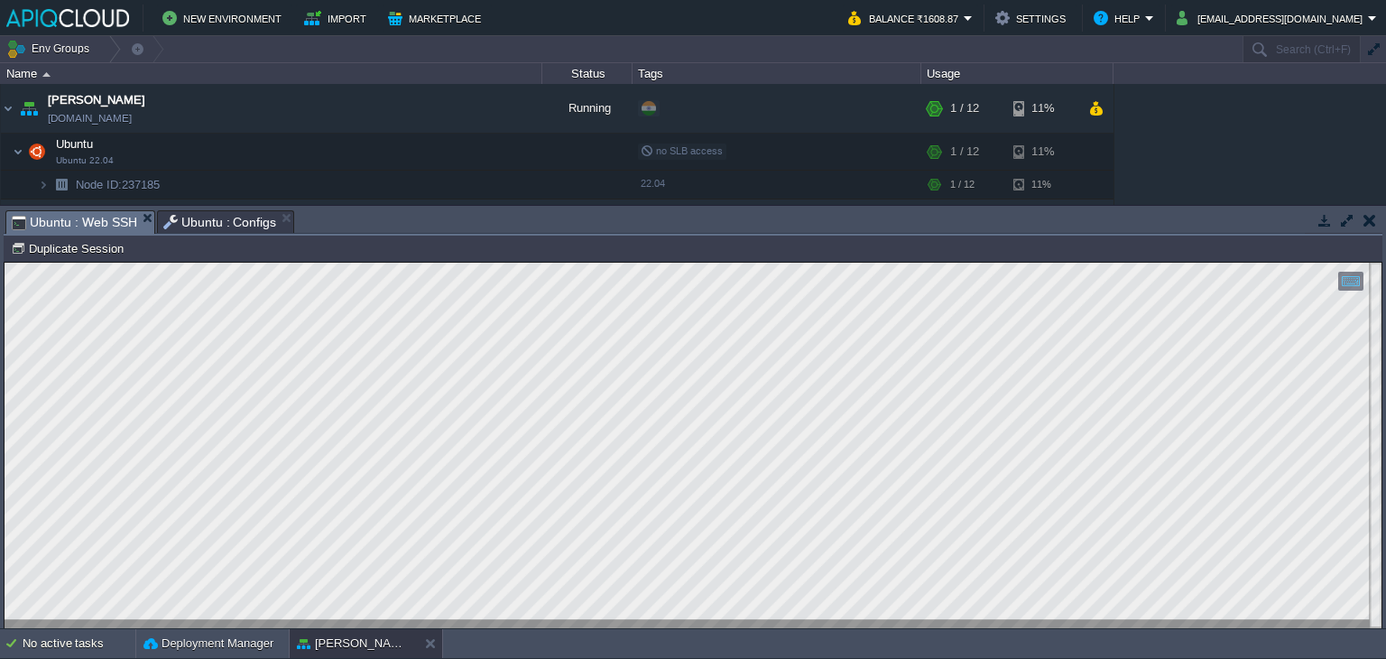
click at [1371, 221] on button "button" at bounding box center [1369, 220] width 13 height 16
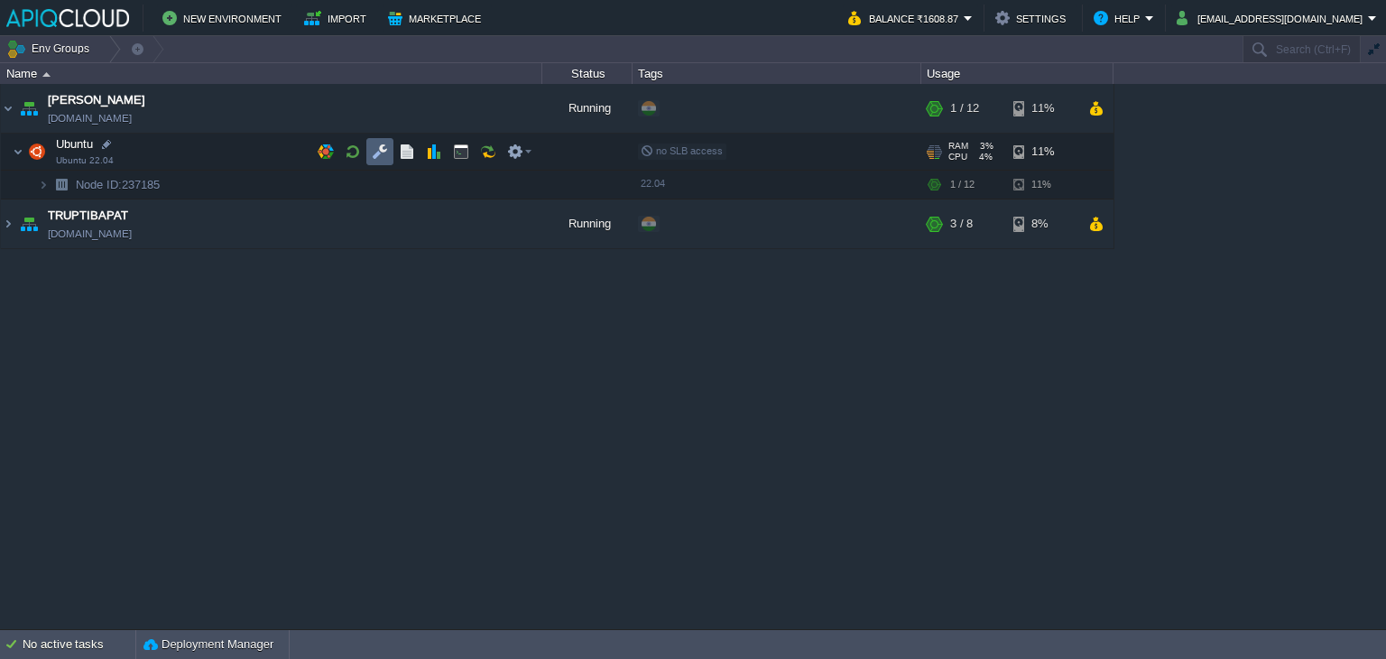
click at [375, 152] on button "button" at bounding box center [380, 151] width 16 height 16
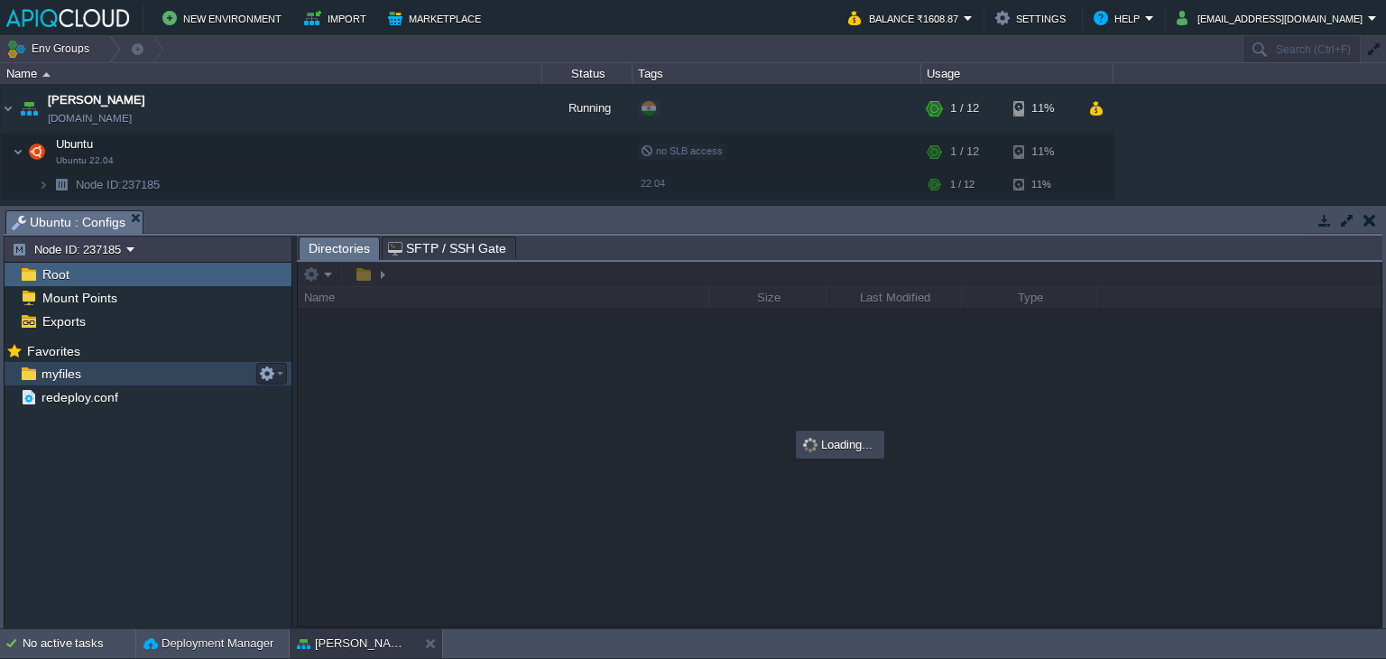
click at [54, 369] on span "myfiles" at bounding box center [61, 373] width 46 height 16
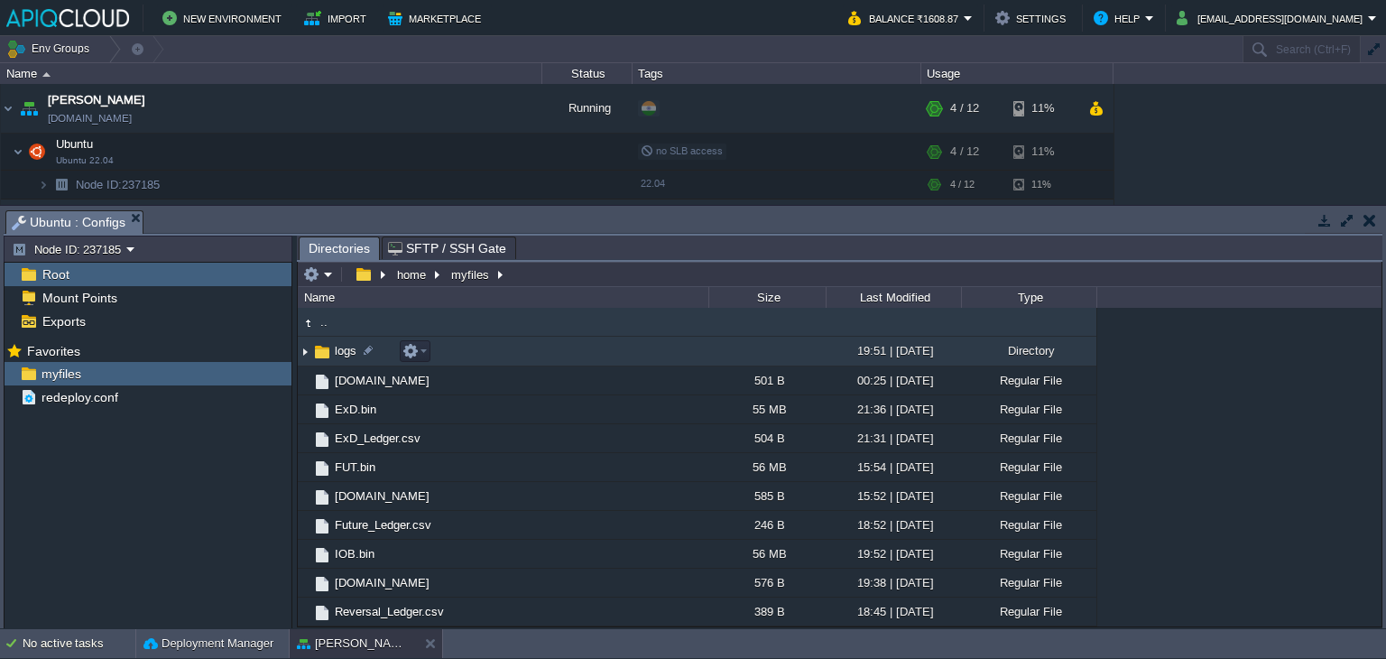
click at [308, 351] on img at bounding box center [305, 351] width 14 height 28
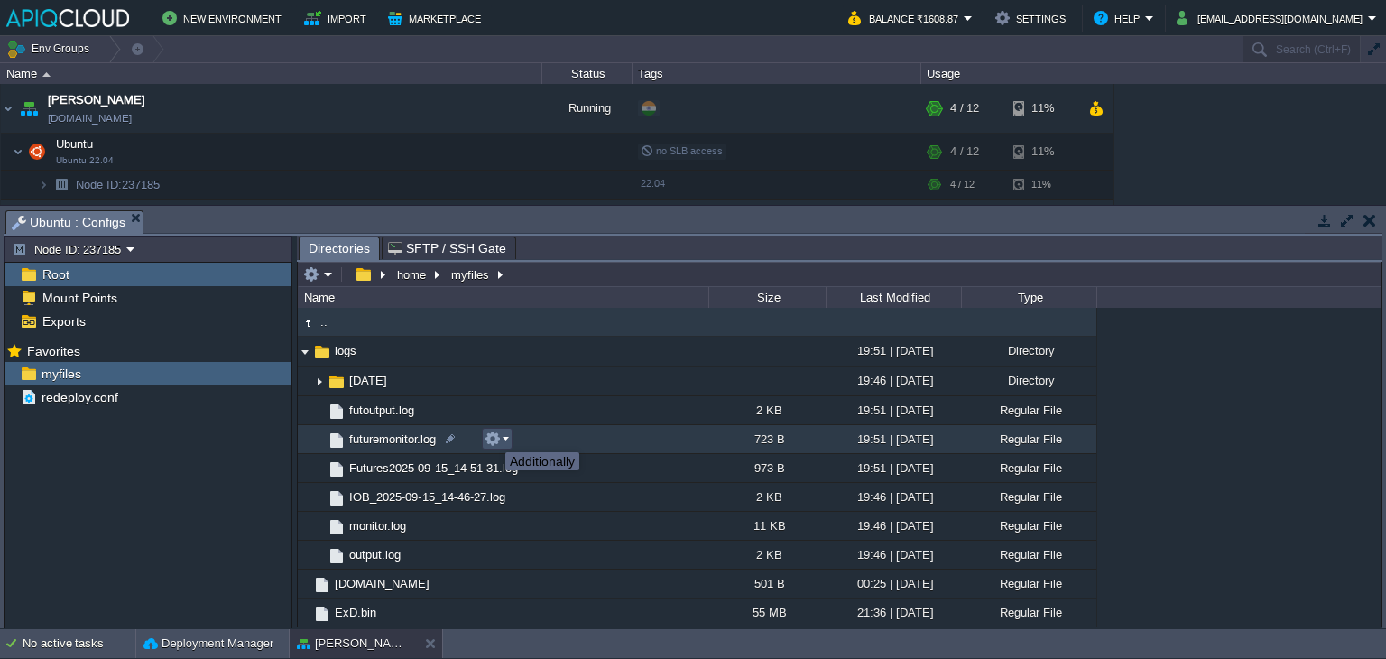
click at [492, 436] on button "button" at bounding box center [493, 438] width 16 height 16
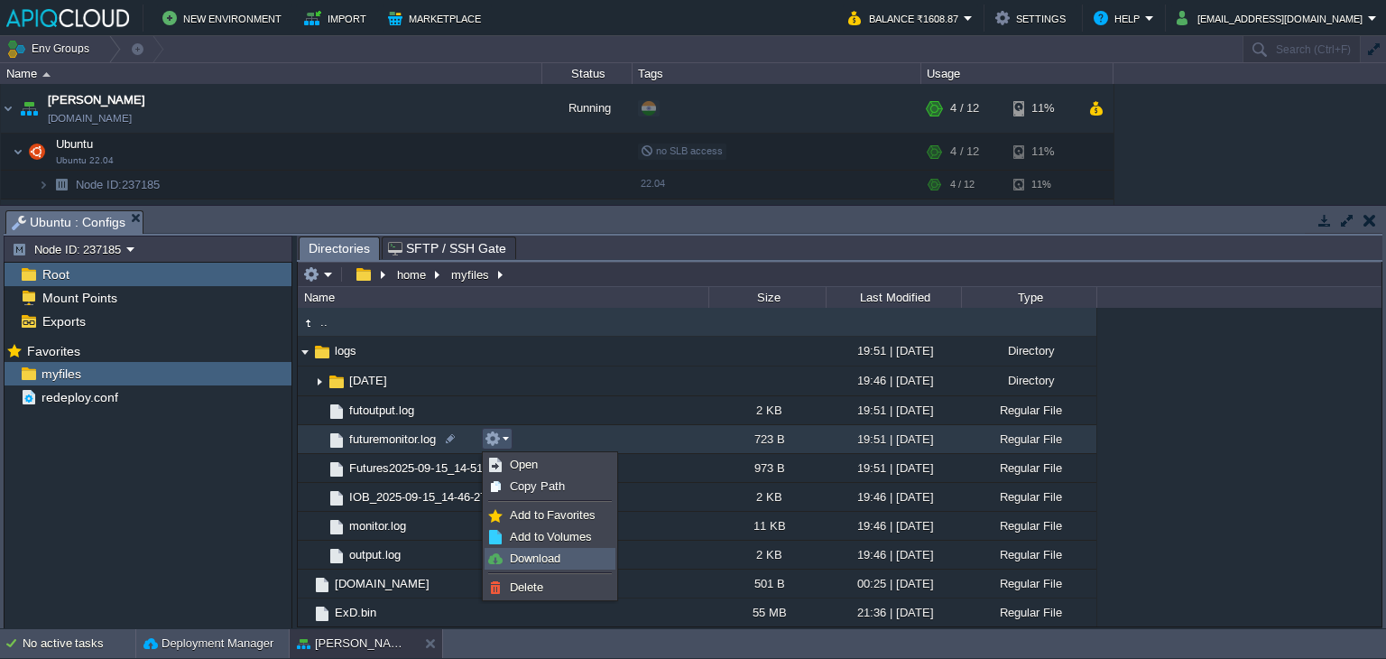
click at [541, 556] on span "Download" at bounding box center [535, 558] width 51 height 14
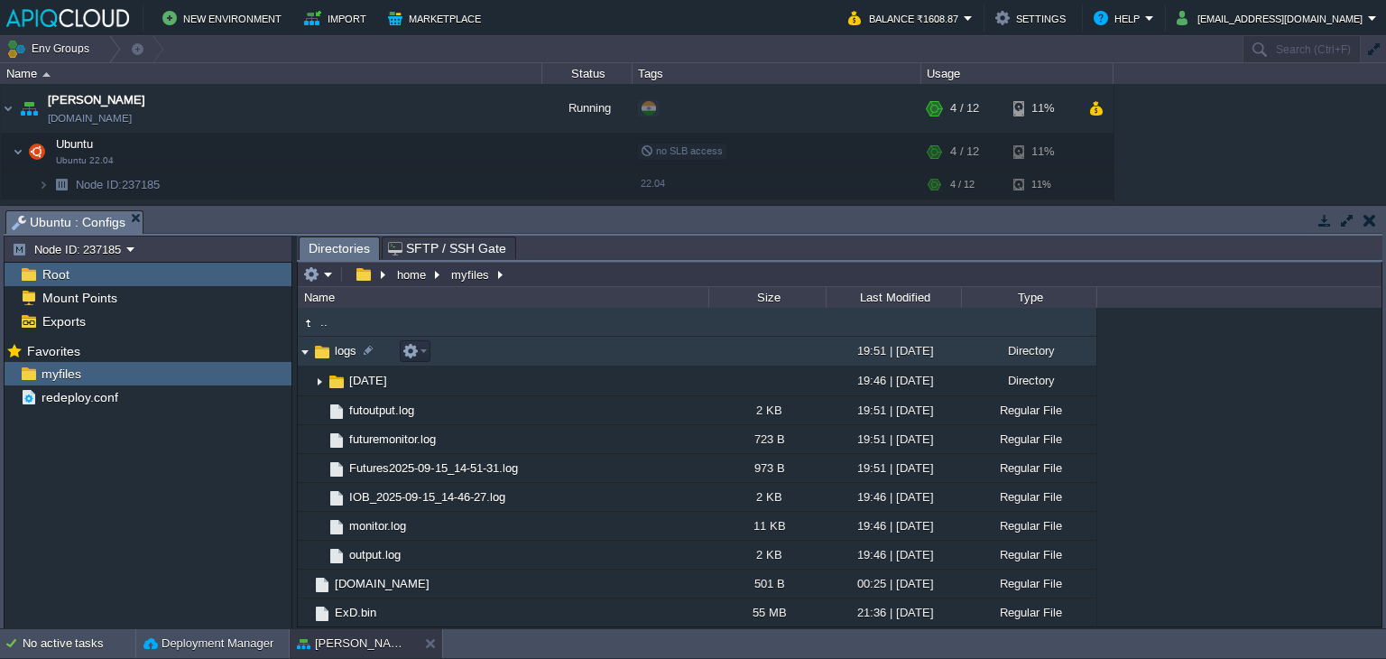
click at [307, 347] on img at bounding box center [305, 351] width 14 height 28
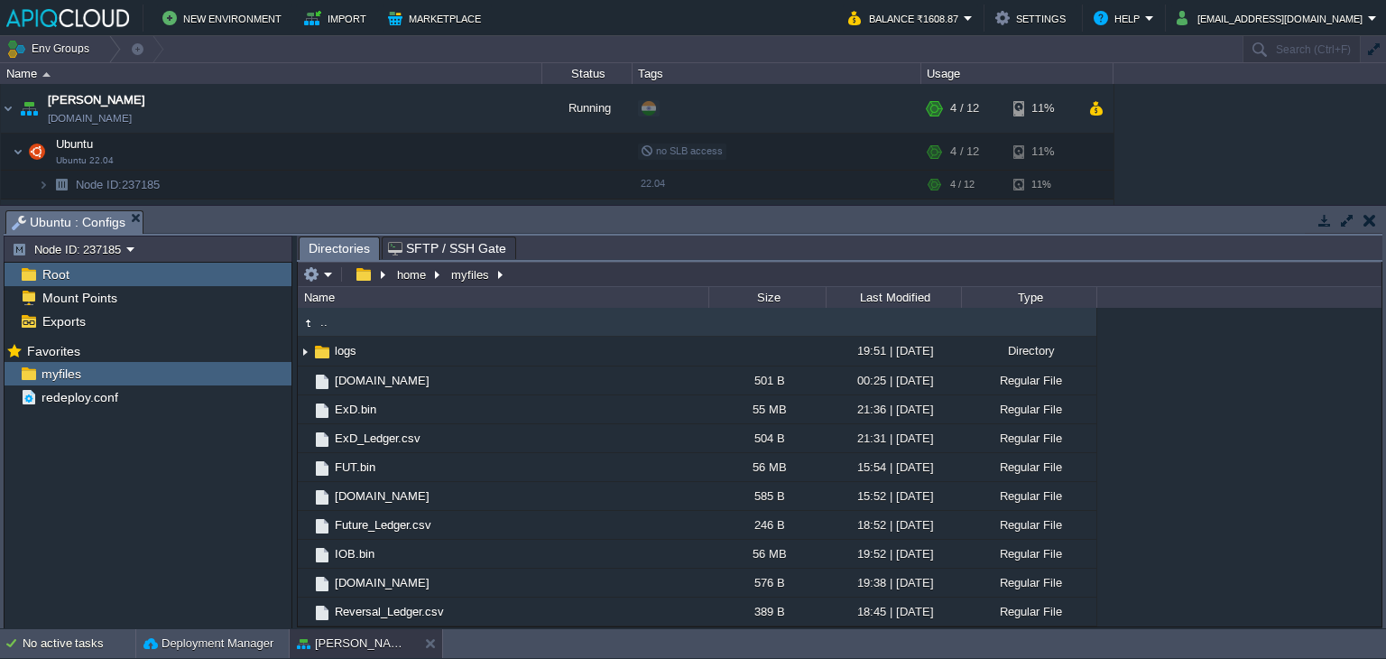
click at [1367, 219] on button "button" at bounding box center [1369, 220] width 13 height 16
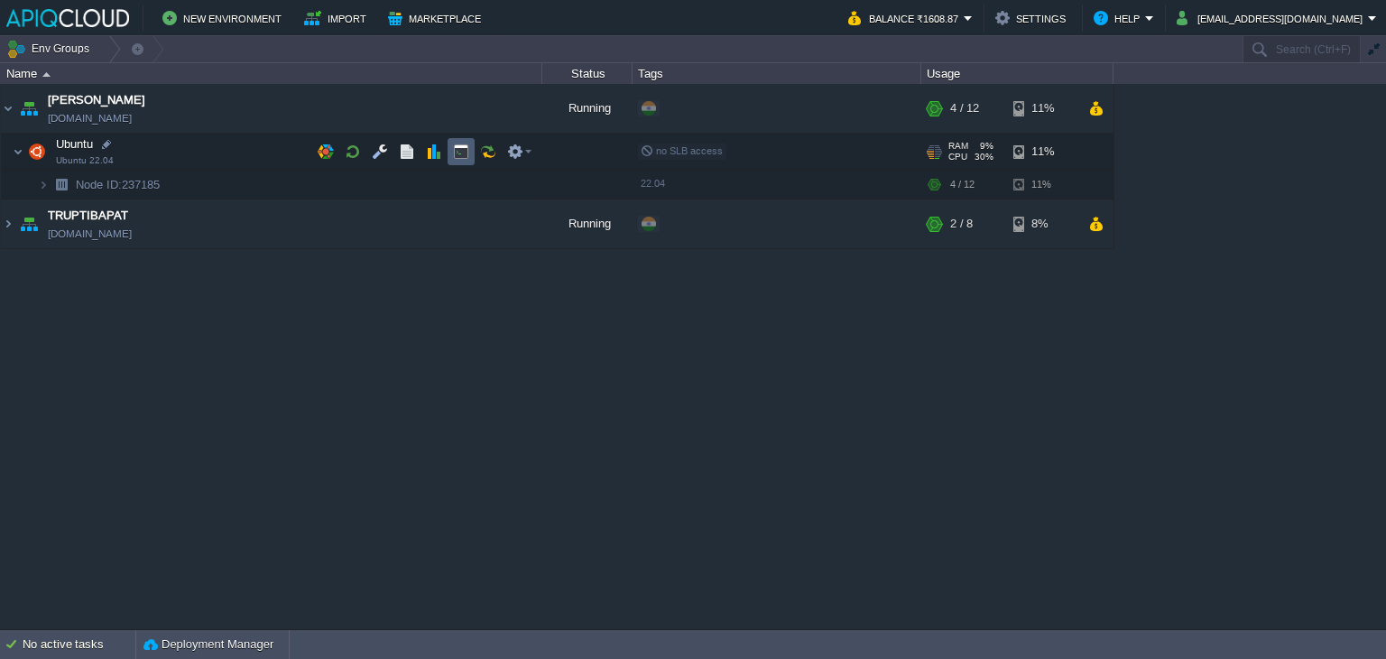
click at [455, 149] on button "button" at bounding box center [461, 151] width 16 height 16
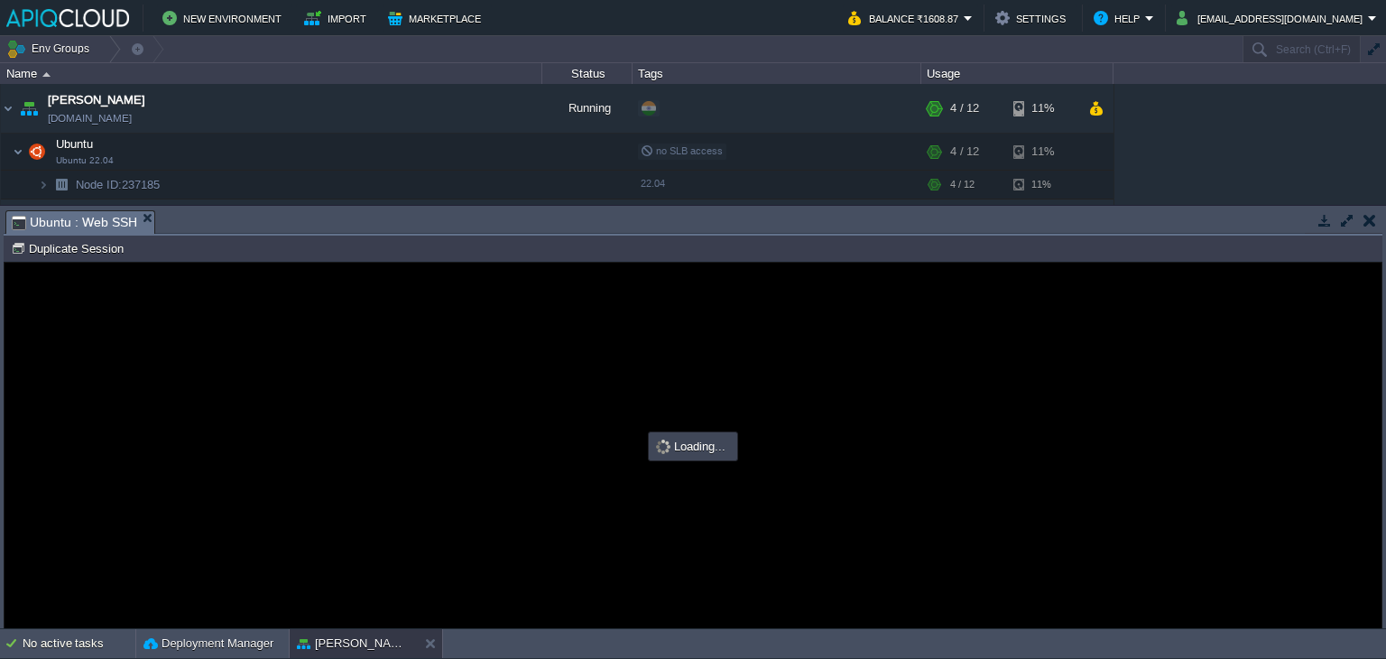
type input "#000000"
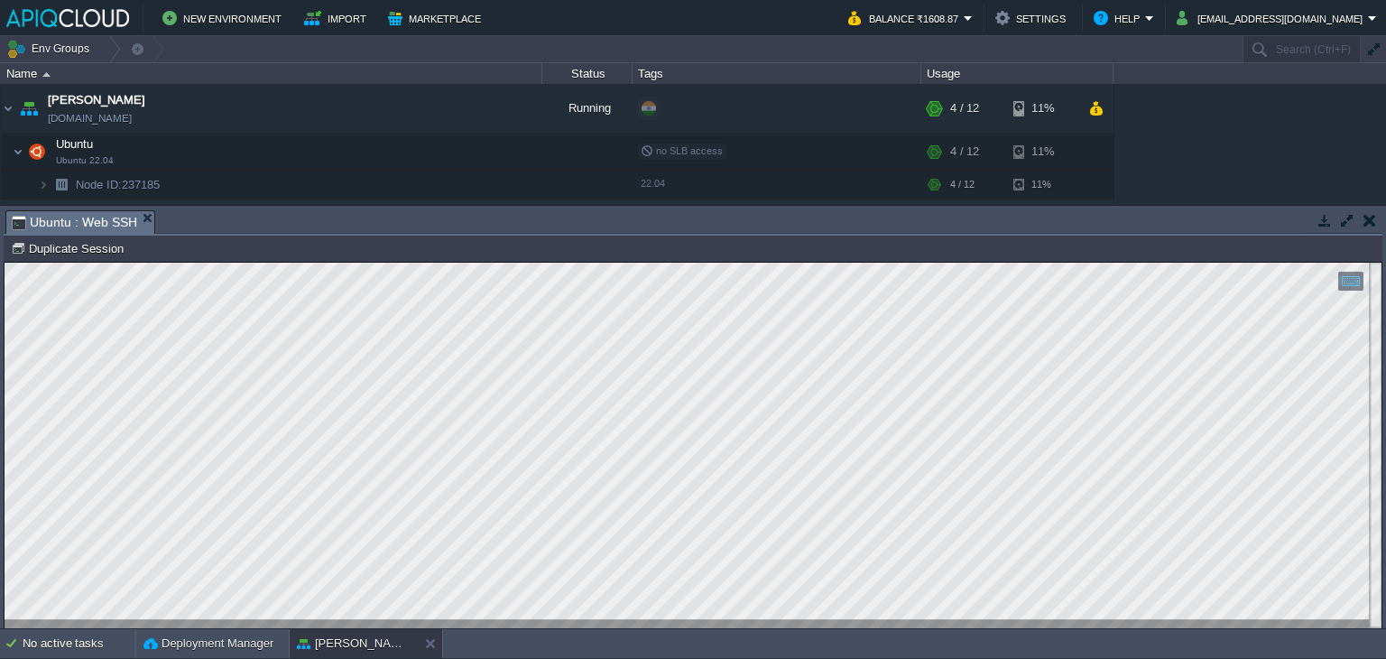
click at [1375, 214] on td at bounding box center [1369, 220] width 23 height 22
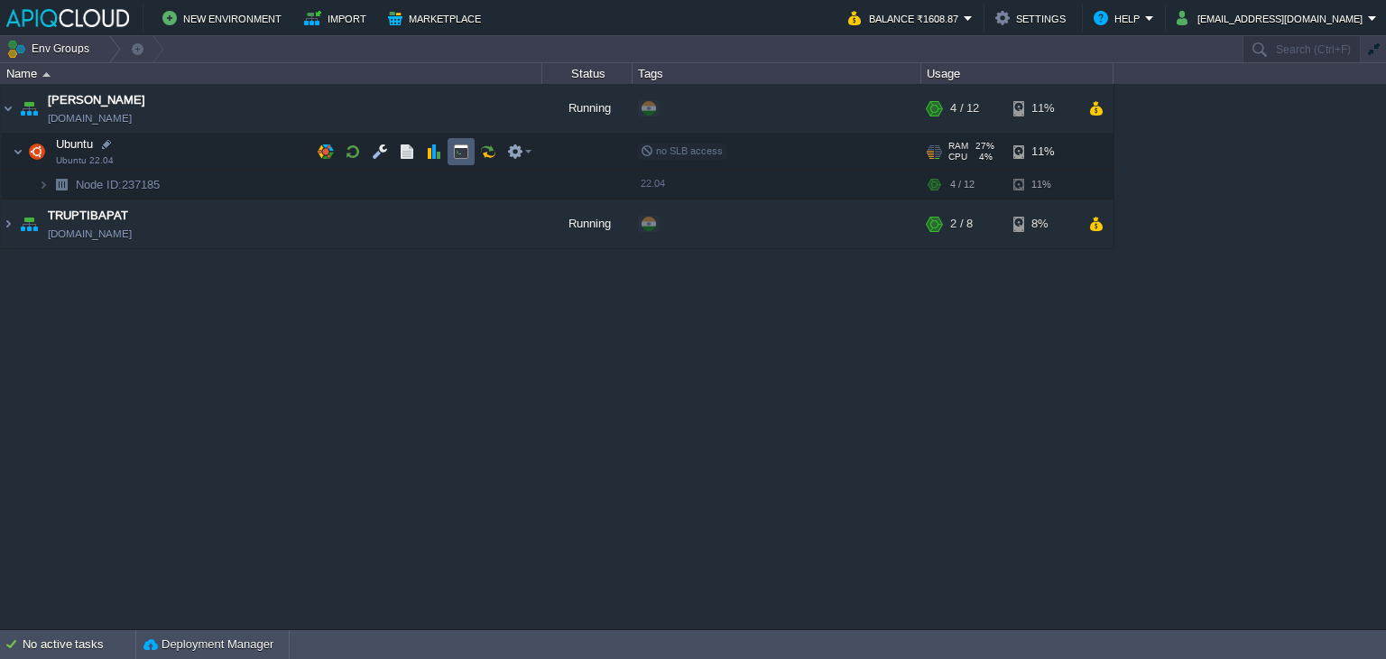
click at [450, 163] on td at bounding box center [461, 151] width 27 height 27
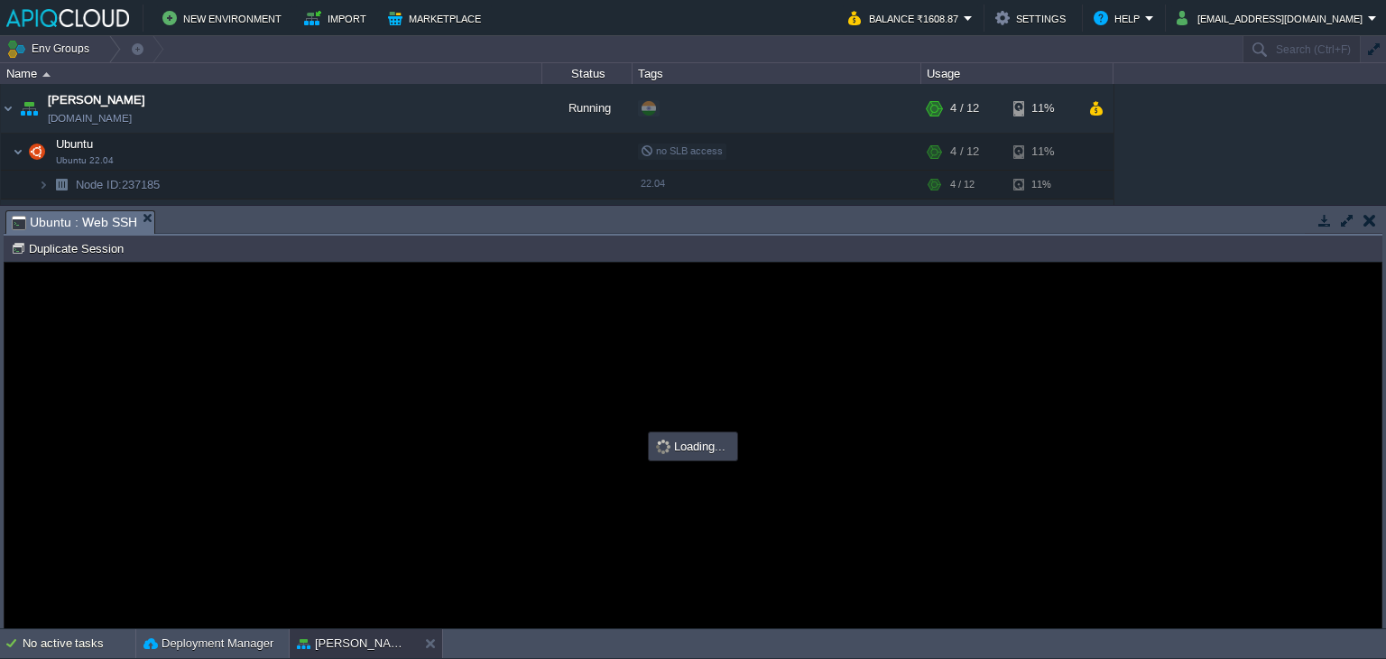
type input "#000000"
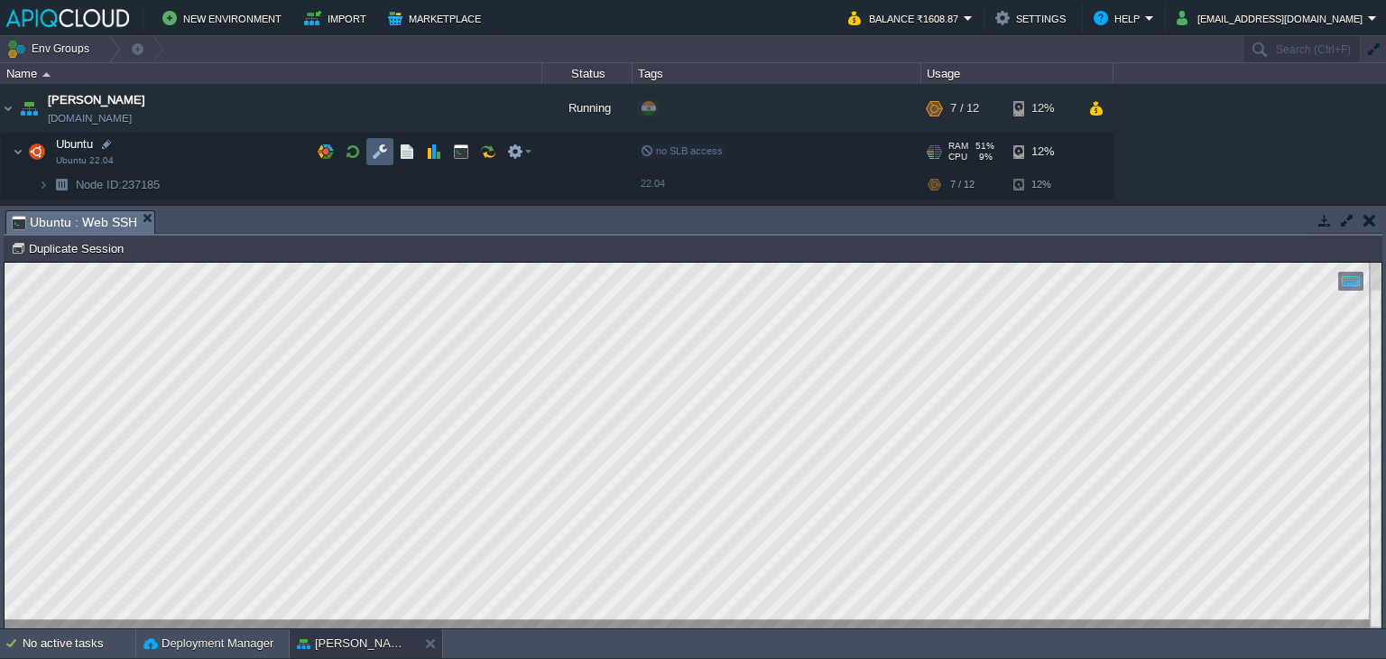
click at [378, 152] on button "button" at bounding box center [380, 151] width 16 height 16
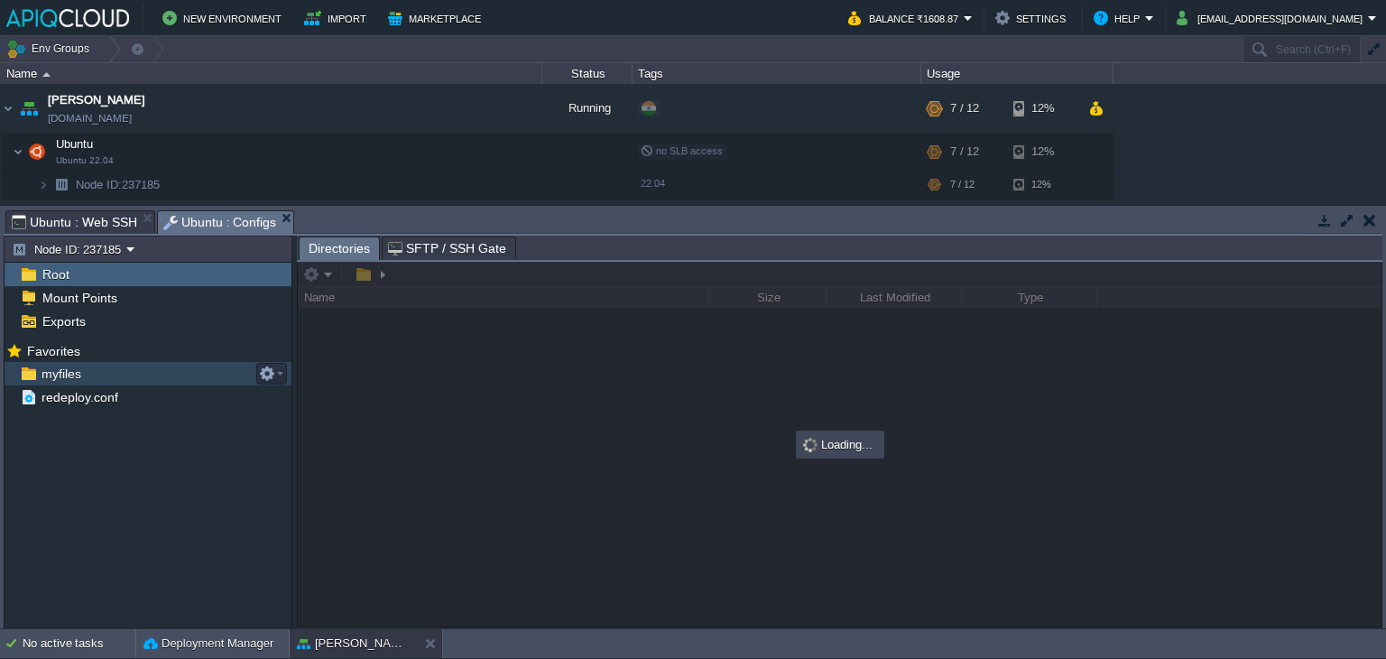
click at [58, 383] on div "myfiles" at bounding box center [148, 373] width 287 height 23
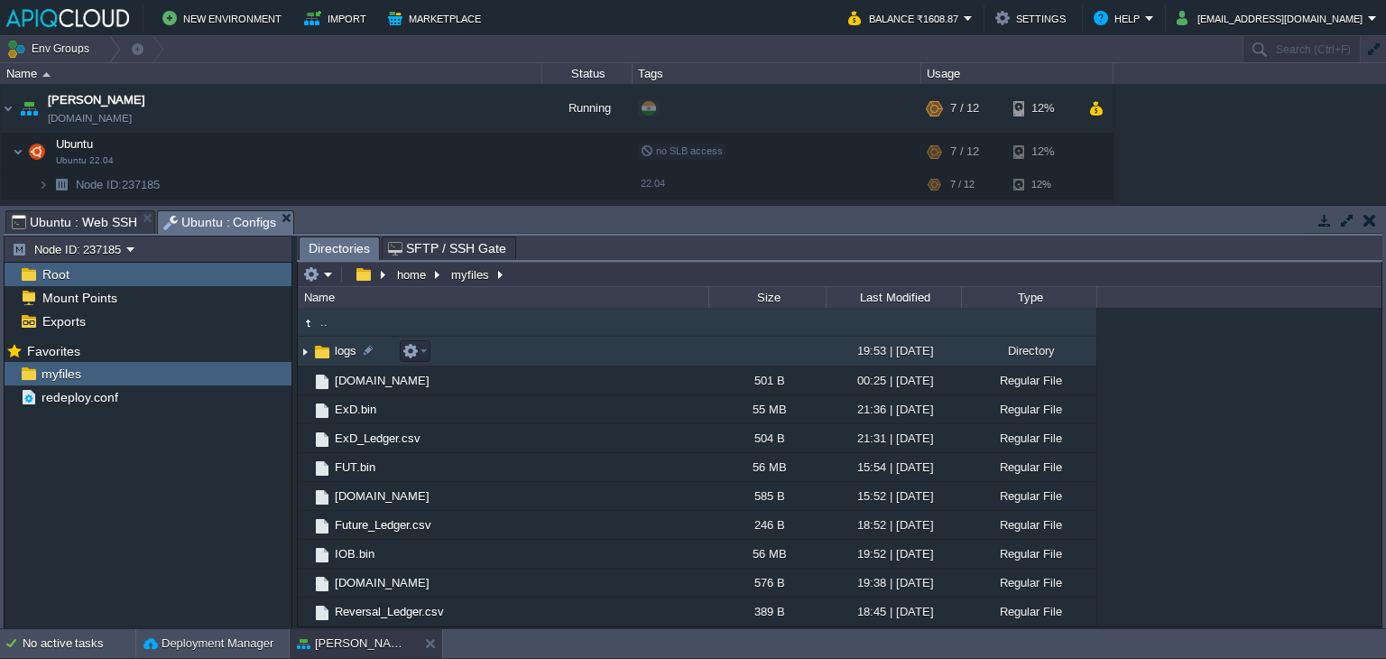
click at [301, 346] on img at bounding box center [305, 351] width 14 height 28
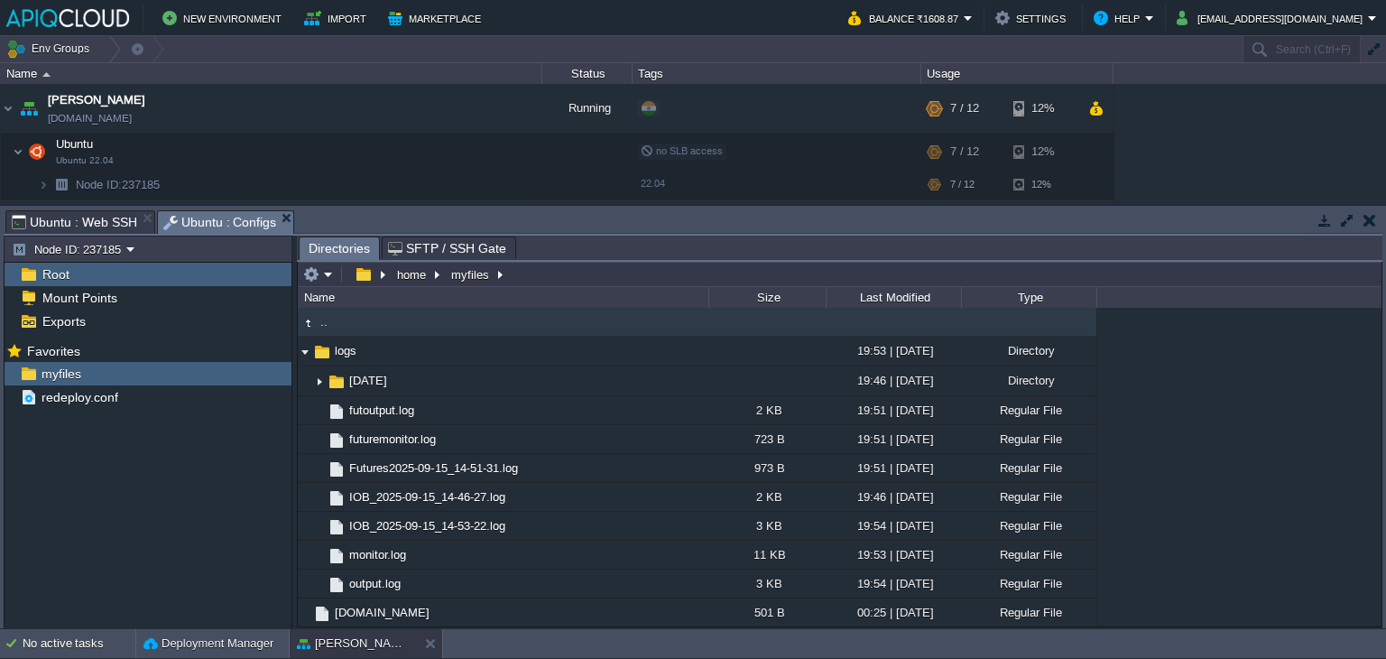
click at [83, 233] on span "Ubuntu : Web SSH" at bounding box center [74, 222] width 125 height 22
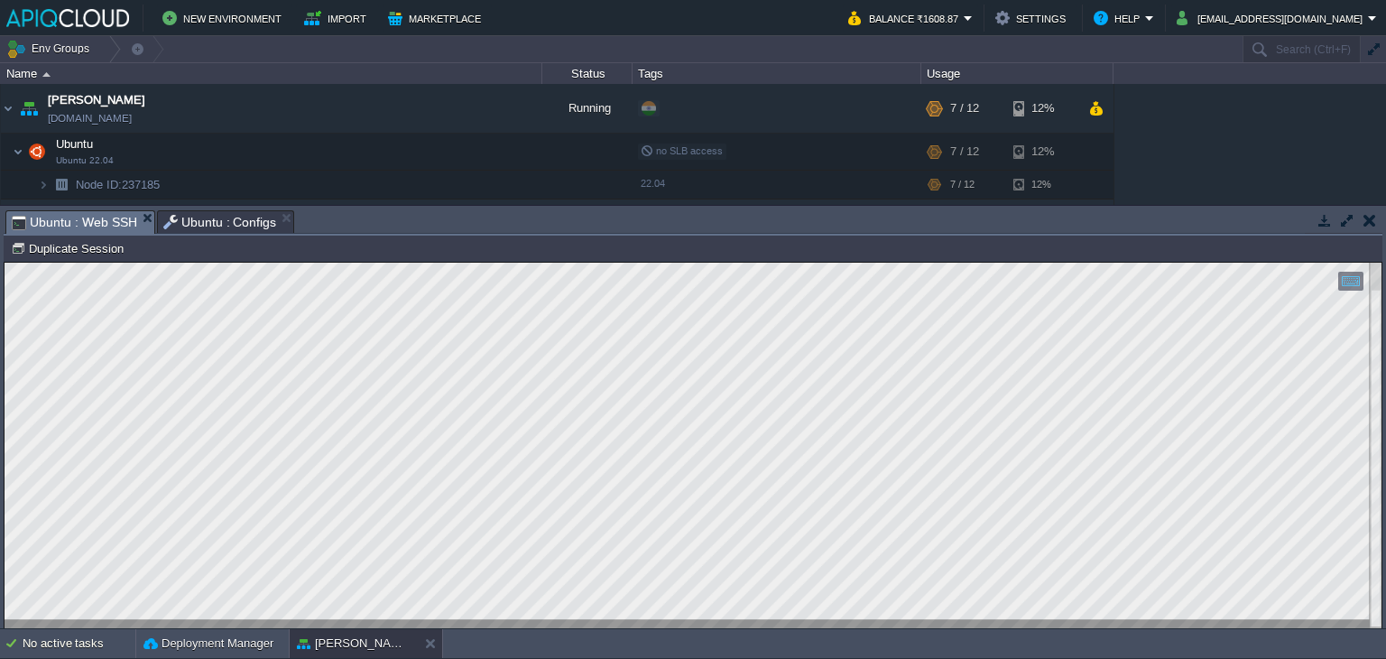
click at [1374, 221] on button "button" at bounding box center [1369, 220] width 13 height 16
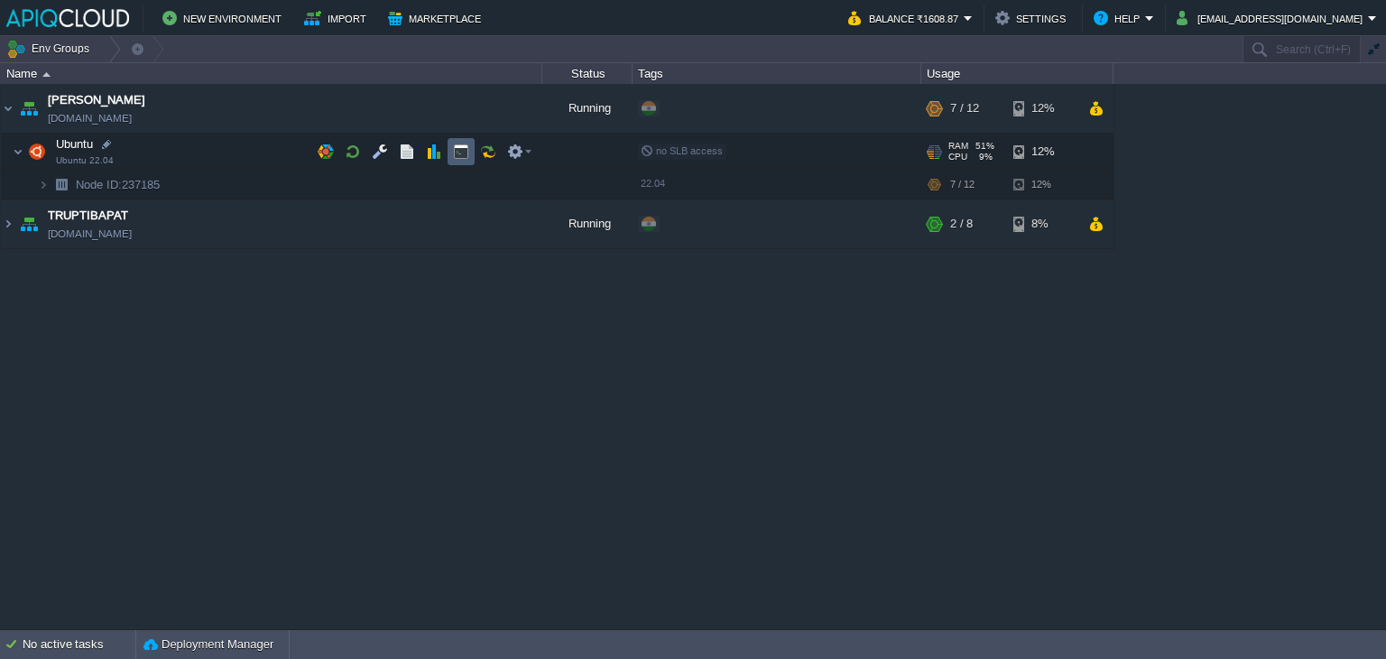
click at [455, 147] on button "button" at bounding box center [461, 151] width 16 height 16
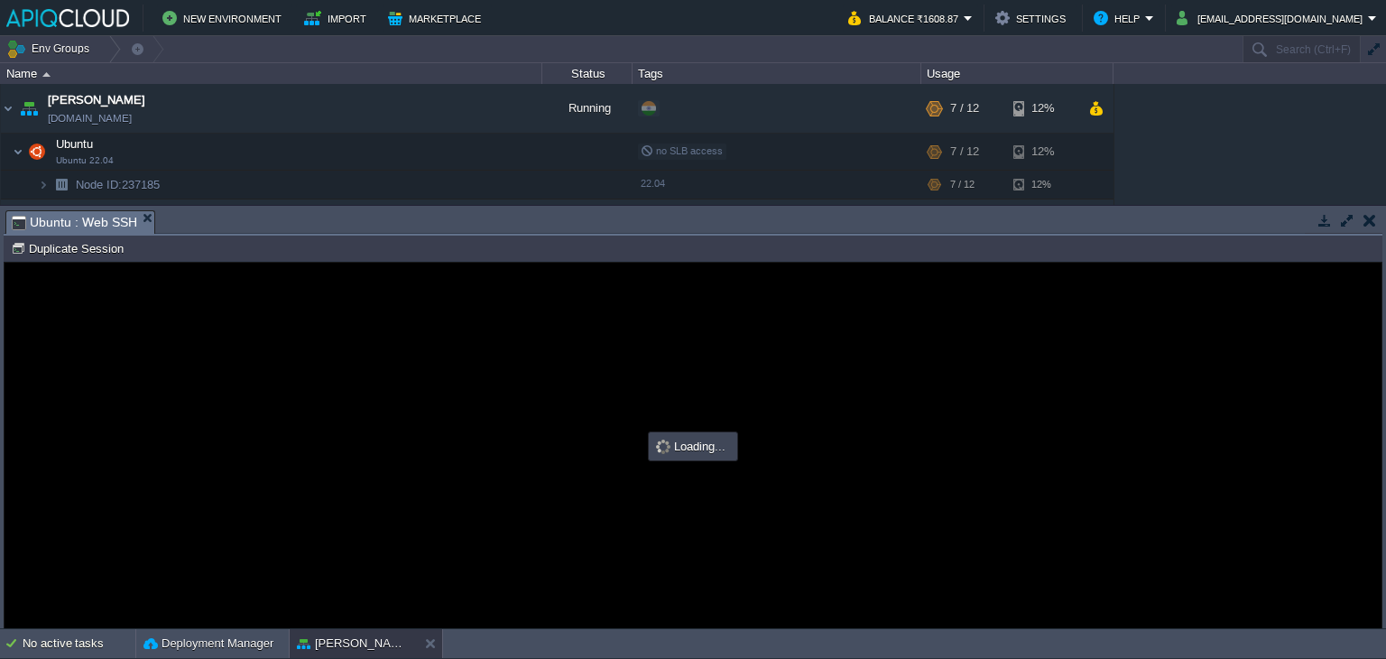
type input "#000000"
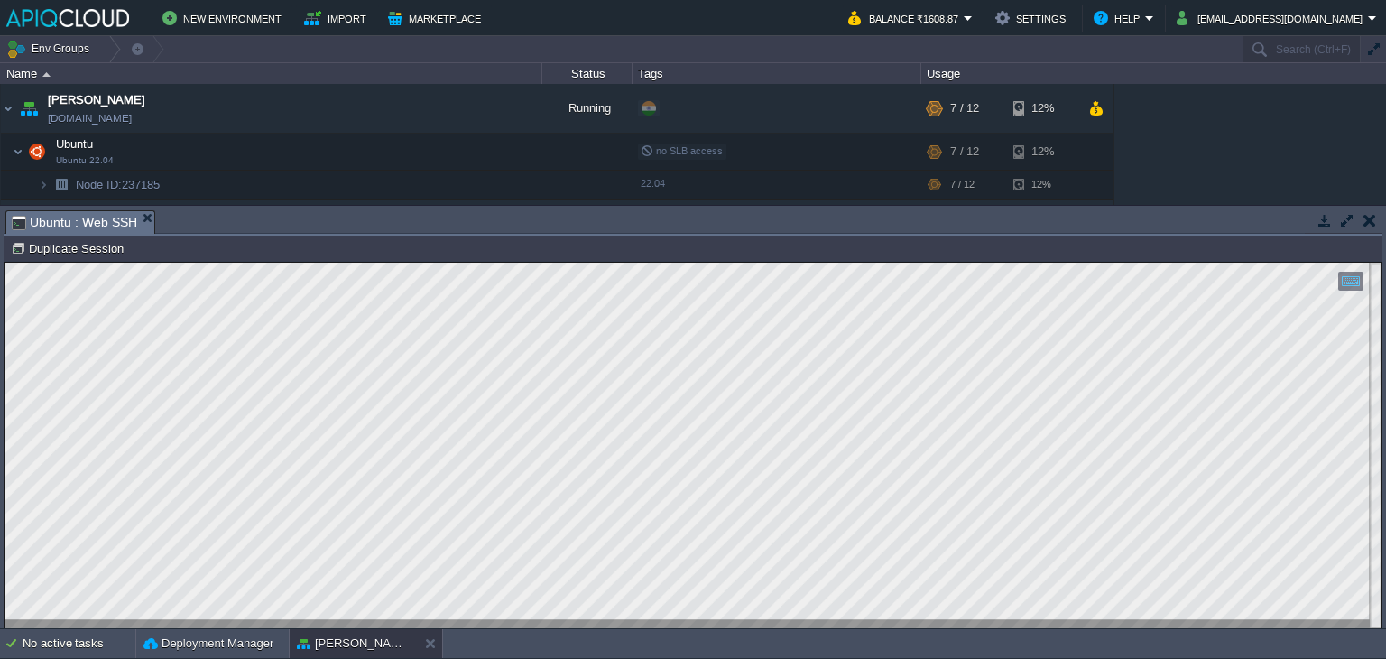
click at [1368, 212] on button "button" at bounding box center [1369, 220] width 13 height 16
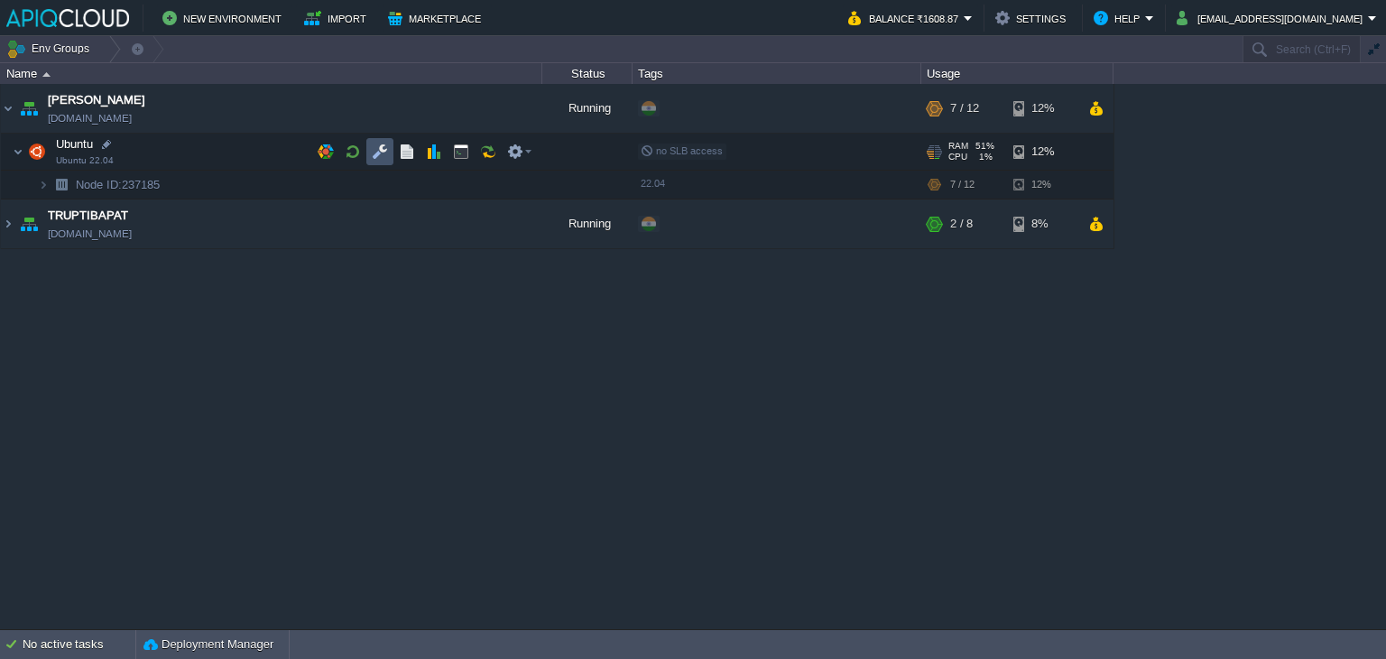
click at [384, 146] on button "button" at bounding box center [380, 151] width 16 height 16
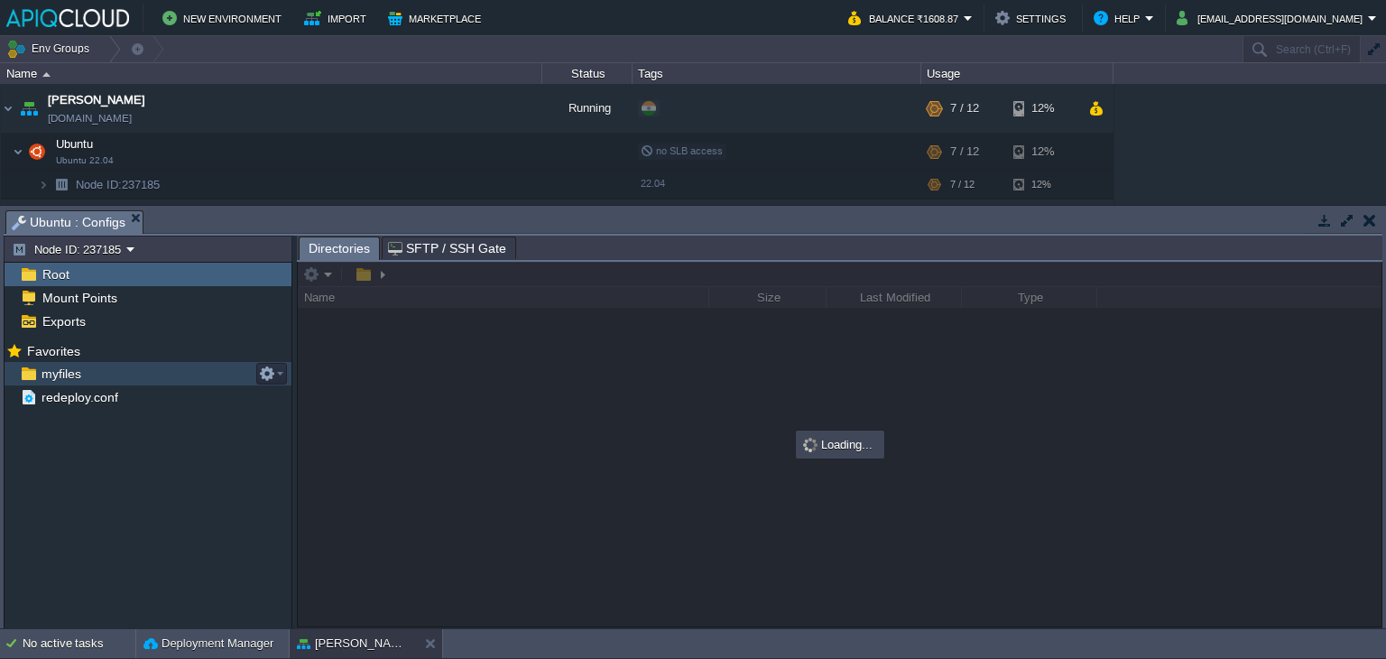
click at [64, 378] on span "myfiles" at bounding box center [61, 373] width 46 height 16
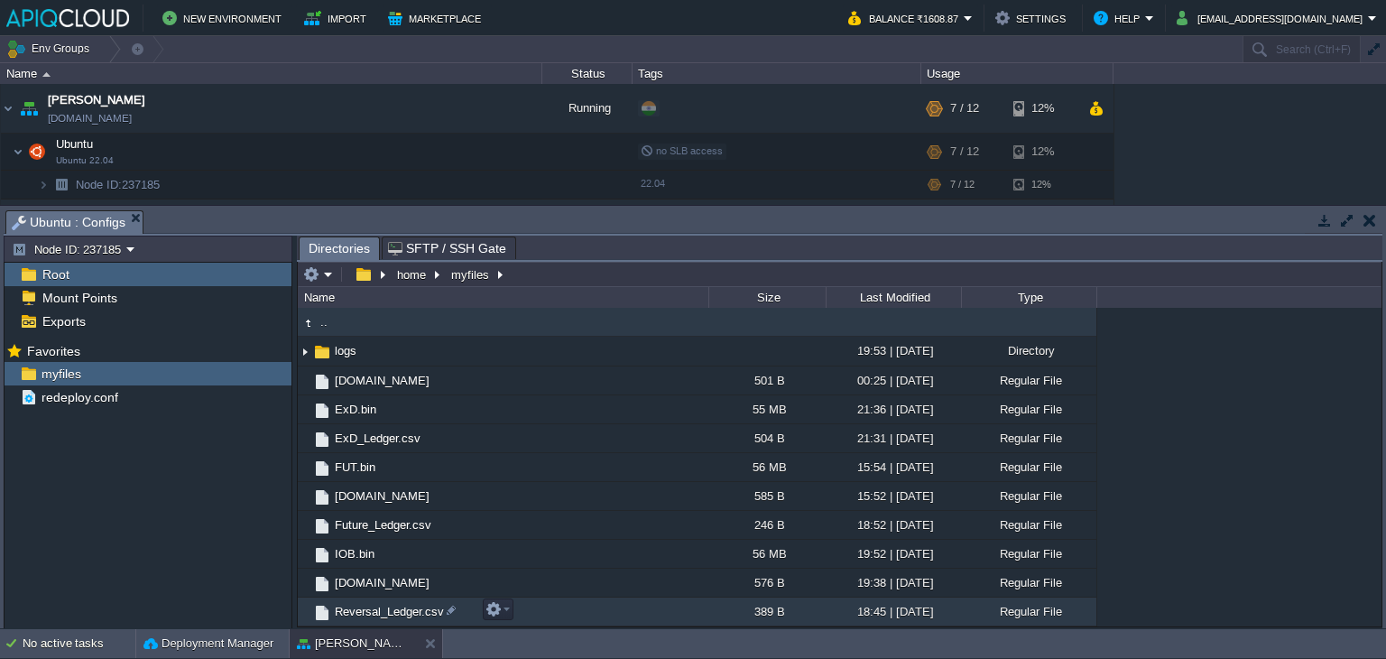
click at [384, 607] on span "Reversal_Ledger.csv" at bounding box center [389, 611] width 115 height 15
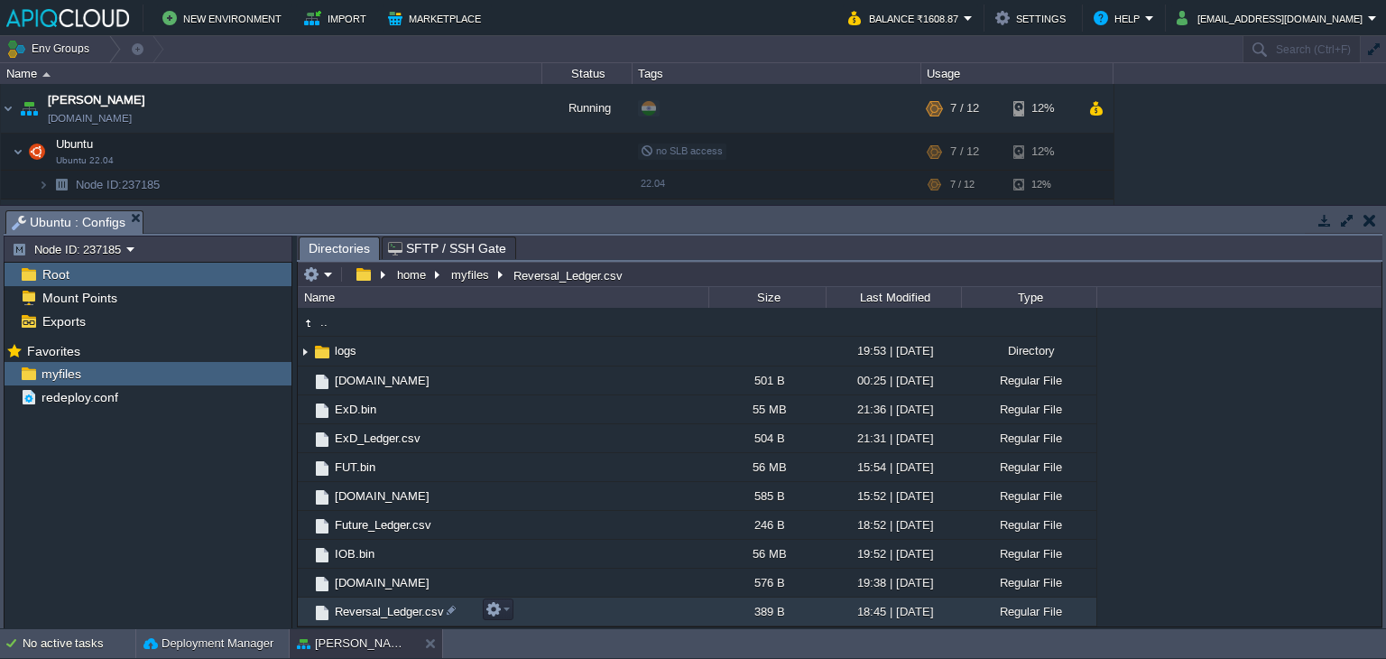
click at [384, 607] on span "Reversal_Ledger.csv" at bounding box center [389, 611] width 115 height 15
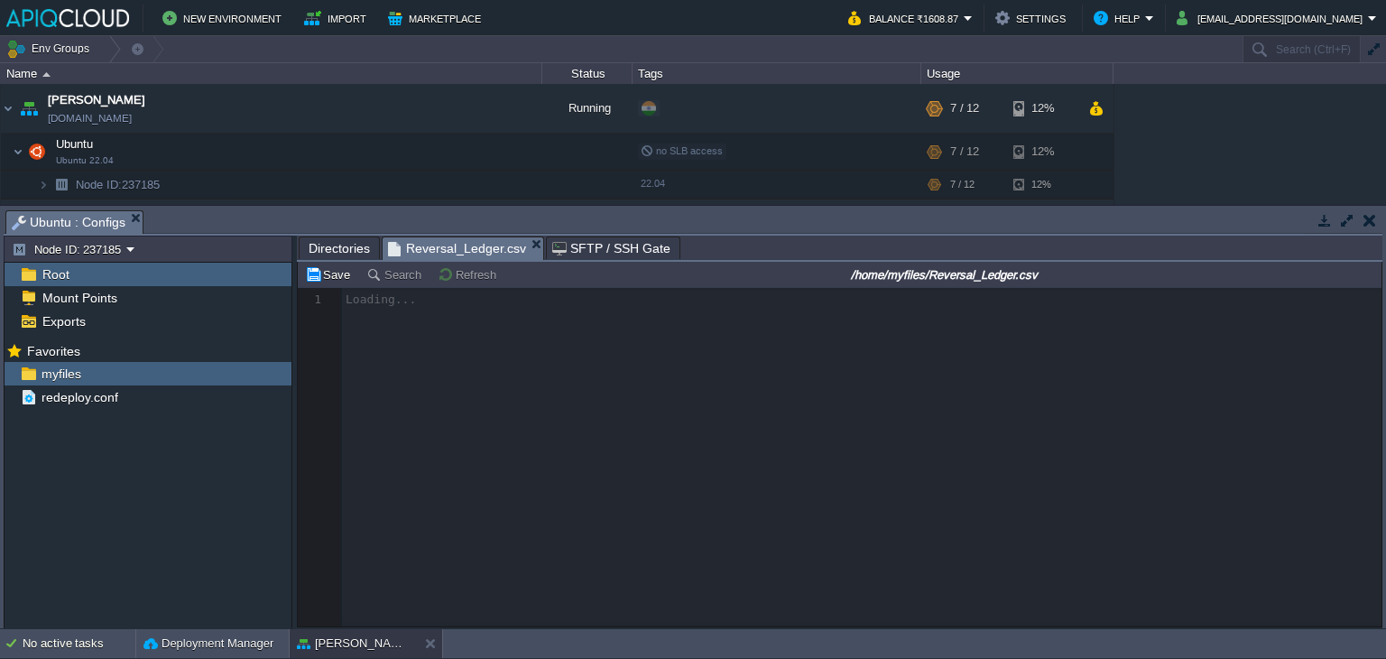
scroll to position [5, 0]
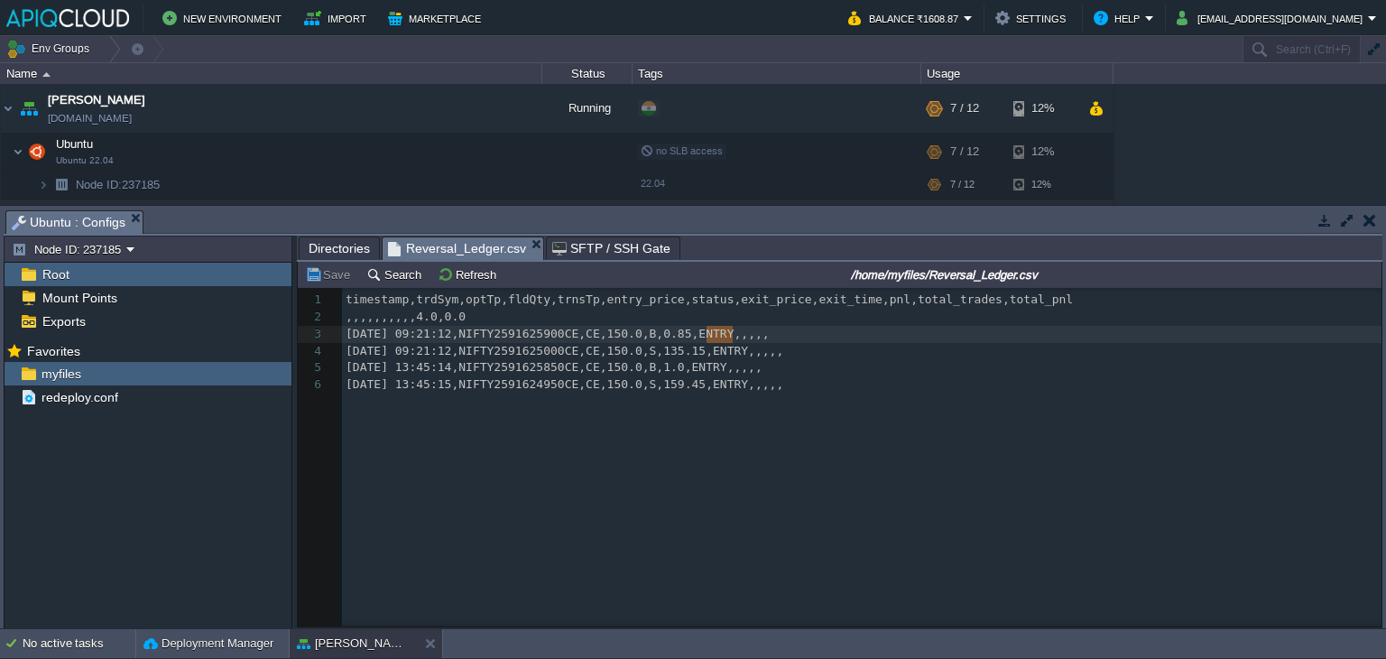
drag, startPoint x: 707, startPoint y: 336, endPoint x: 731, endPoint y: 337, distance: 23.5
type textarea "EXIT"
type textarea "XIT"
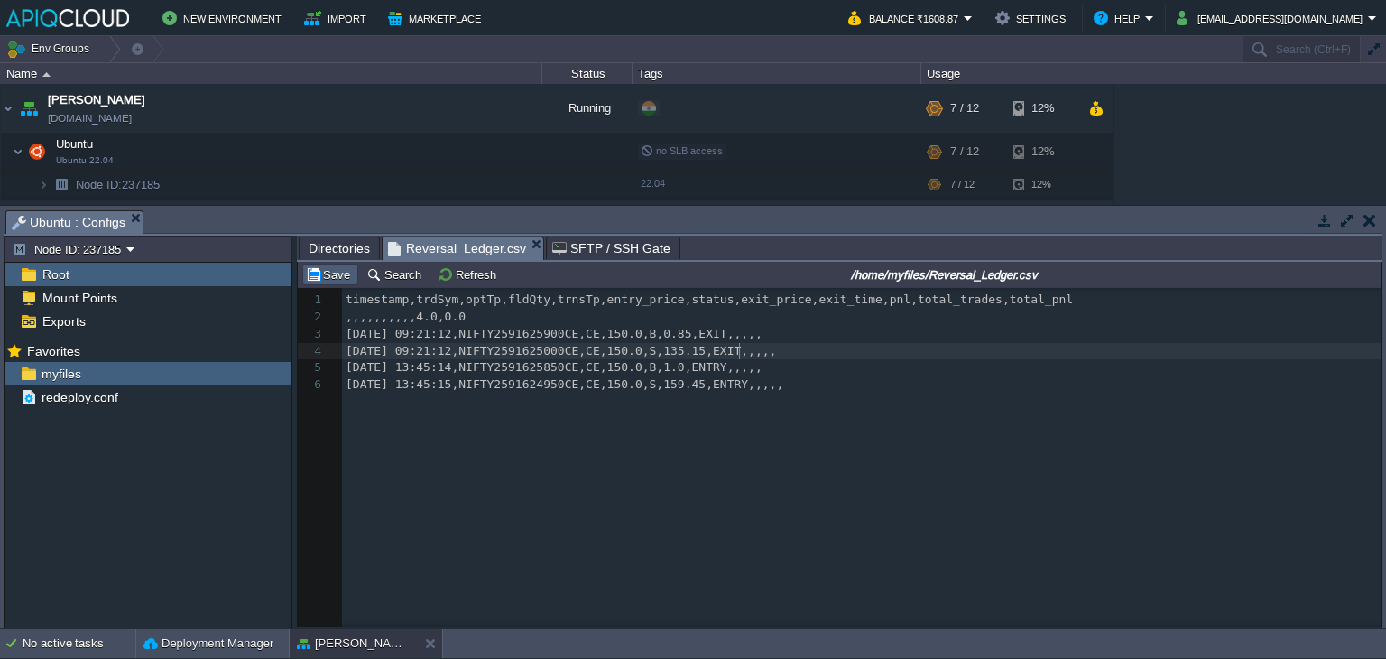
type textarea "XIT"
click at [325, 284] on td "Save" at bounding box center [330, 274] width 56 height 22
click at [1367, 224] on button "button" at bounding box center [1369, 220] width 13 height 16
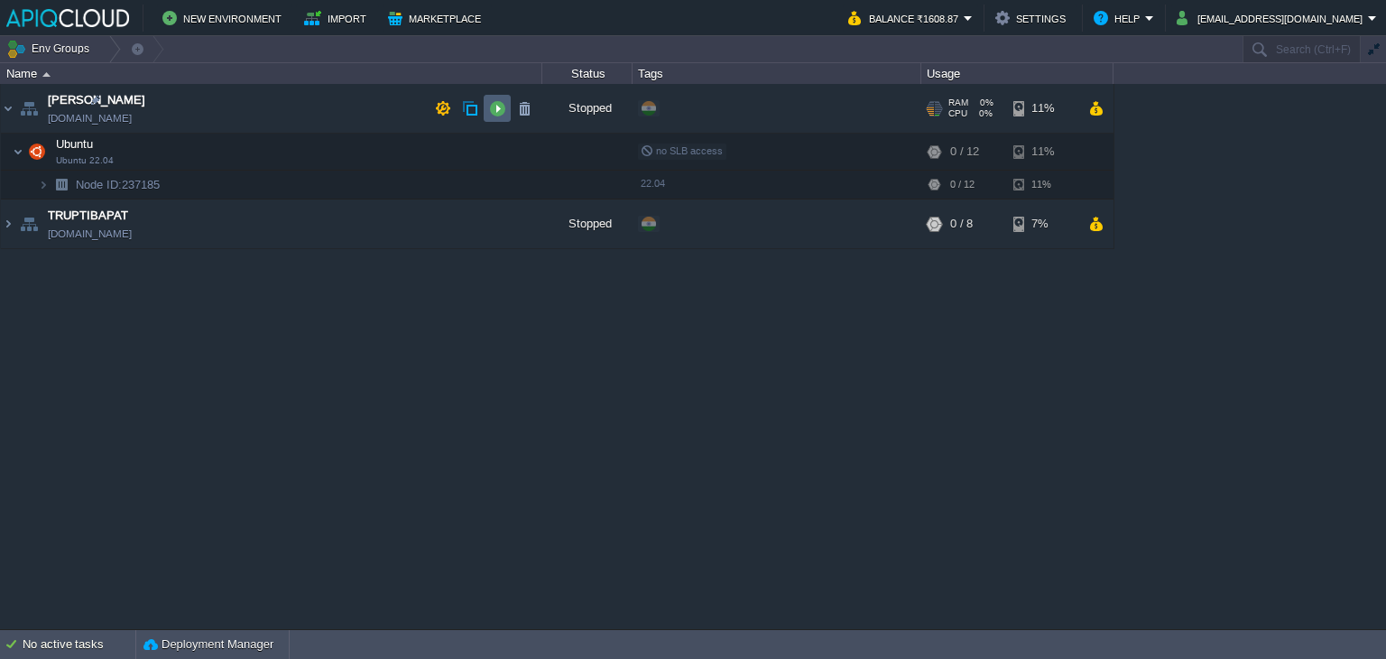
click at [494, 103] on button "button" at bounding box center [497, 108] width 16 height 16
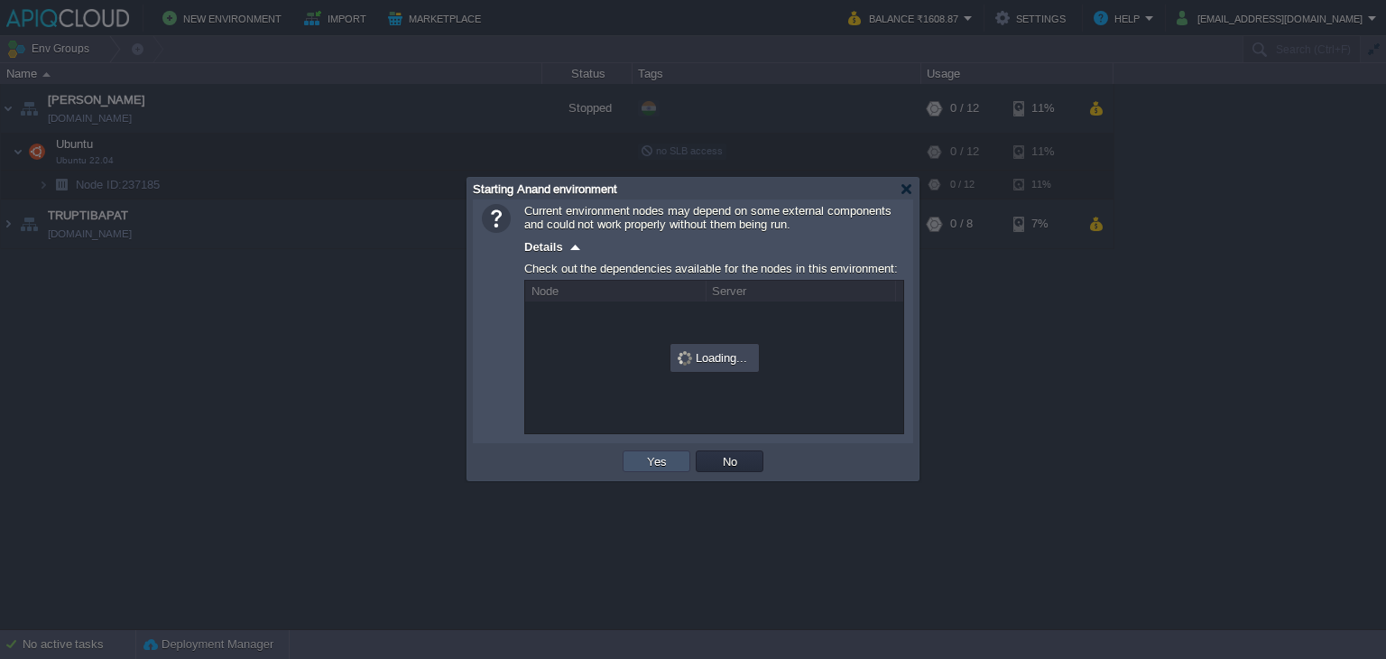
click at [669, 466] on button "Yes" at bounding box center [657, 461] width 31 height 16
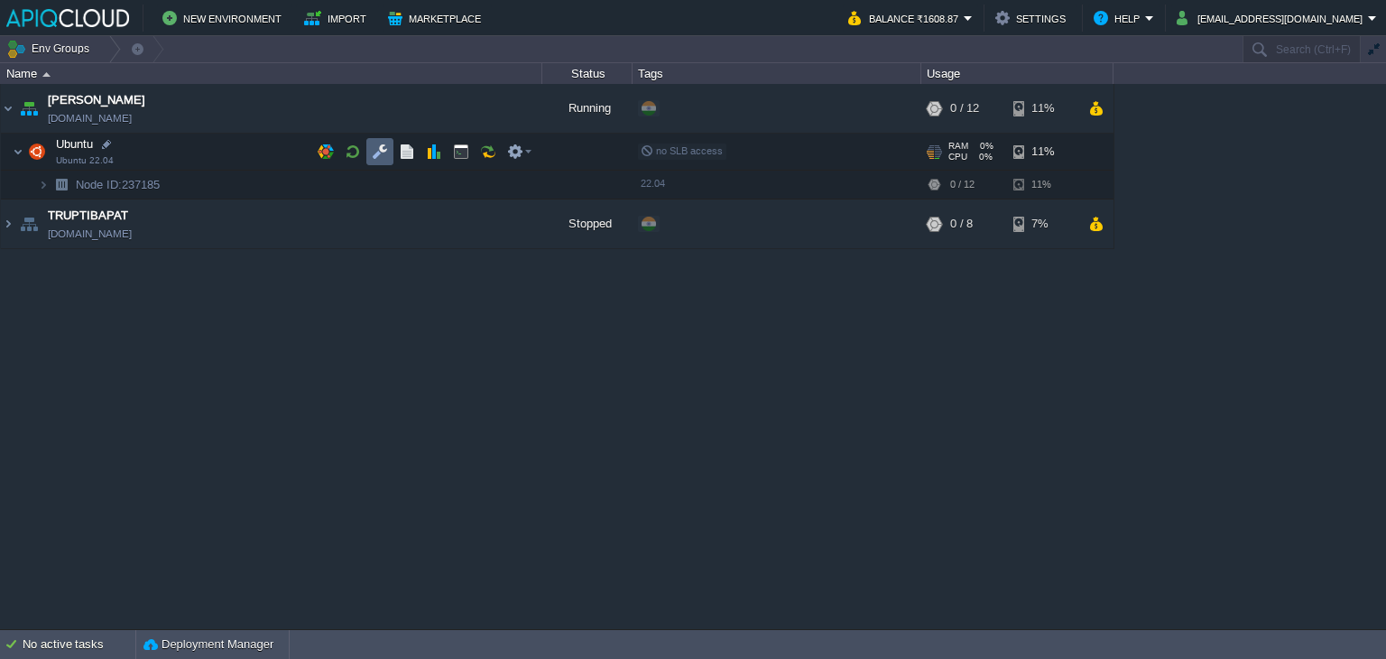
click at [383, 153] on button "button" at bounding box center [380, 151] width 16 height 16
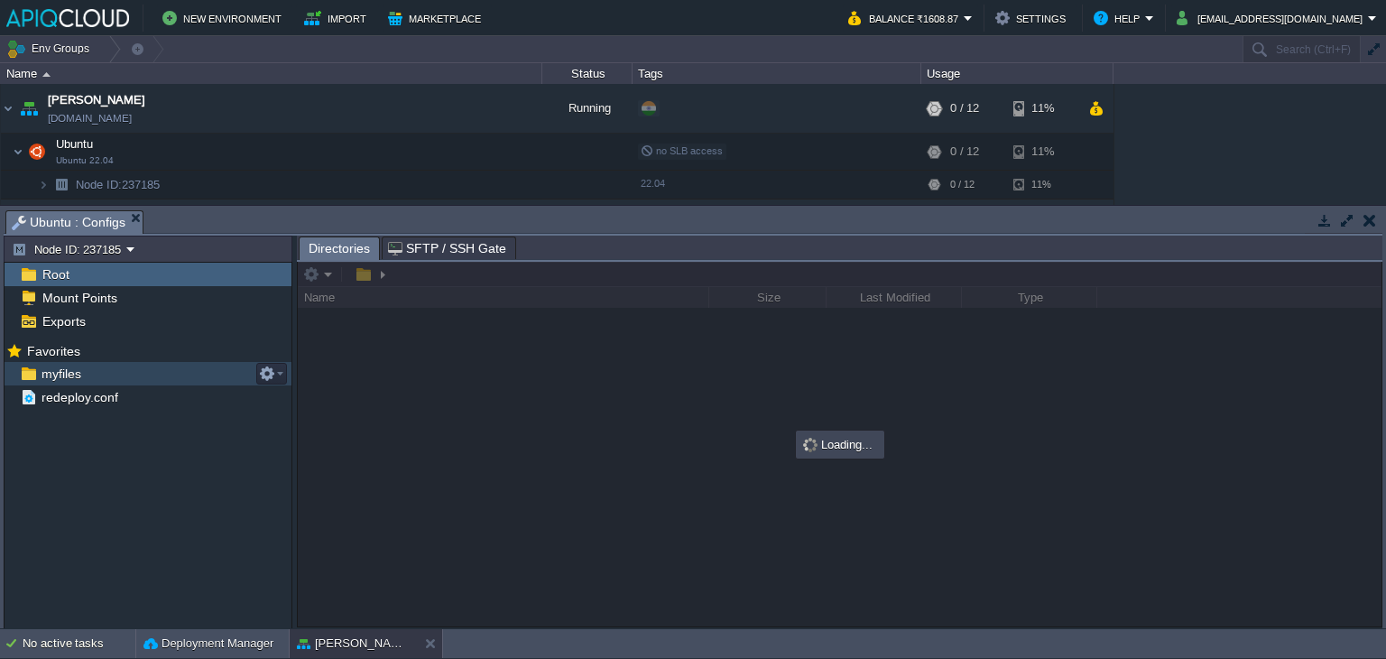
click at [55, 365] on span "myfiles" at bounding box center [61, 373] width 46 height 16
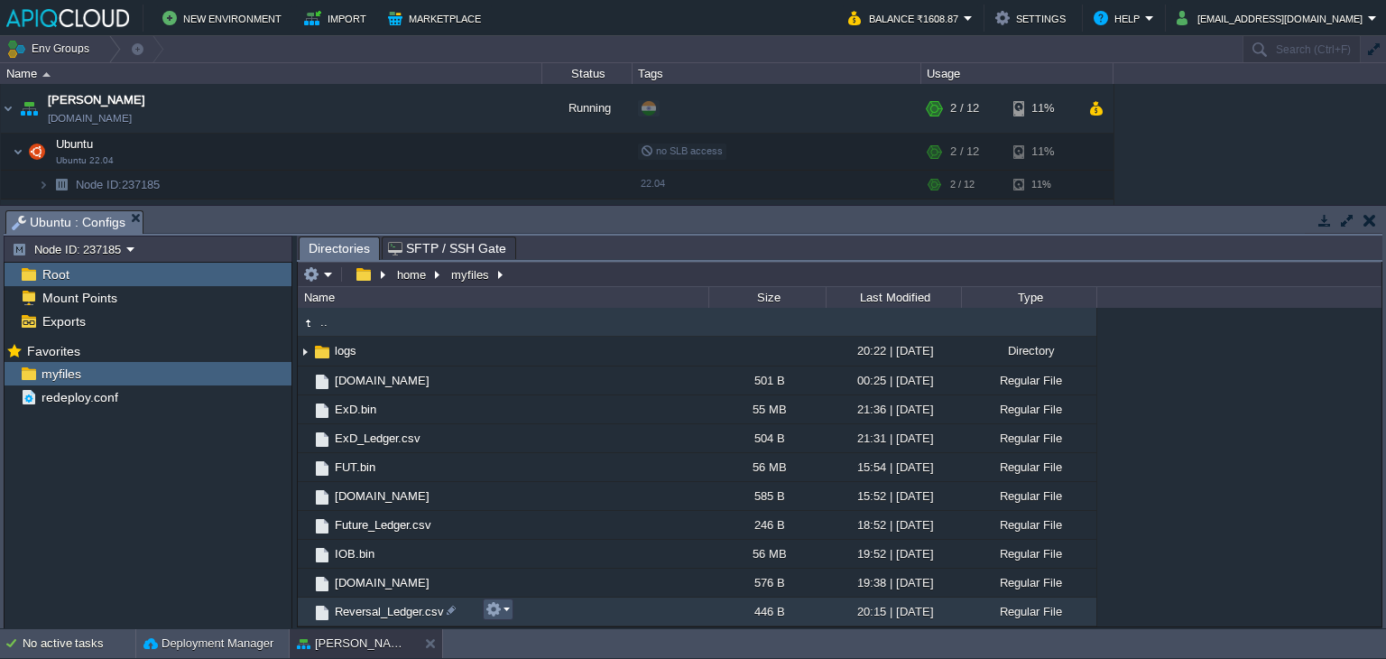
click at [501, 613] on button "button" at bounding box center [493, 609] width 16 height 16
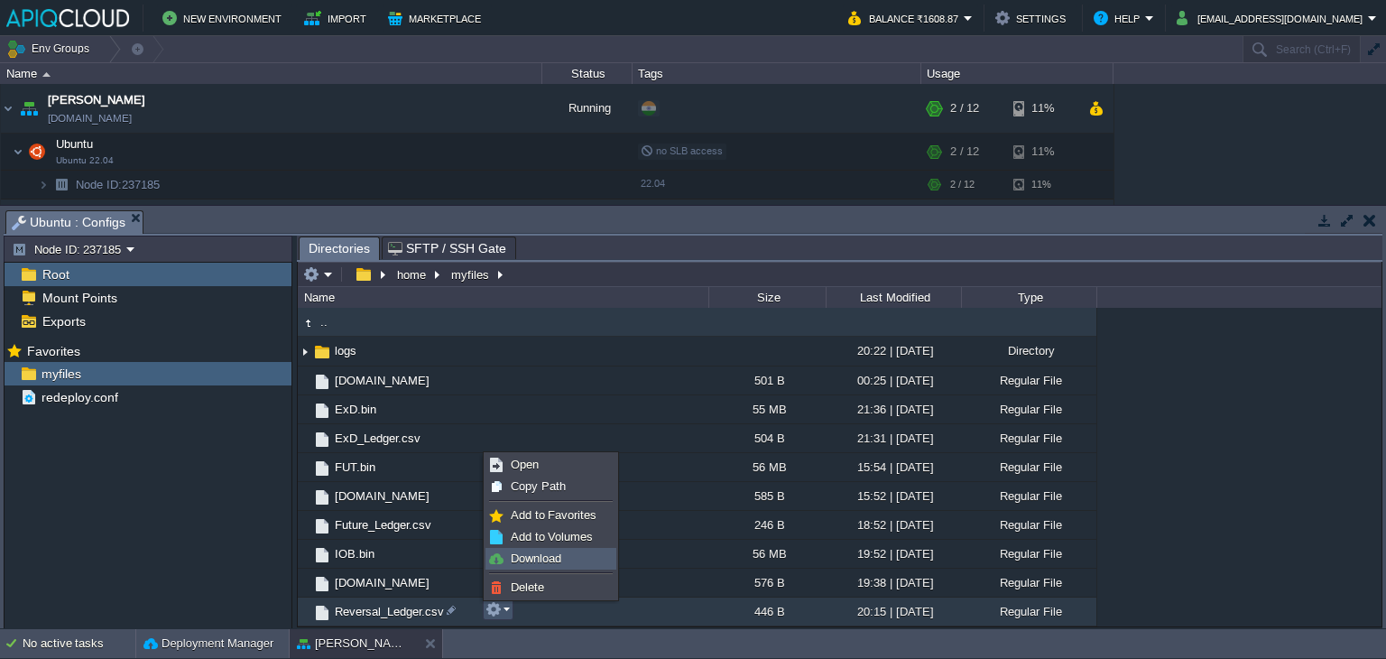
click at [540, 561] on span "Download" at bounding box center [536, 558] width 51 height 14
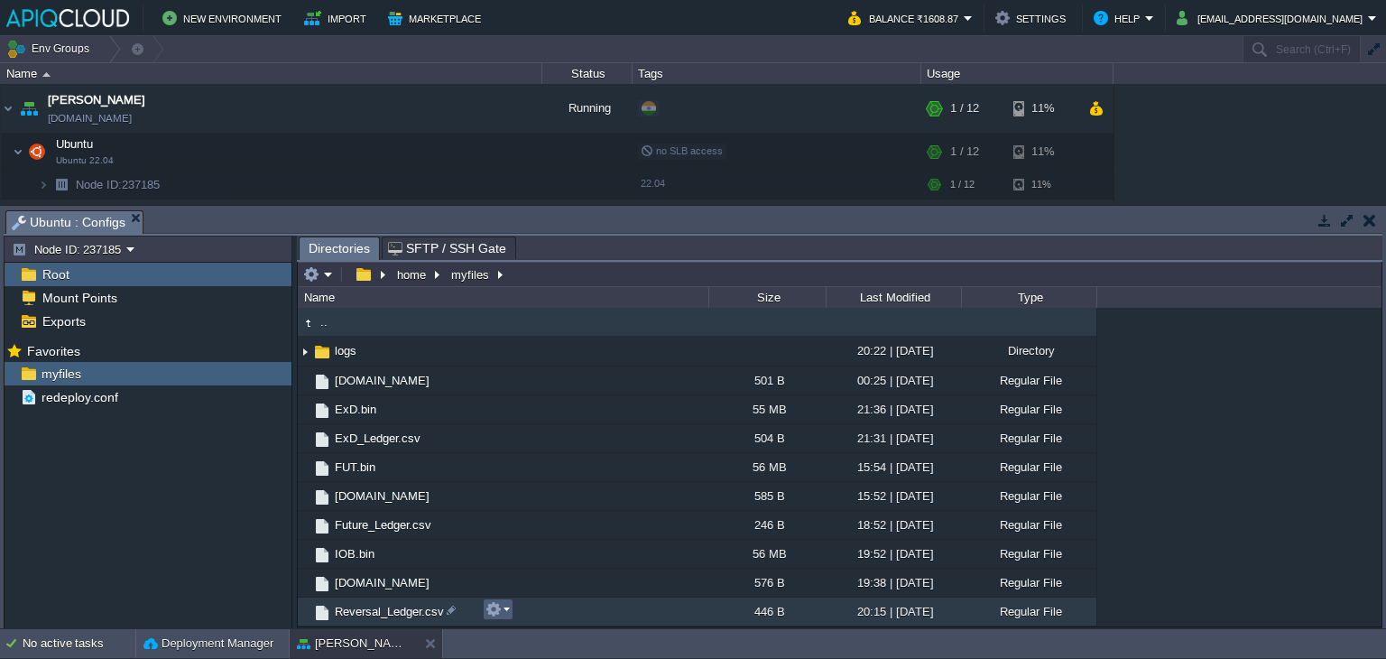
click at [512, 610] on td at bounding box center [498, 609] width 31 height 22
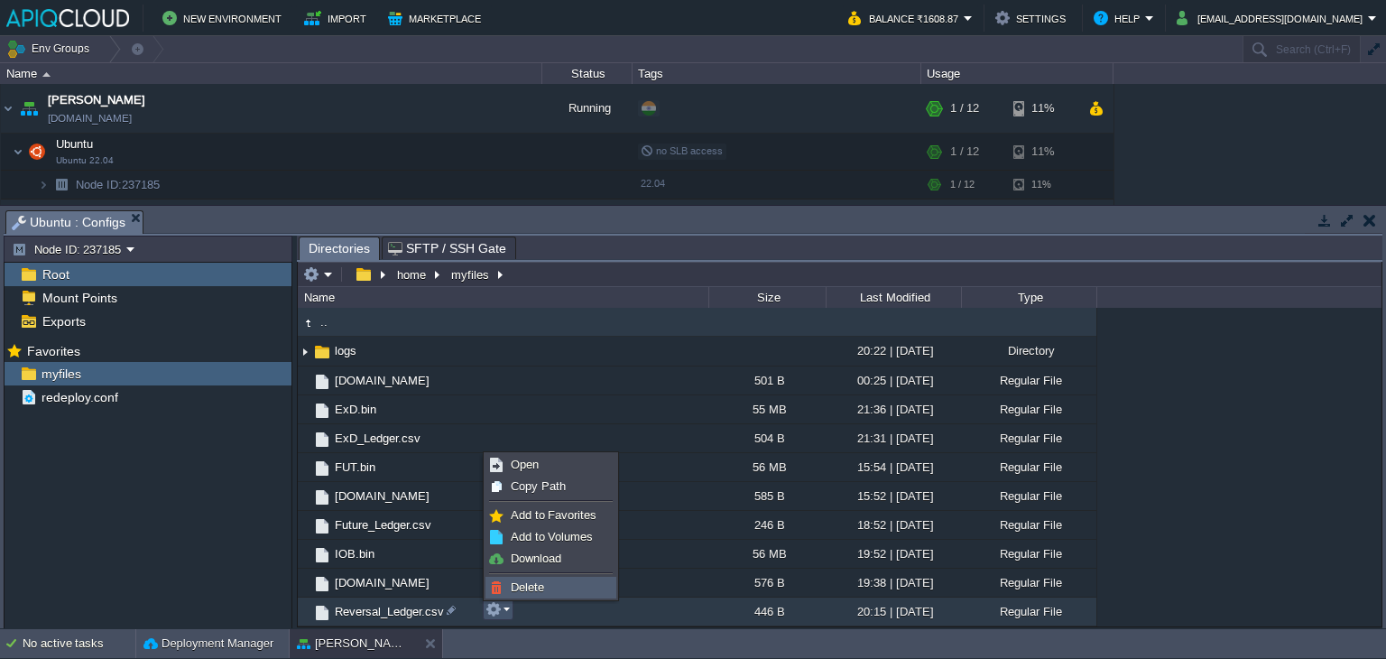
click at [526, 582] on span "Delete" at bounding box center [527, 587] width 33 height 14
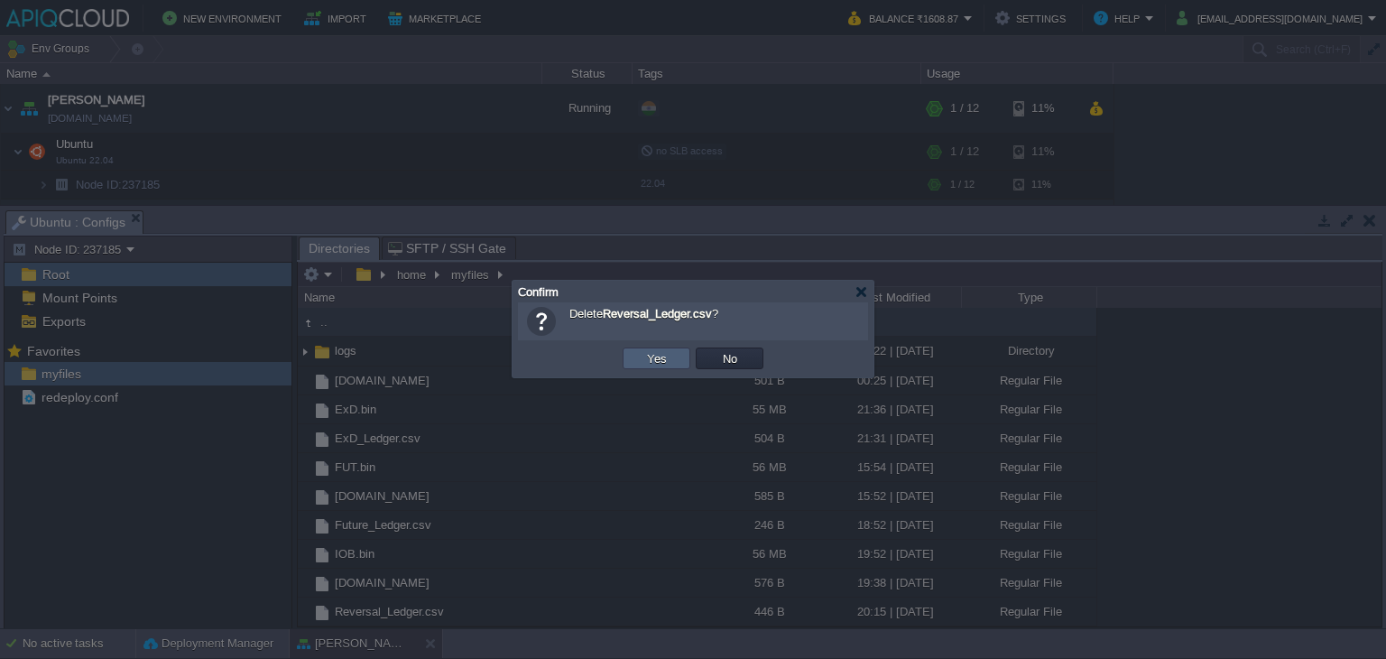
click at [651, 359] on button "Yes" at bounding box center [657, 358] width 31 height 16
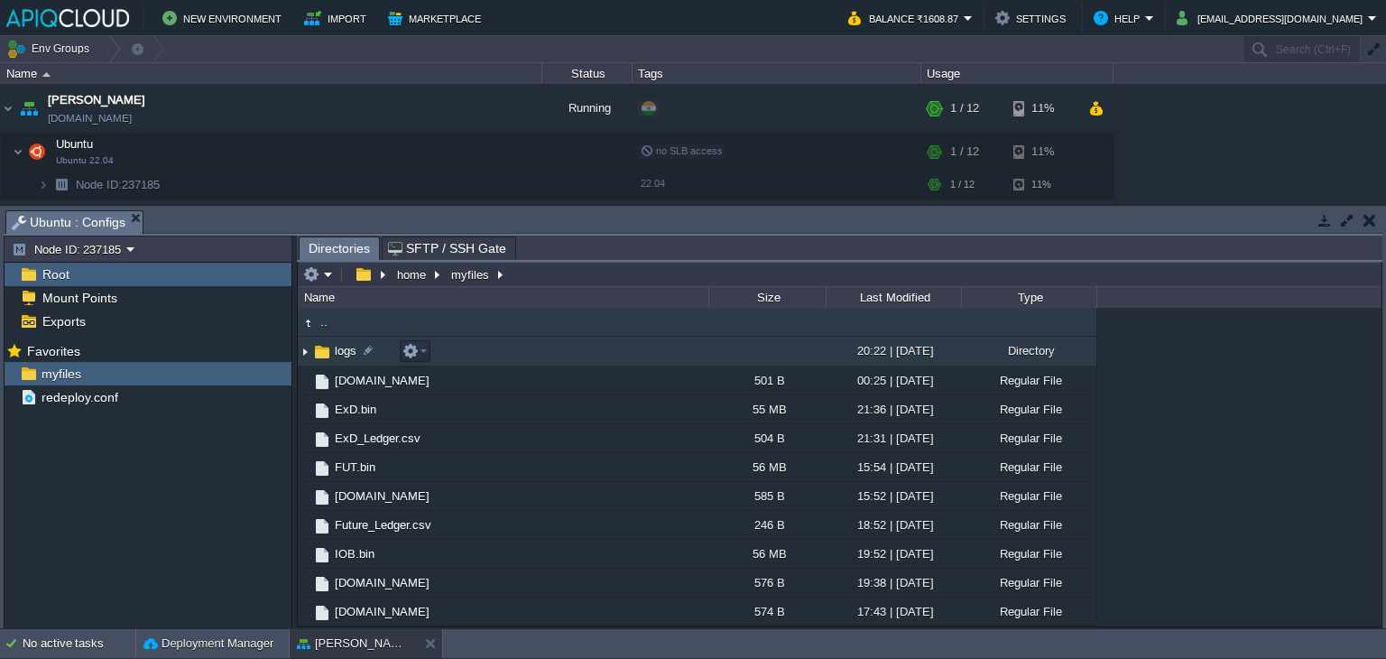
click at [308, 354] on img at bounding box center [305, 351] width 14 height 28
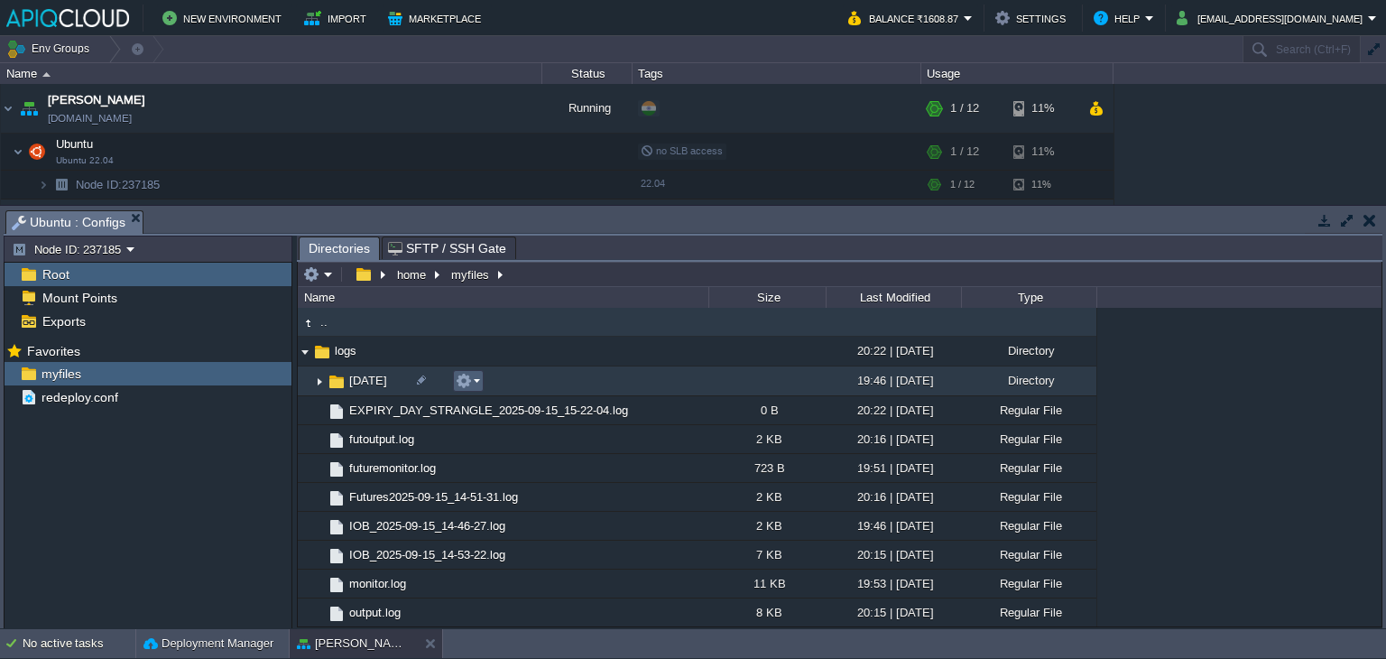
click at [473, 387] on em at bounding box center [468, 381] width 24 height 16
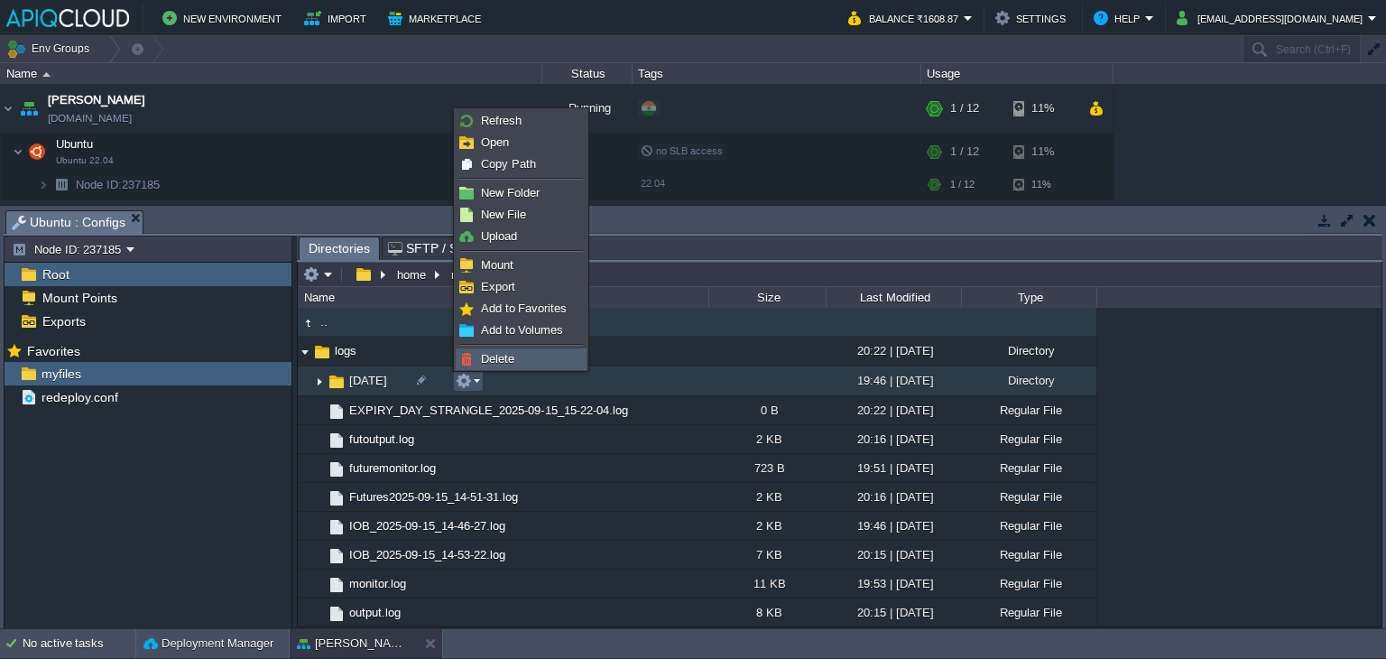
click at [501, 357] on span "Delete" at bounding box center [497, 359] width 33 height 14
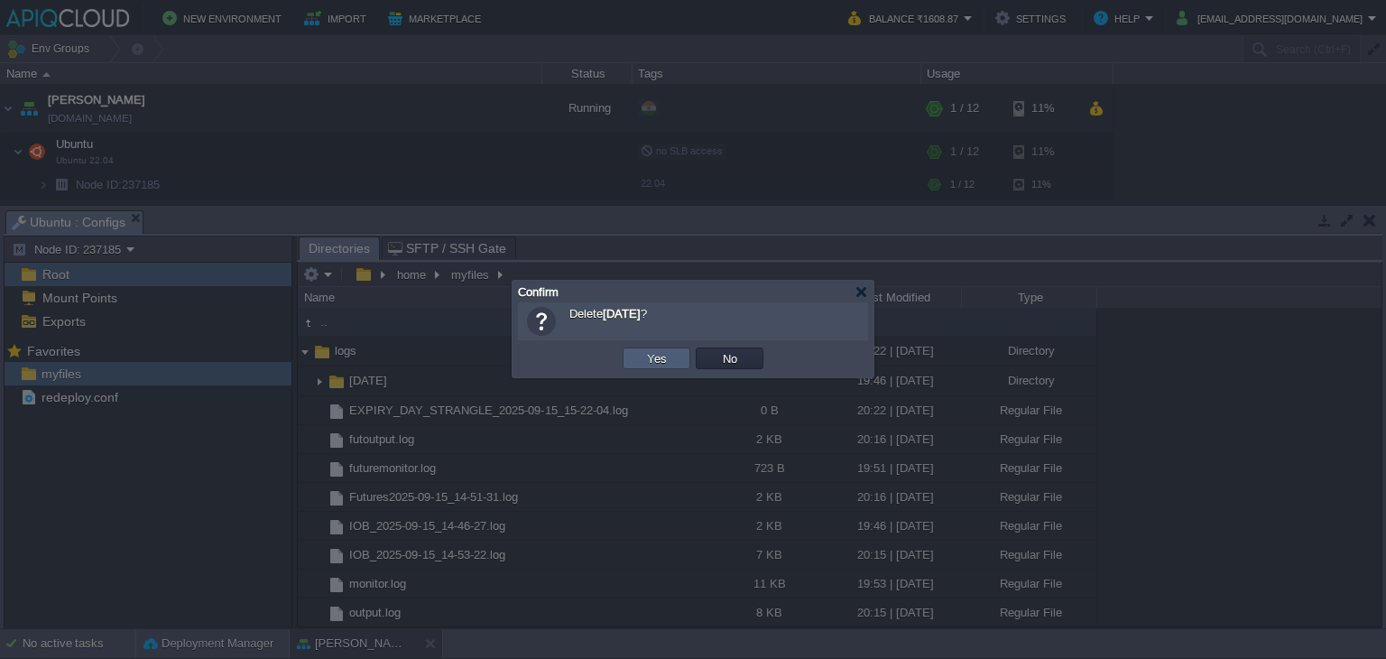
click at [683, 355] on td "Yes" at bounding box center [657, 358] width 68 height 22
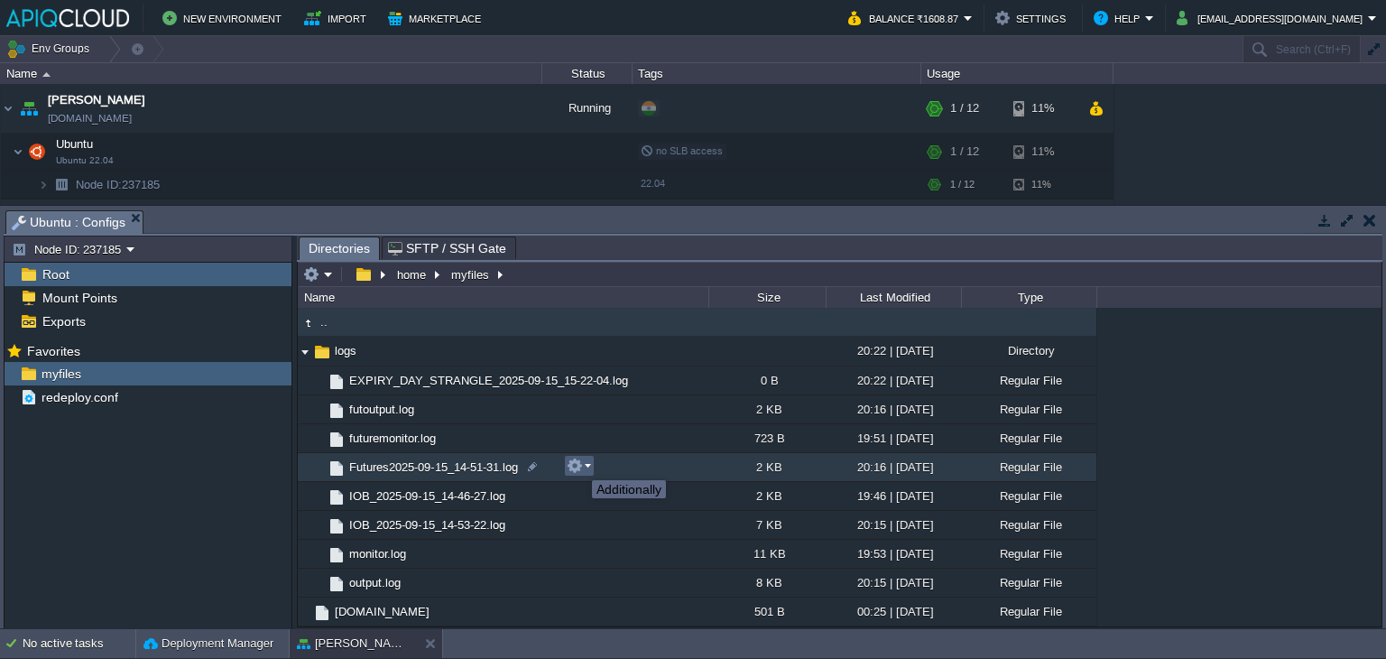
click at [578, 464] on button "button" at bounding box center [575, 465] width 16 height 16
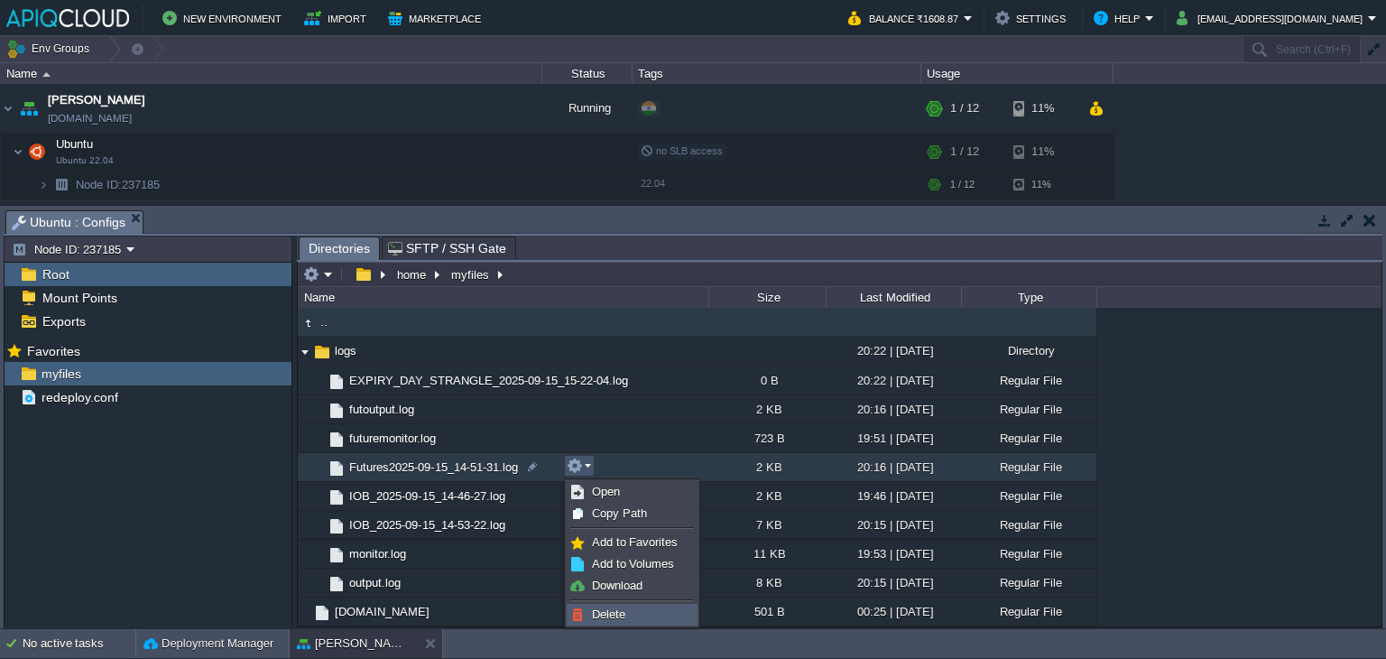
click at [622, 607] on span "Delete" at bounding box center [608, 614] width 33 height 14
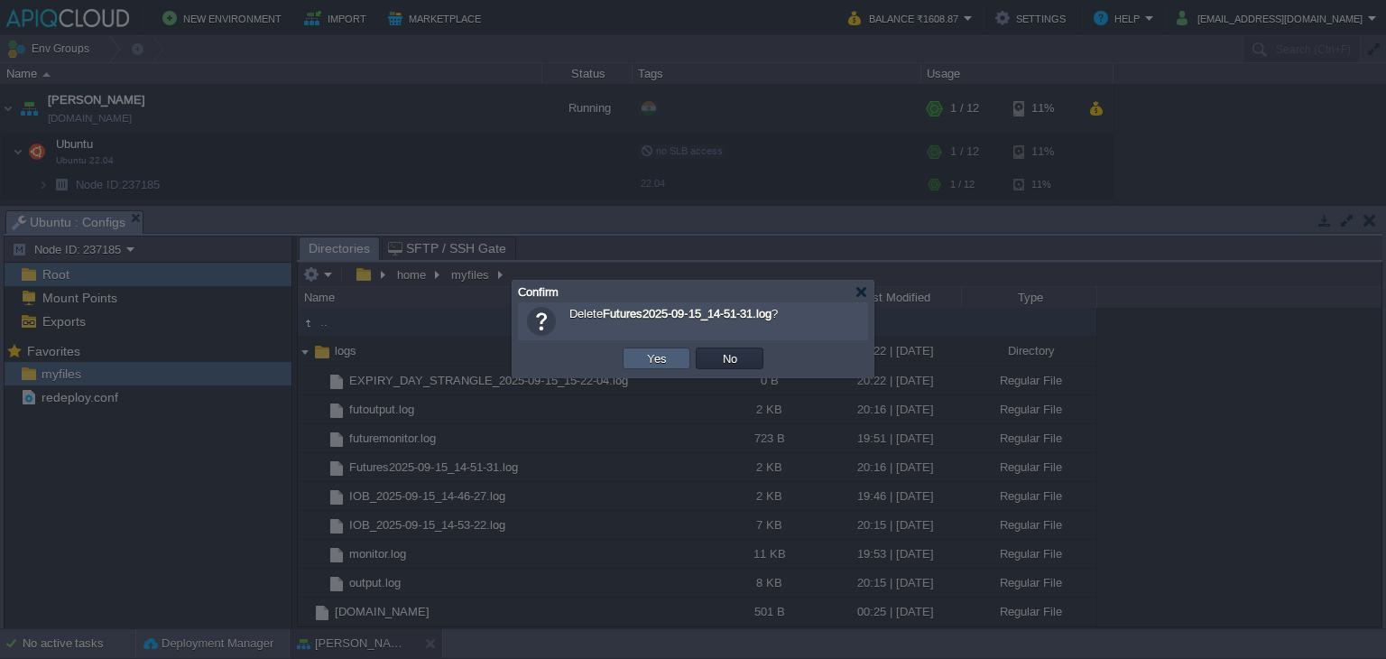
click at [660, 351] on button "Yes" at bounding box center [657, 358] width 31 height 16
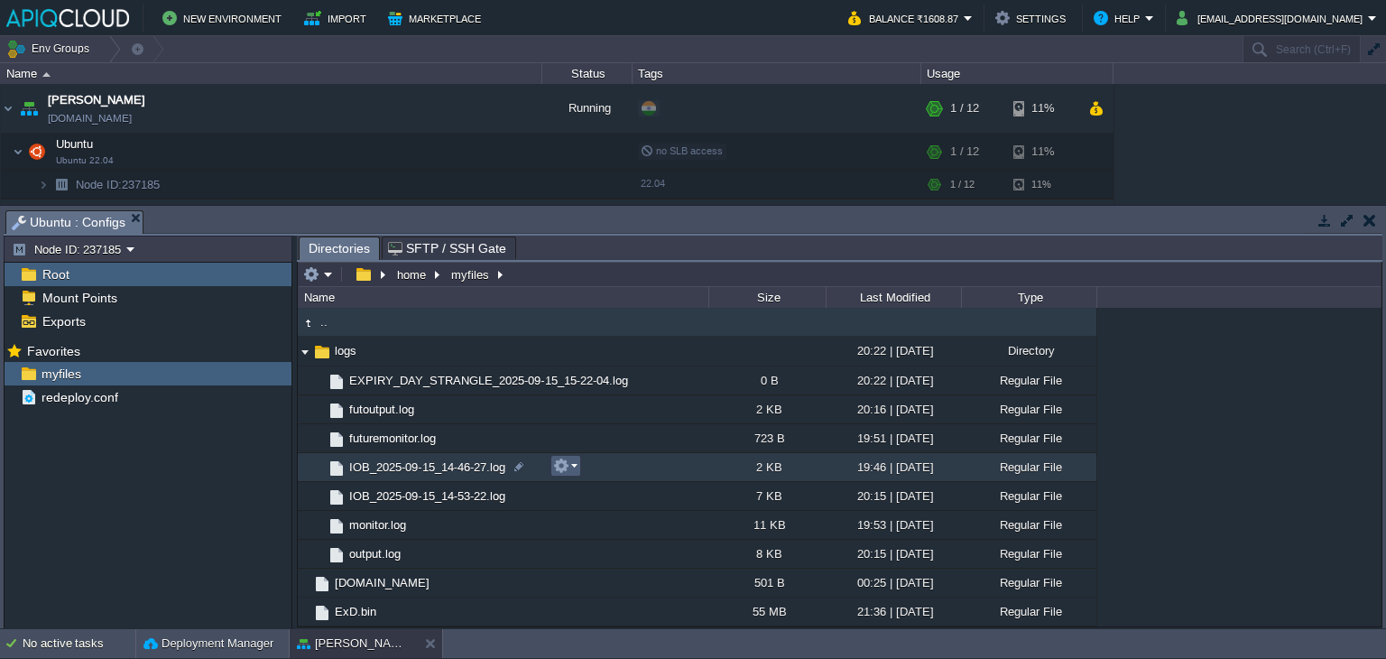
click at [575, 463] on em at bounding box center [565, 465] width 24 height 16
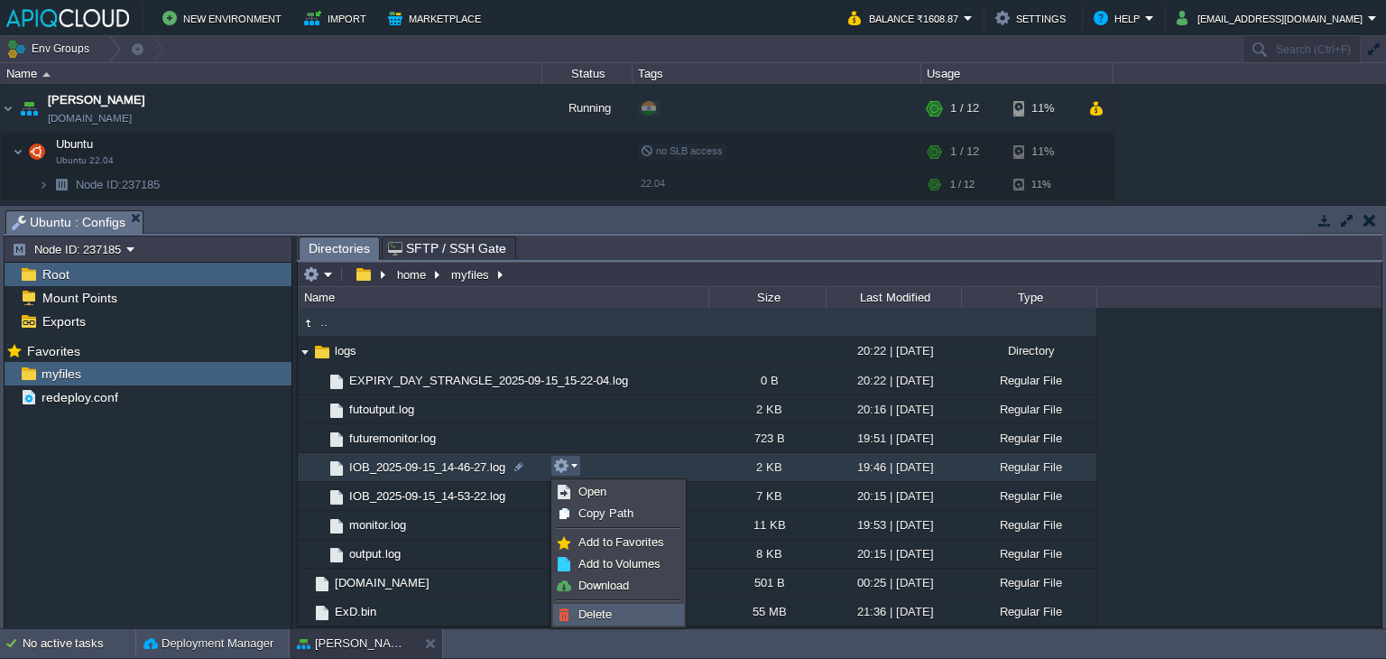
click at [605, 608] on span "Delete" at bounding box center [594, 614] width 33 height 14
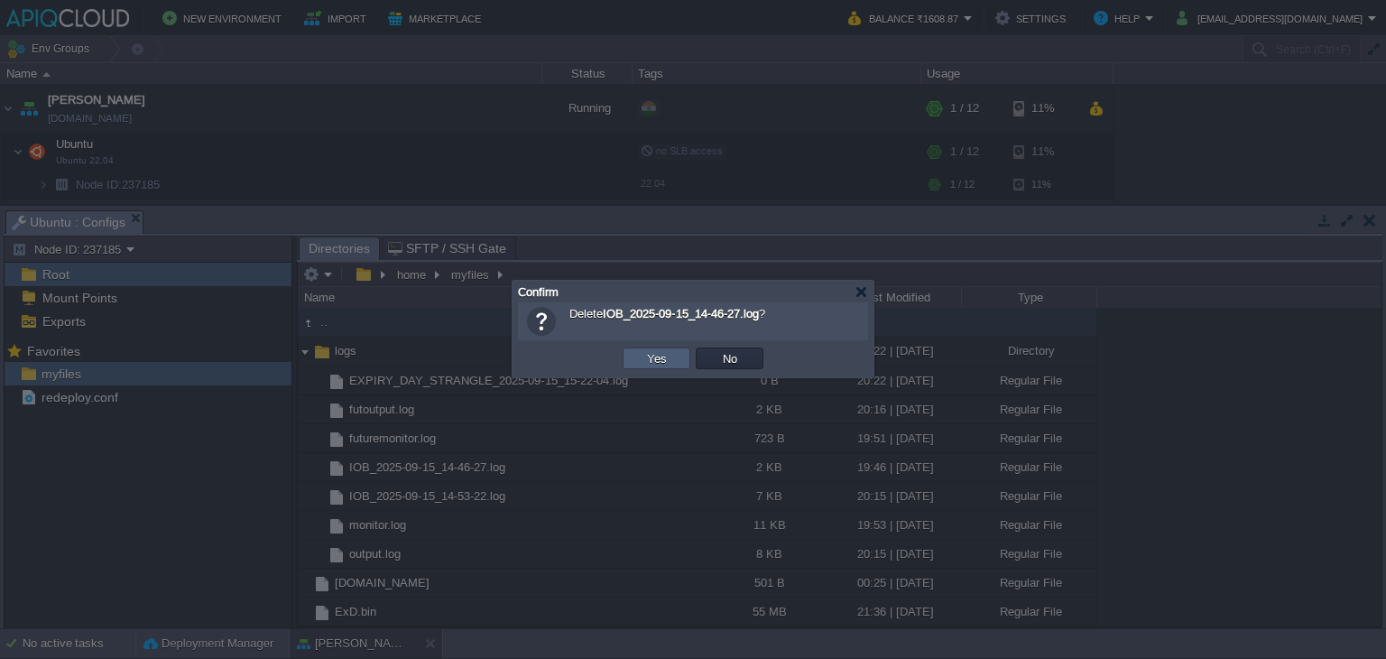
click at [657, 355] on button "Yes" at bounding box center [657, 358] width 31 height 16
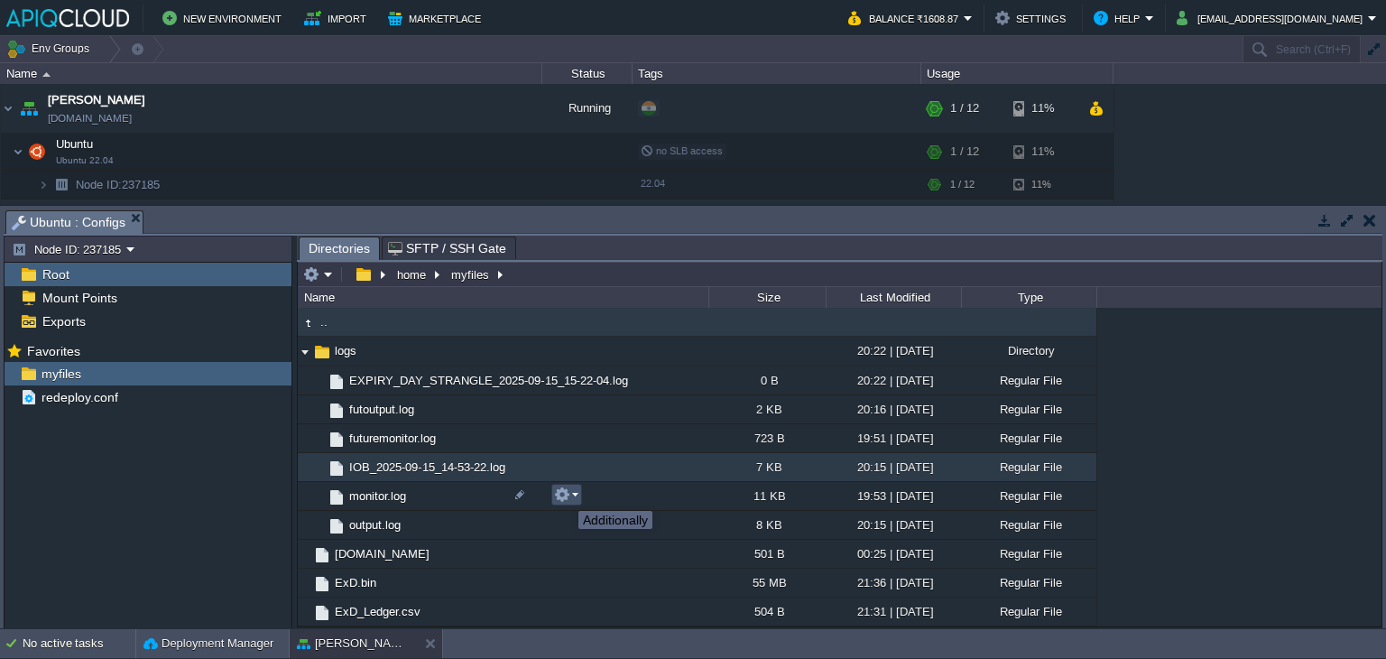
click at [565, 494] on button "button" at bounding box center [562, 494] width 16 height 16
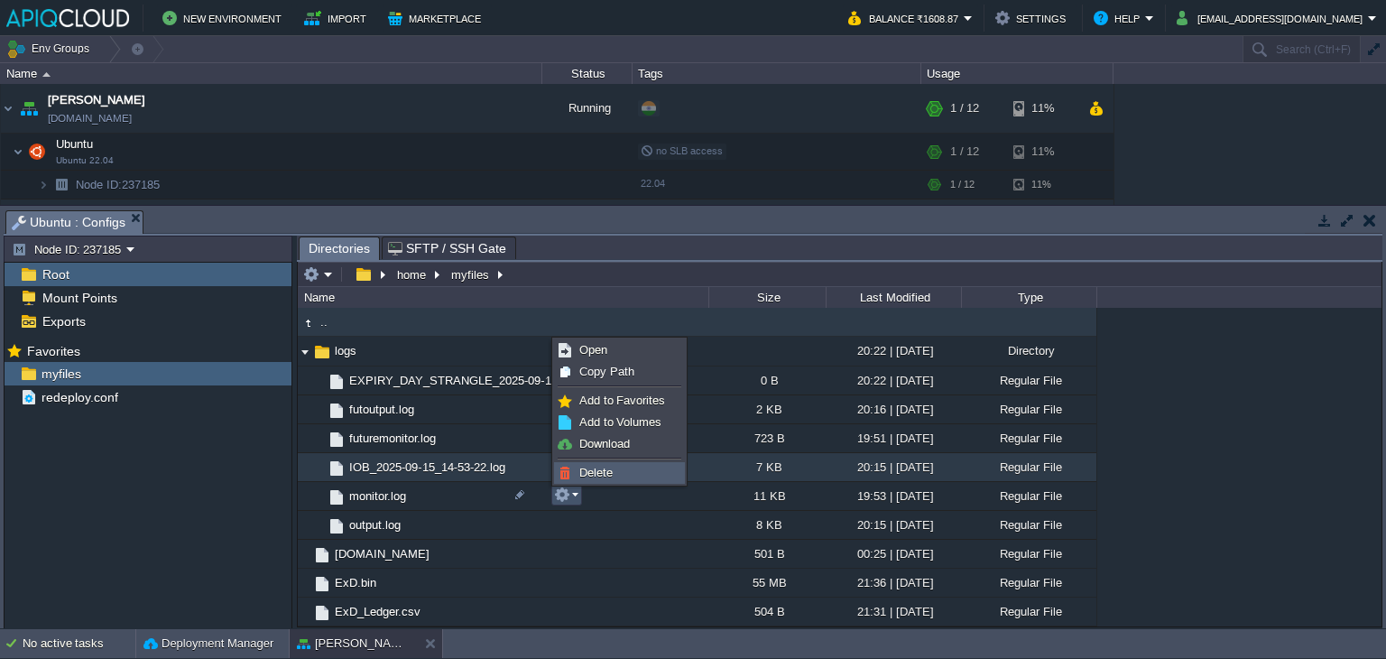
click at [595, 469] on span "Delete" at bounding box center [595, 473] width 33 height 14
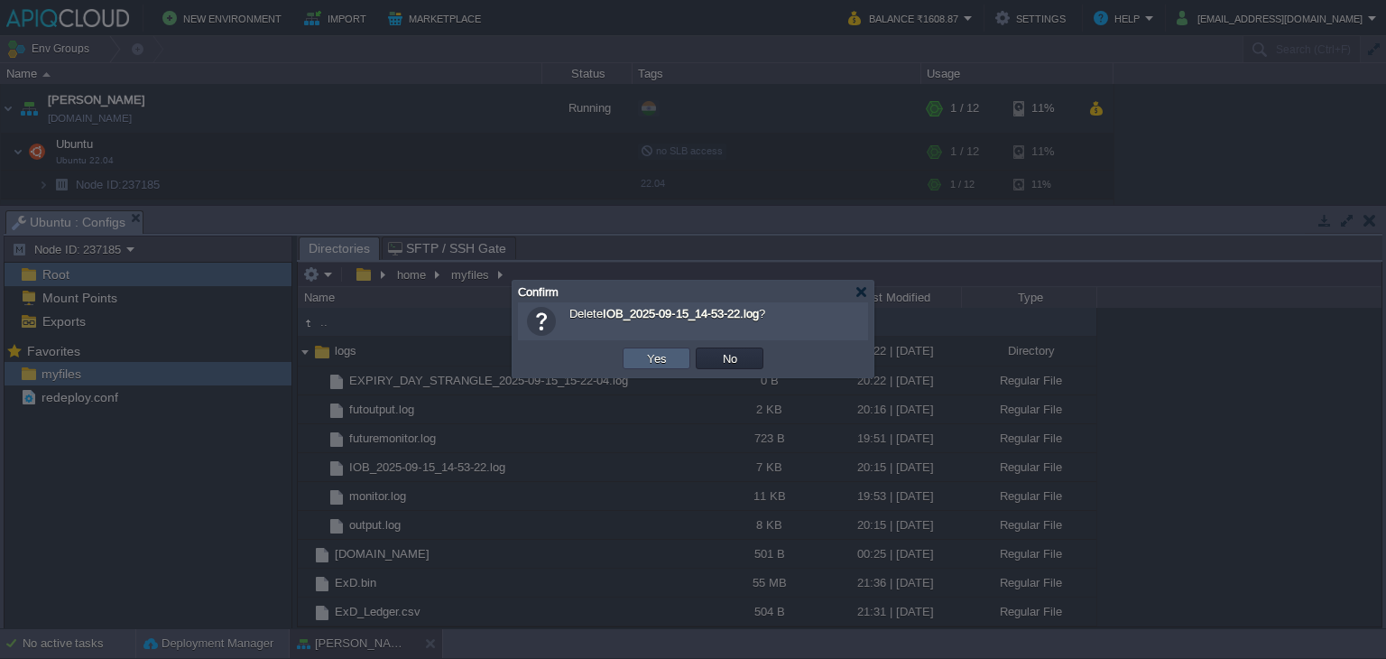
click at [646, 348] on td "Yes" at bounding box center [657, 358] width 68 height 22
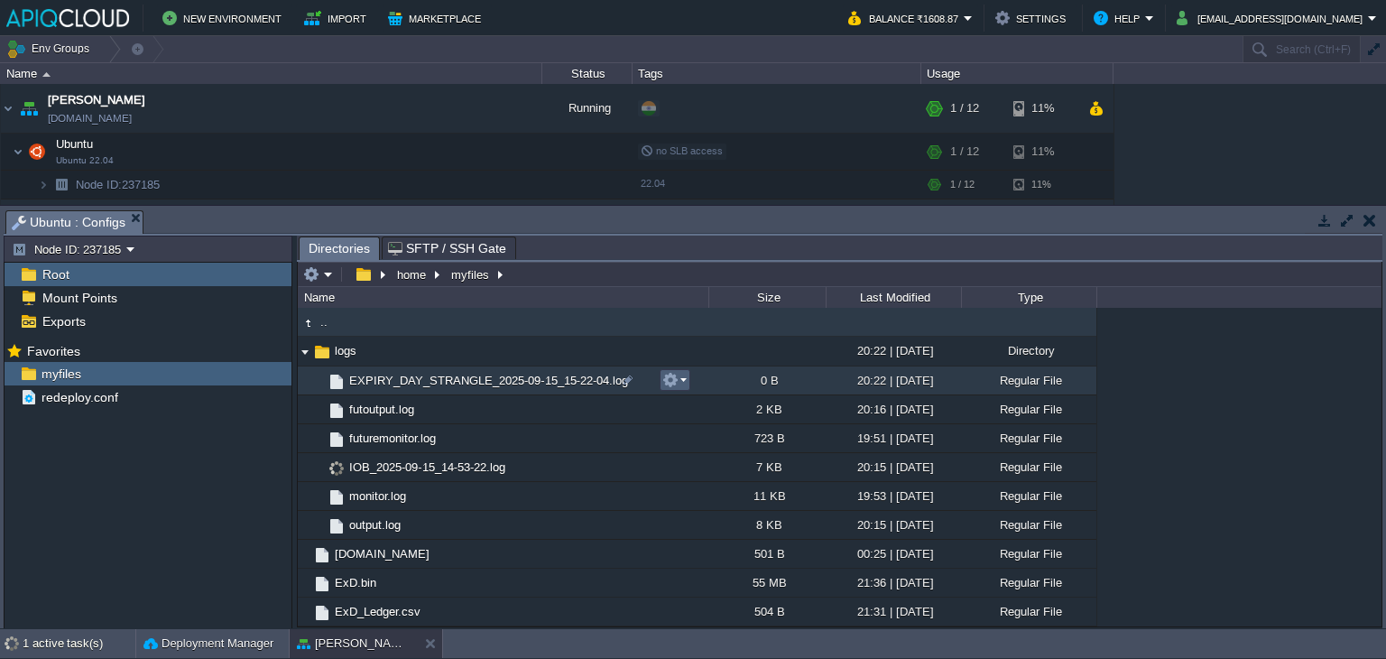
click at [676, 383] on button "button" at bounding box center [670, 380] width 16 height 16
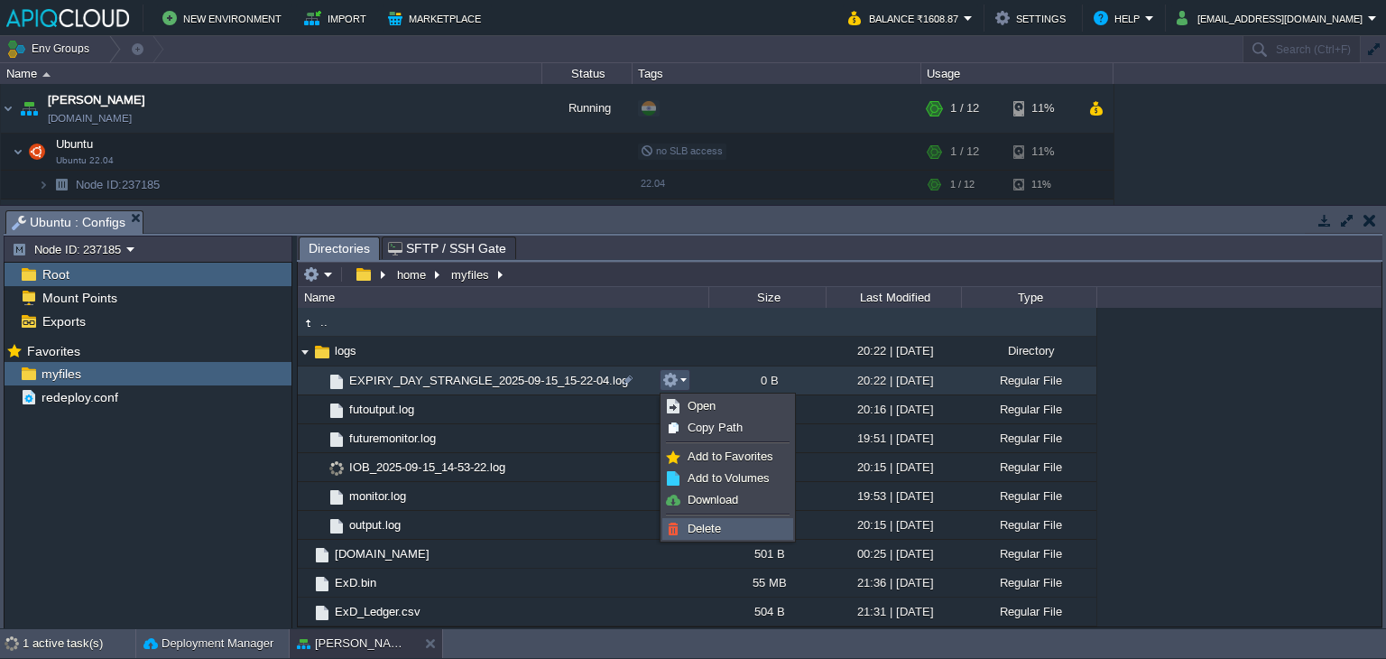
click at [703, 531] on span "Delete" at bounding box center [704, 529] width 33 height 14
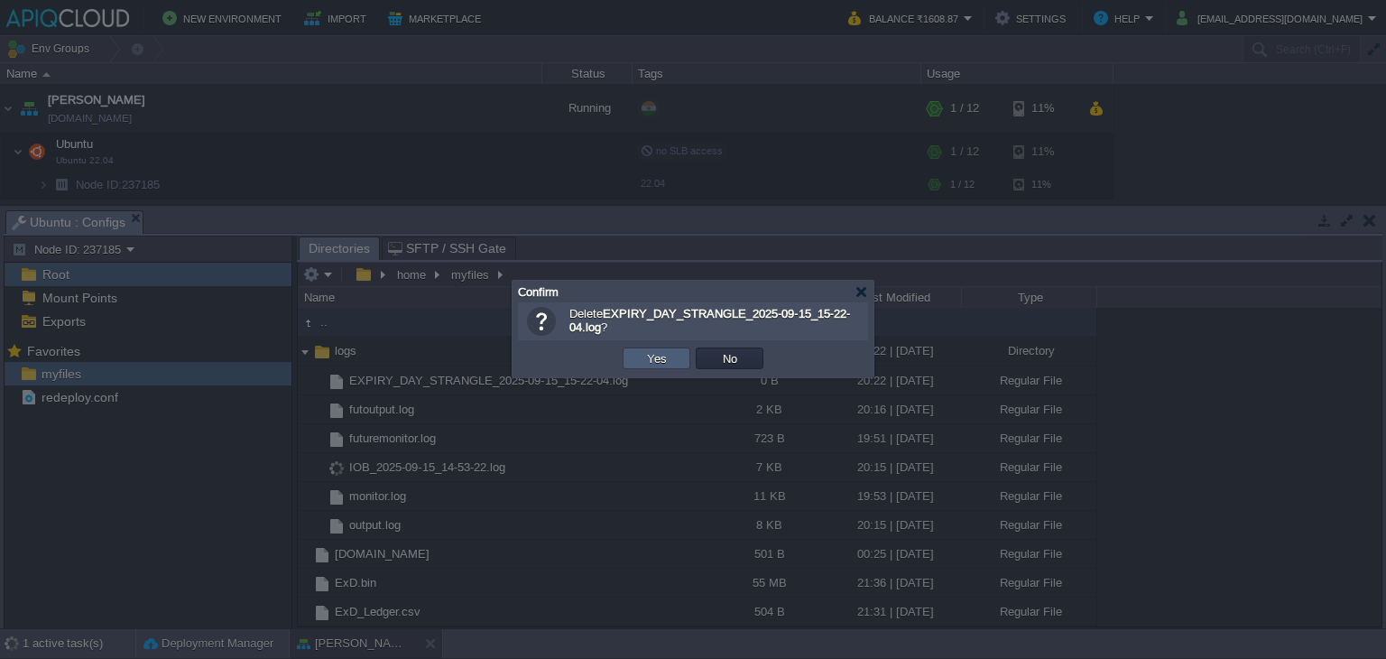
click at [649, 351] on button "Yes" at bounding box center [657, 358] width 31 height 16
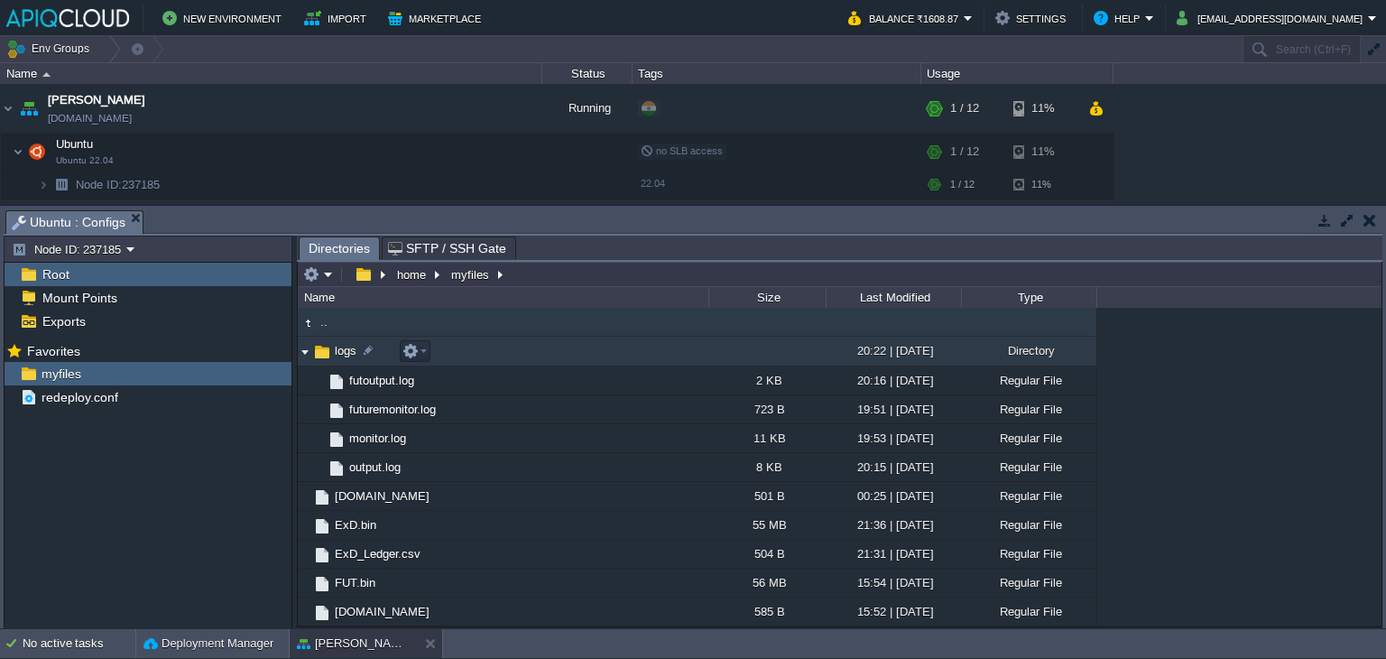
click at [301, 347] on img at bounding box center [305, 351] width 14 height 28
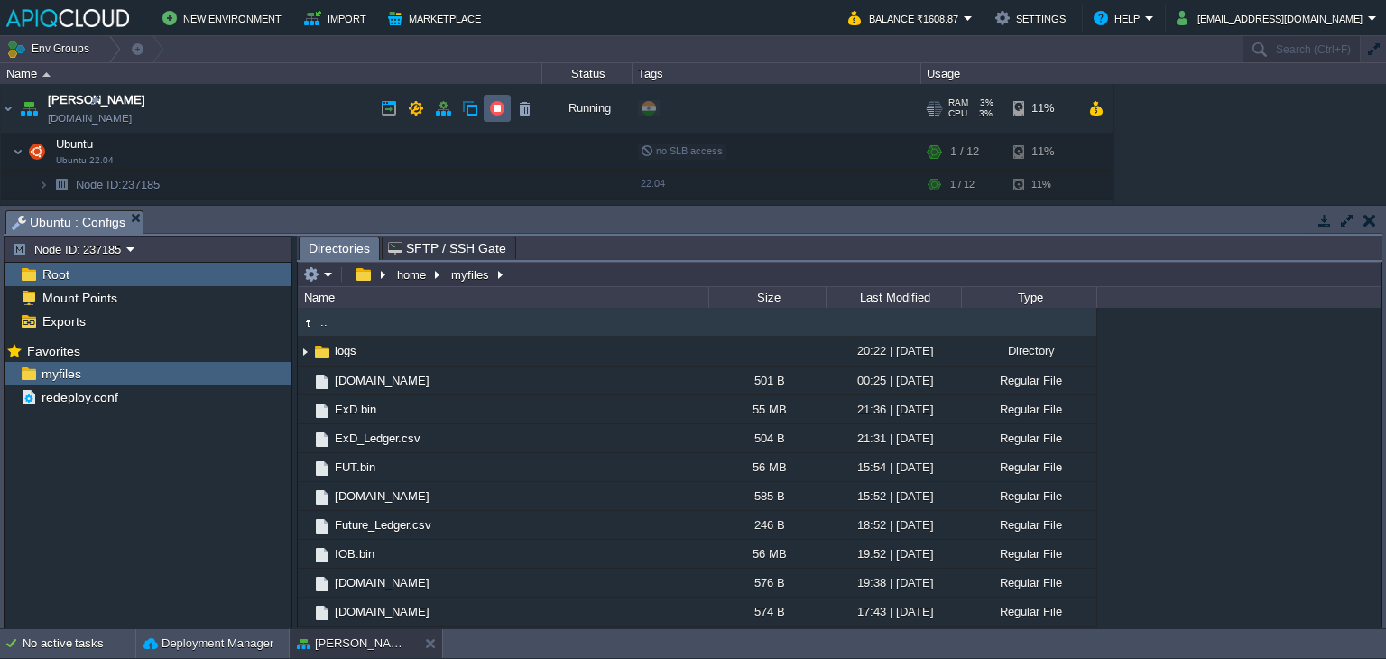
click at [491, 106] on button "button" at bounding box center [497, 108] width 16 height 16
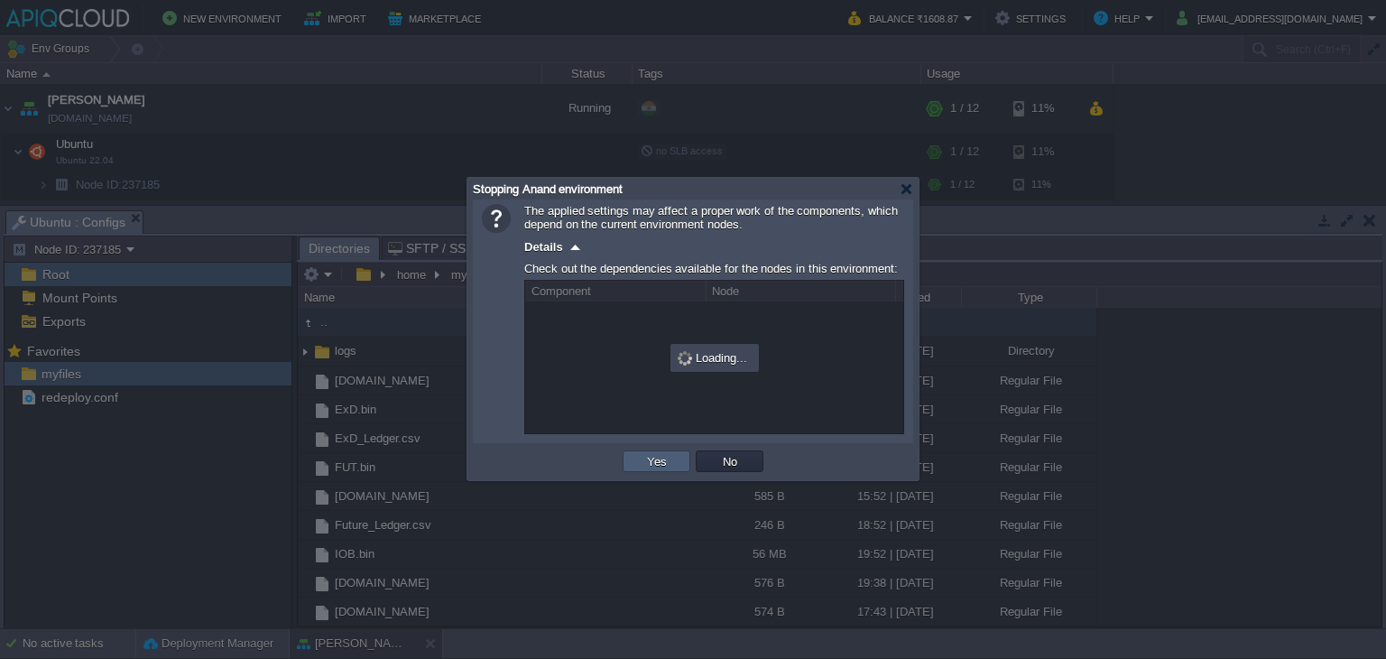
click at [643, 459] on button "Yes" at bounding box center [657, 461] width 31 height 16
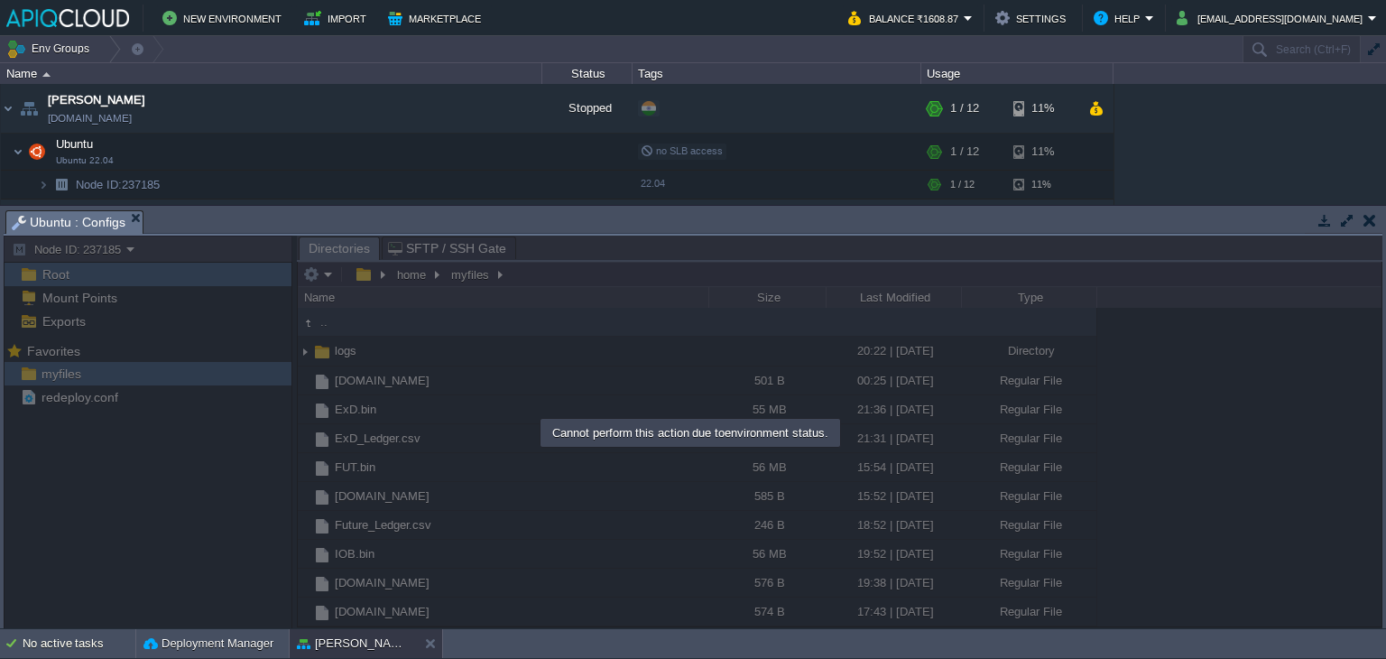
click at [1371, 217] on button "button" at bounding box center [1369, 220] width 13 height 16
